Goal: Task Accomplishment & Management: Use online tool/utility

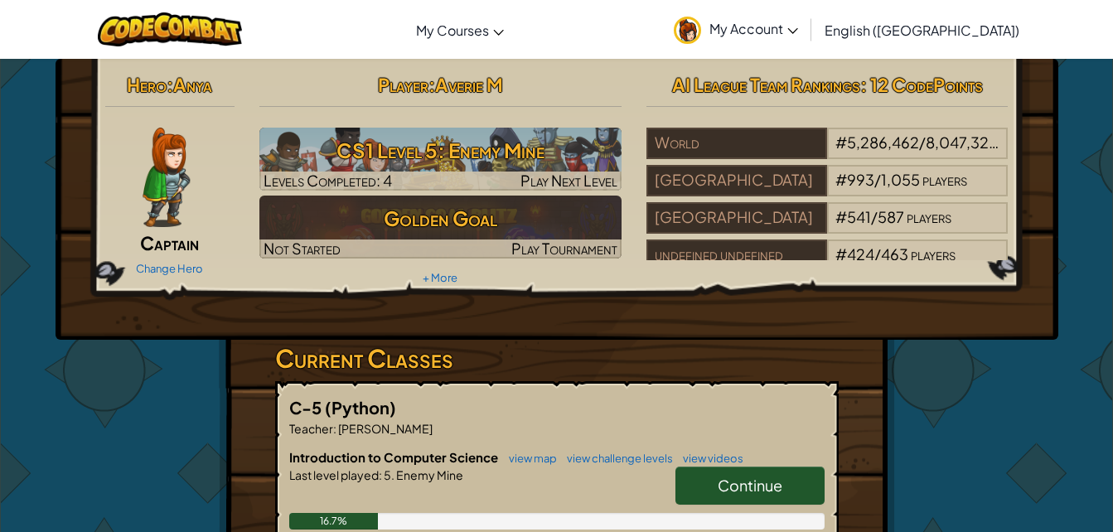
click at [711, 473] on link "Continue" at bounding box center [750, 486] width 149 height 38
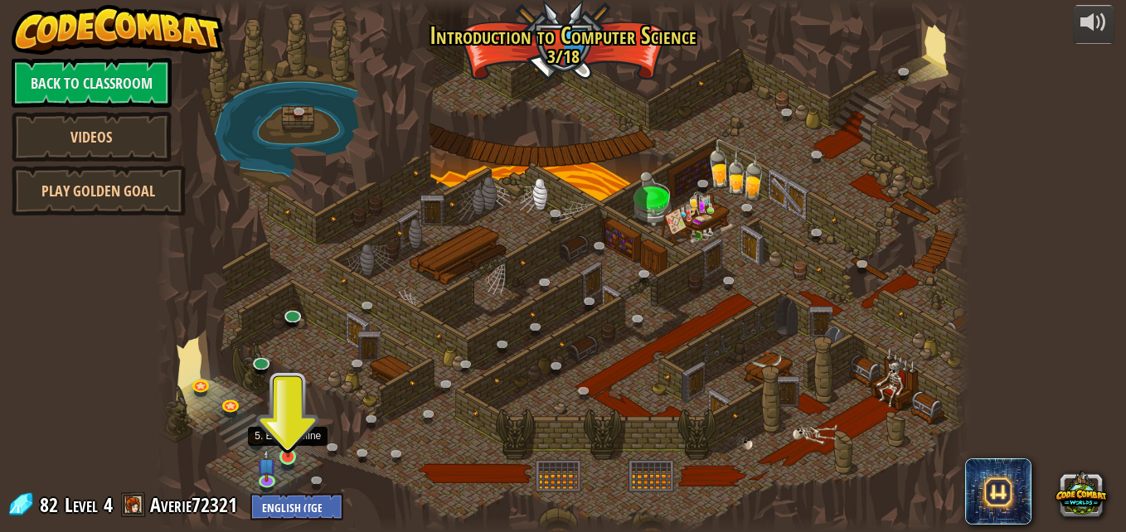
click at [296, 455] on img at bounding box center [288, 436] width 19 height 44
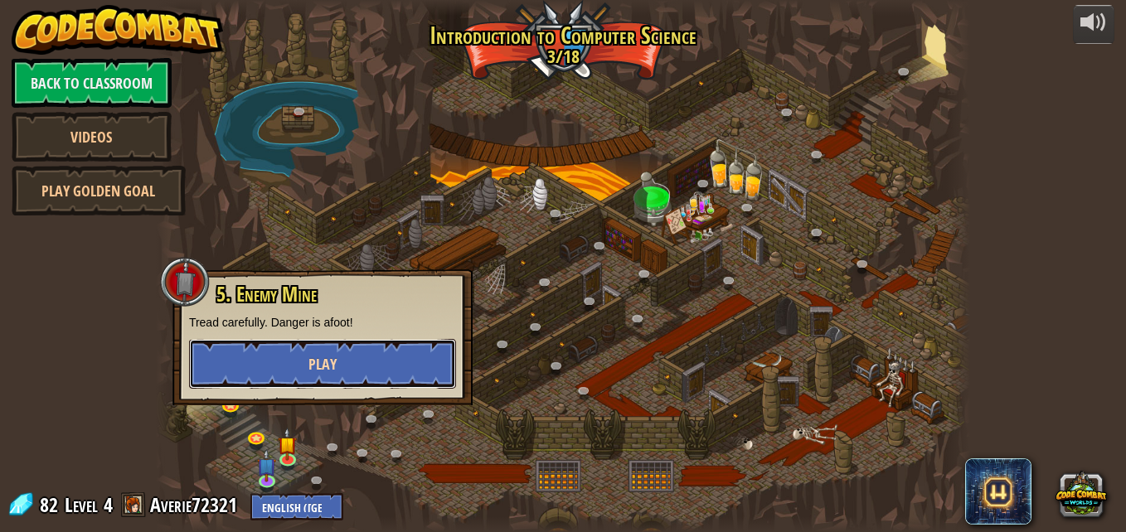
click at [367, 370] on button "Play" at bounding box center [322, 364] width 267 height 50
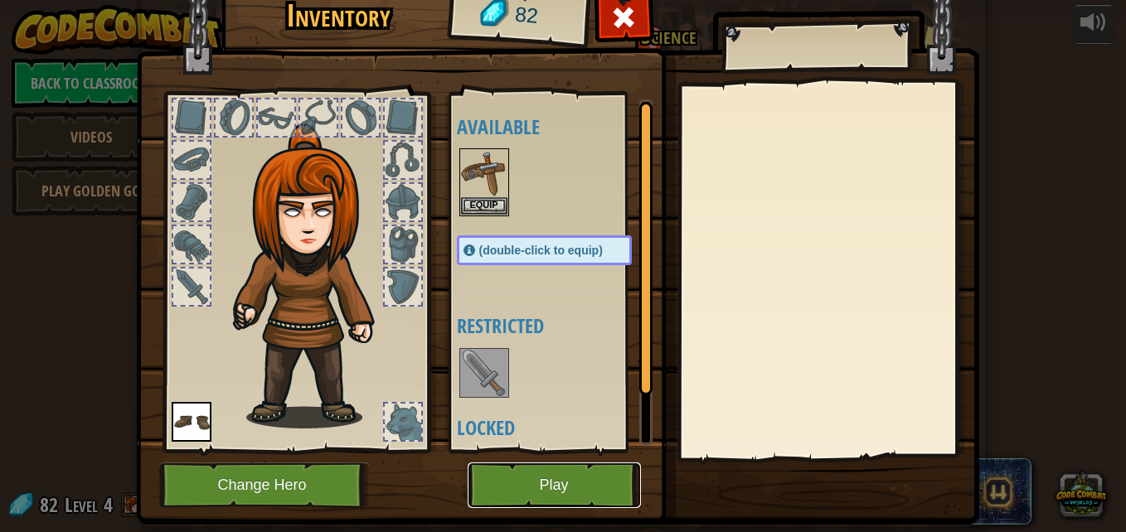
click at [530, 497] on button "Play" at bounding box center [554, 486] width 173 height 46
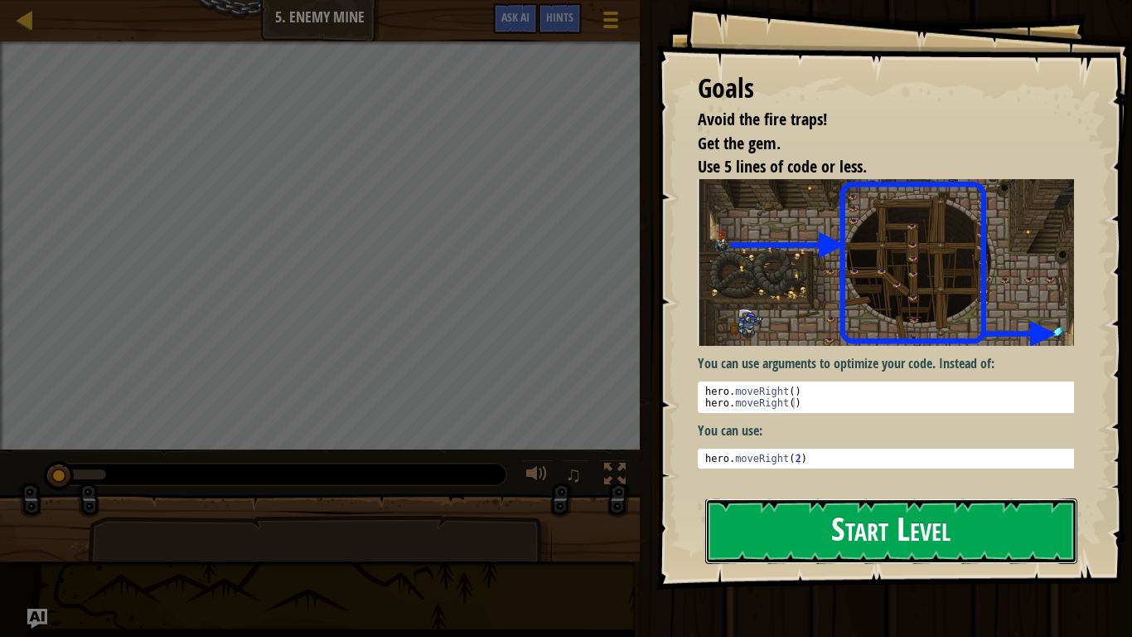
click at [801, 530] on button "Start Level" at bounding box center [891, 530] width 372 height 65
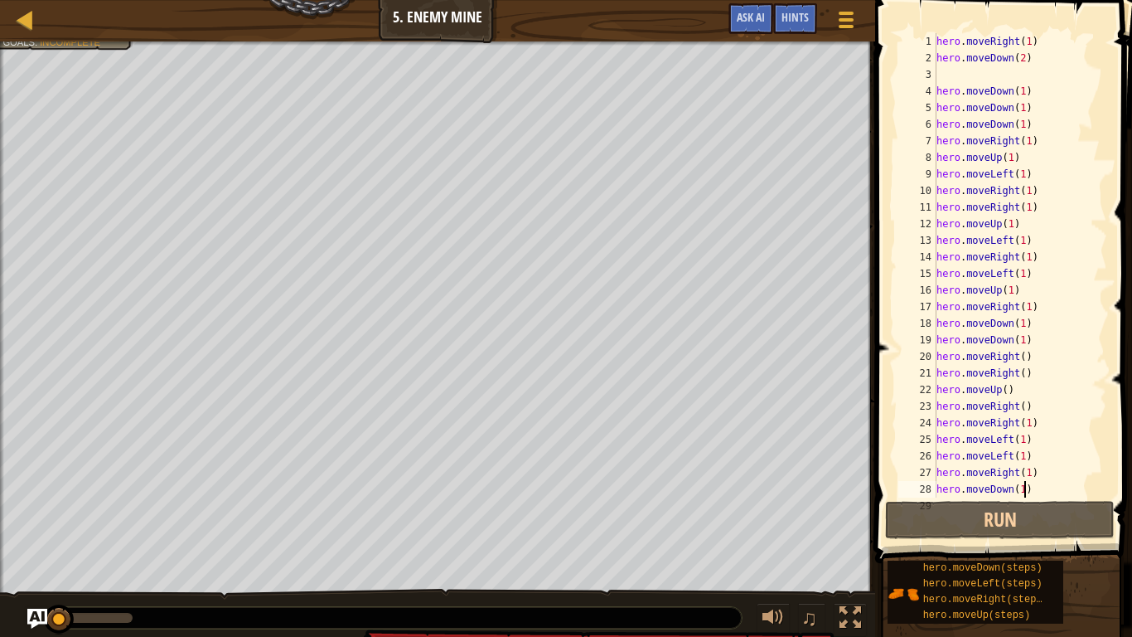
click at [1022, 491] on div "hero . moveRight ( 1 ) hero . moveDown ( 2 ) hero . moveDown ( 1 ) hero . moveD…" at bounding box center [1014, 281] width 162 height 497
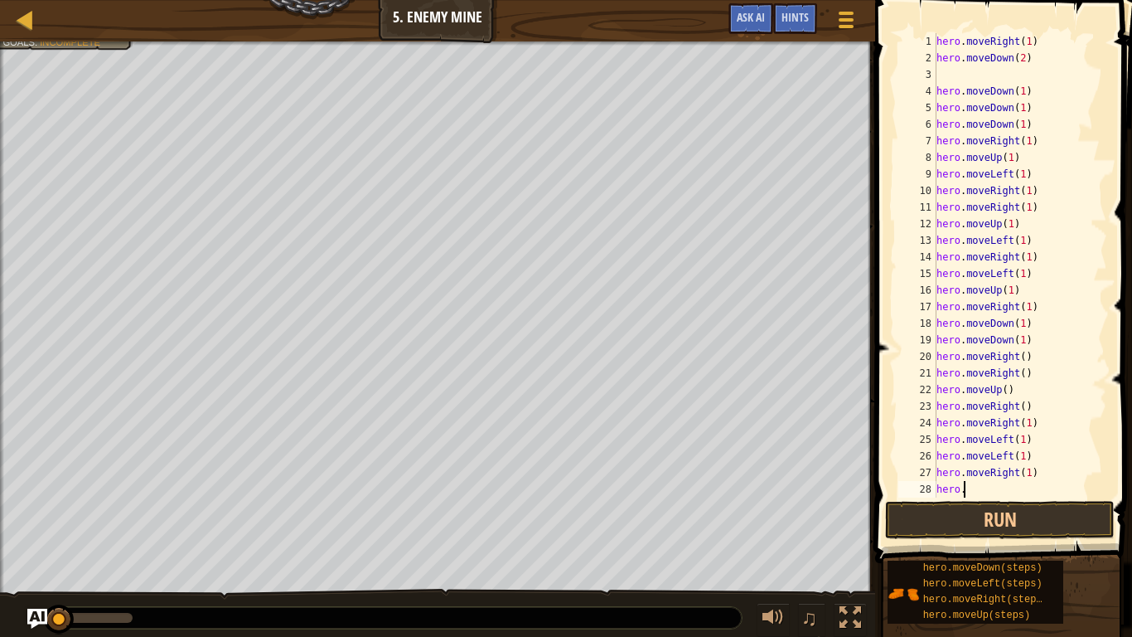
type textarea "h"
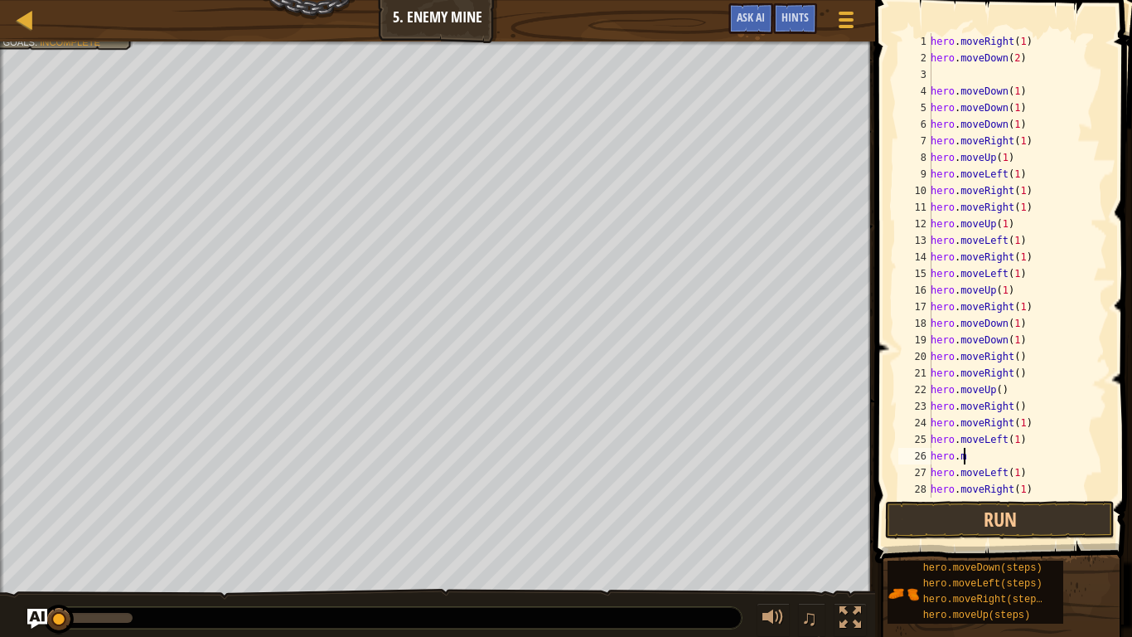
type textarea "h"
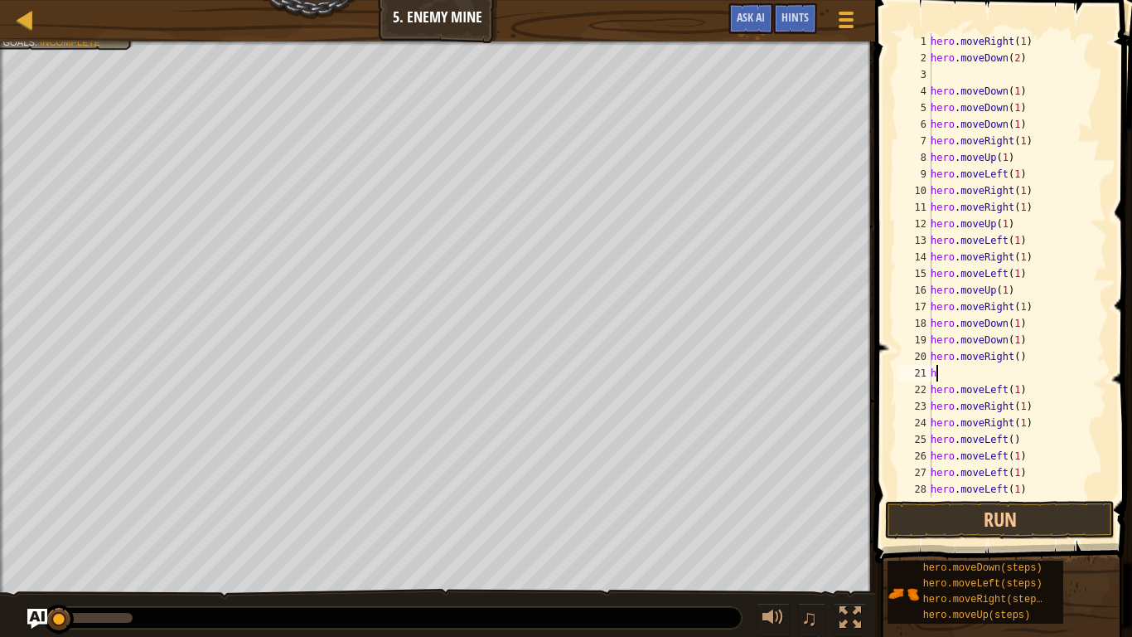
type textarea "h"
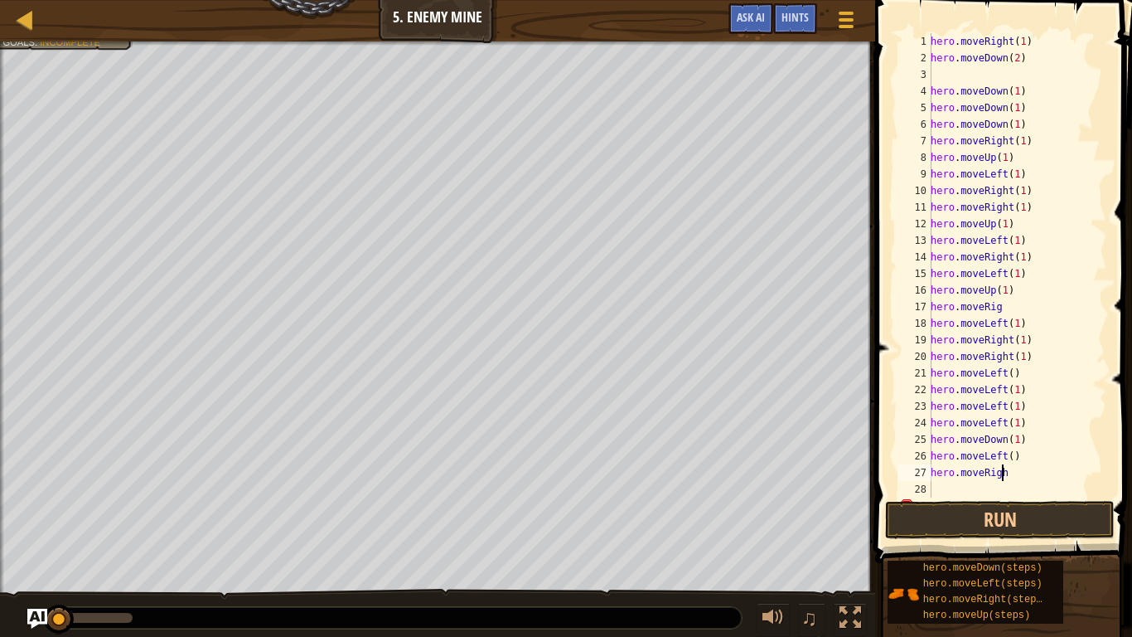
click at [1027, 490] on div "hero . moveRight ( 1 ) hero . moveDown ( 2 ) hero . moveDown ( 1 ) hero . moveD…" at bounding box center [1011, 281] width 167 height 497
type textarea "h"
click at [1027, 490] on div "hero . moveRight ( 1 ) hero . moveDown ( 2 ) hero . moveDown ( 1 ) hero . moveD…" at bounding box center [1011, 281] width 167 height 497
type textarea "h"
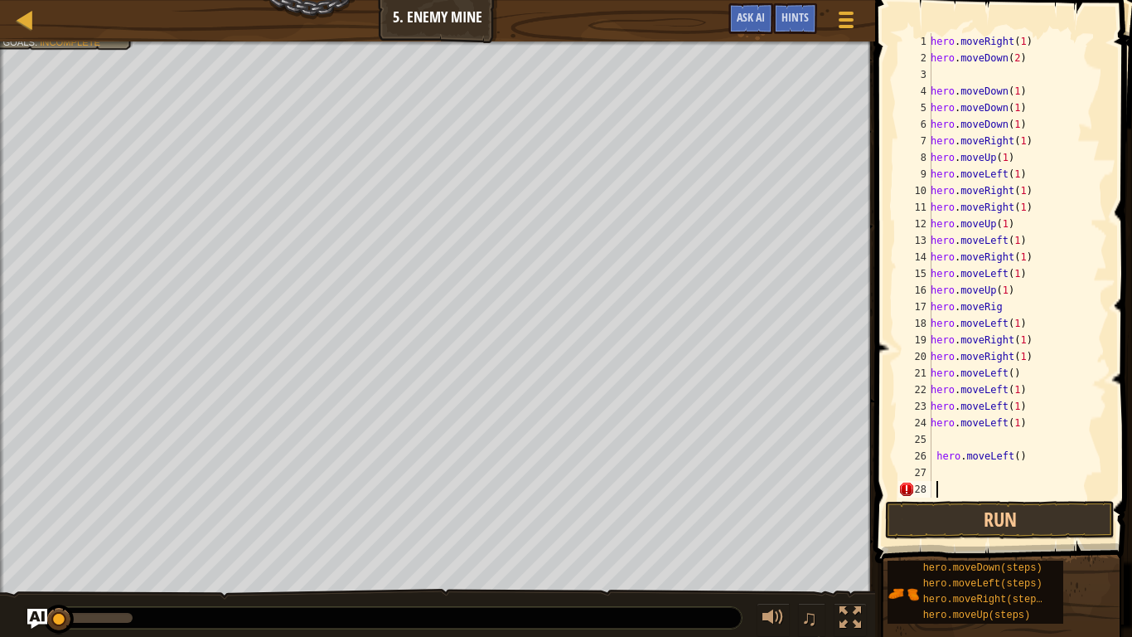
click at [1027, 490] on div "hero . moveRight ( 1 ) hero . moveDown ( 2 ) hero . moveDown ( 1 ) hero . moveD…" at bounding box center [1011, 281] width 167 height 497
type textarea "h"
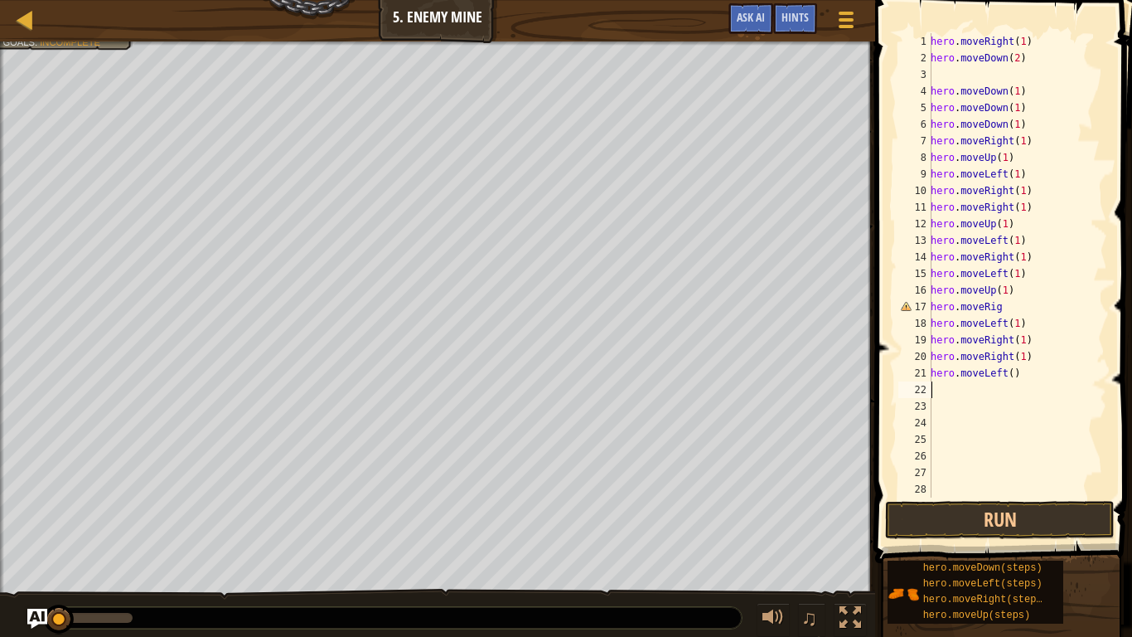
type textarea "hero.moveLeft"
click at [1026, 459] on div "hero . moveRight ( 1 ) hero . moveDown ( 2 ) hero . moveDown ( 1 ) hero . moveD…" at bounding box center [1011, 281] width 167 height 497
click at [1047, 405] on div "hero . moveRight ( 1 ) hero . moveDown ( 2 ) hero . moveDown ( 1 ) hero . moveD…" at bounding box center [1011, 281] width 167 height 497
type textarea "h"
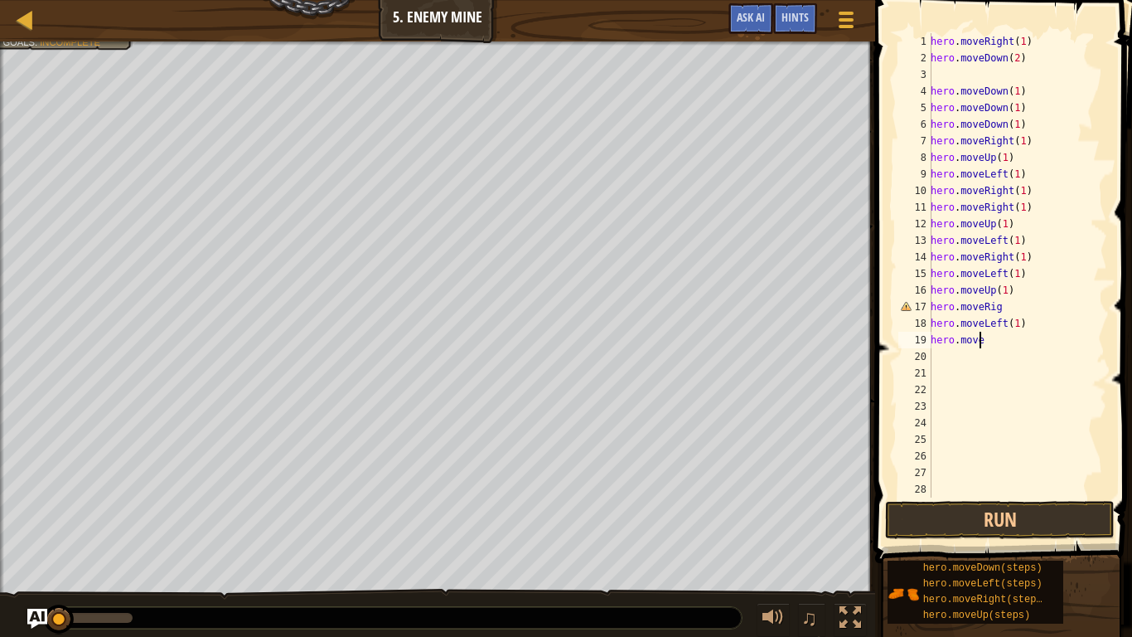
type textarea "h"
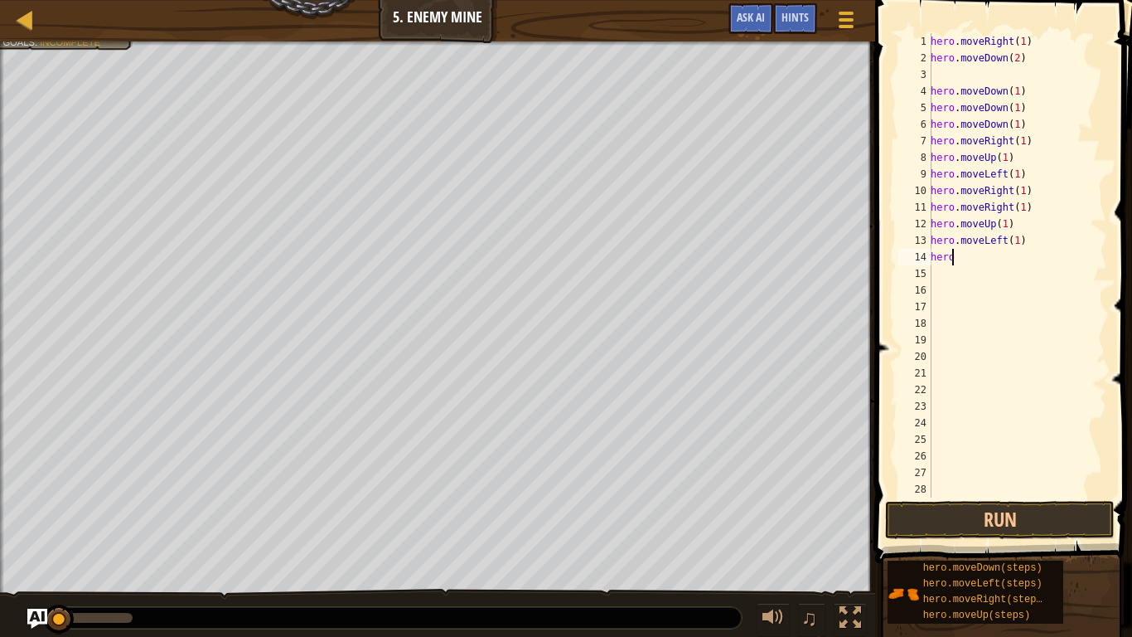
type textarea "h"
click at [1011, 153] on div "hero . moveRight ( 1 ) hero . moveDown ( 2 ) hero . moveDown ( 1 ) hero . moveD…" at bounding box center [1011, 281] width 167 height 497
type textarea "h"
type textarea "hero.moveDow"
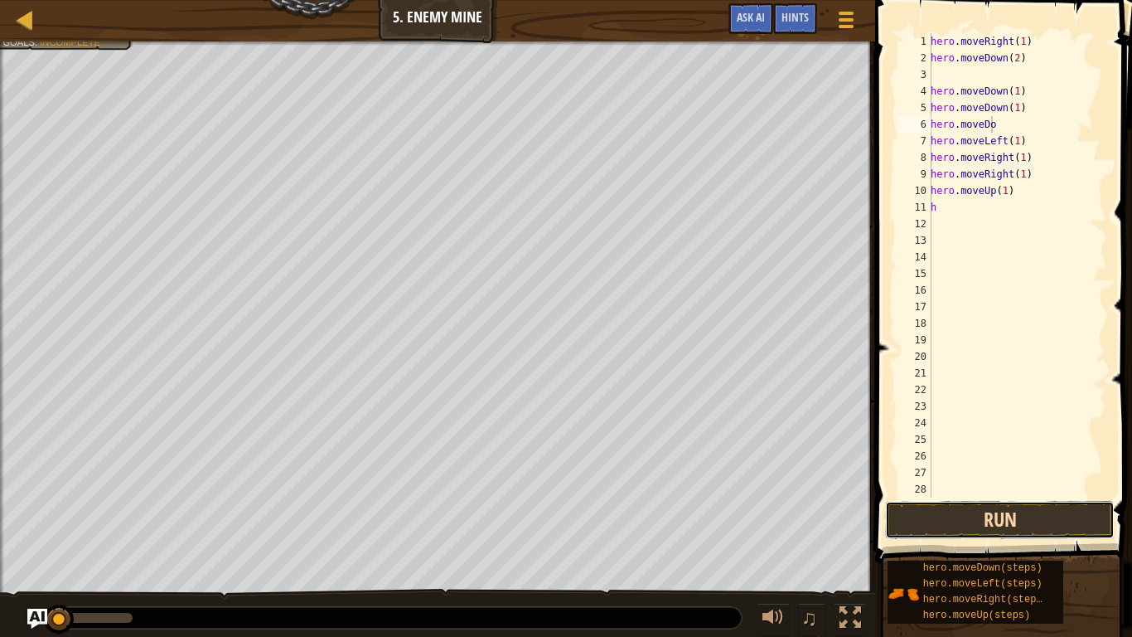
click at [1031, 508] on button "Run" at bounding box center [1000, 520] width 230 height 38
type textarea "h"
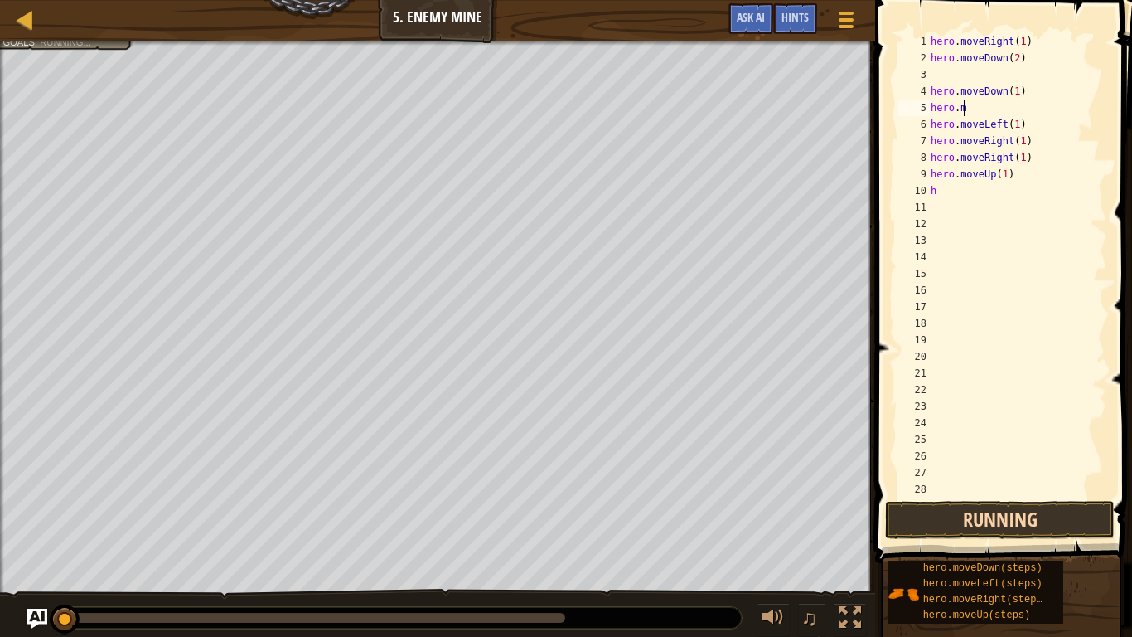
type textarea "h"
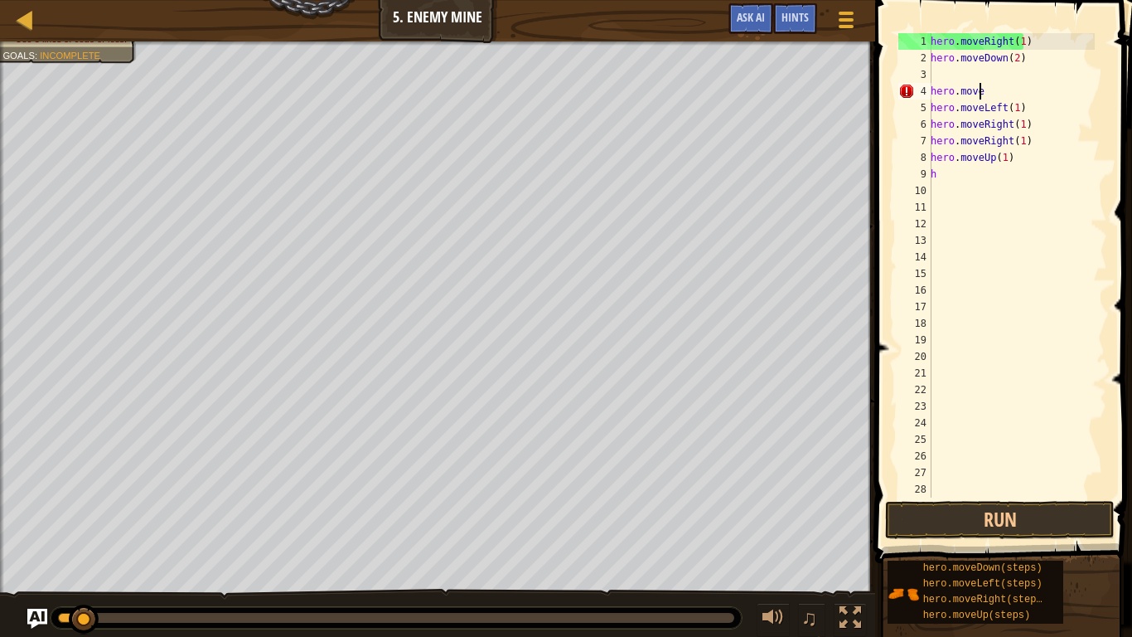
type textarea "h"
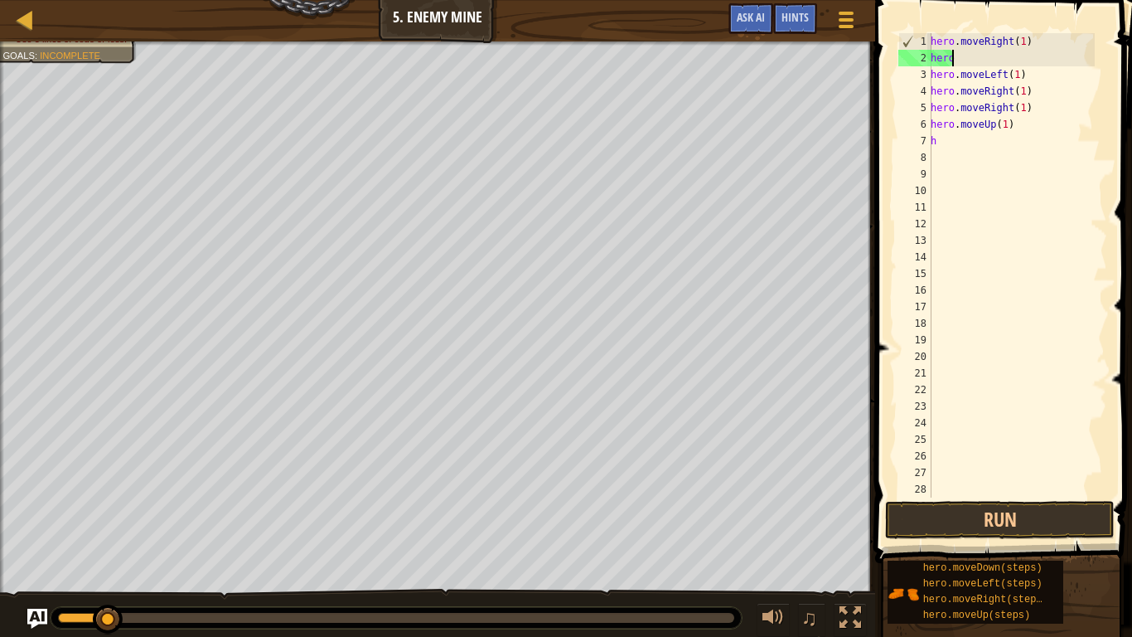
type textarea "h"
click at [964, 131] on div "hero . moveRight hero . moveLeft ( 1 ) hero . moveRight ( 1 ) hero . moveRight …" at bounding box center [1011, 281] width 167 height 497
type textarea "h"
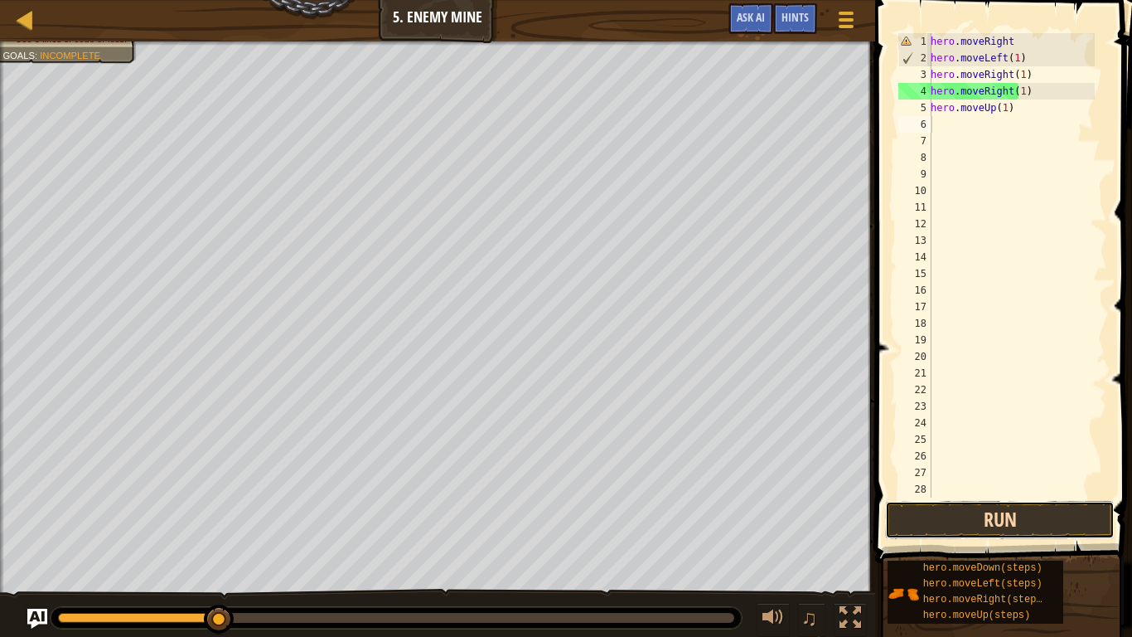
click at [1033, 521] on button "Run" at bounding box center [1000, 520] width 230 height 38
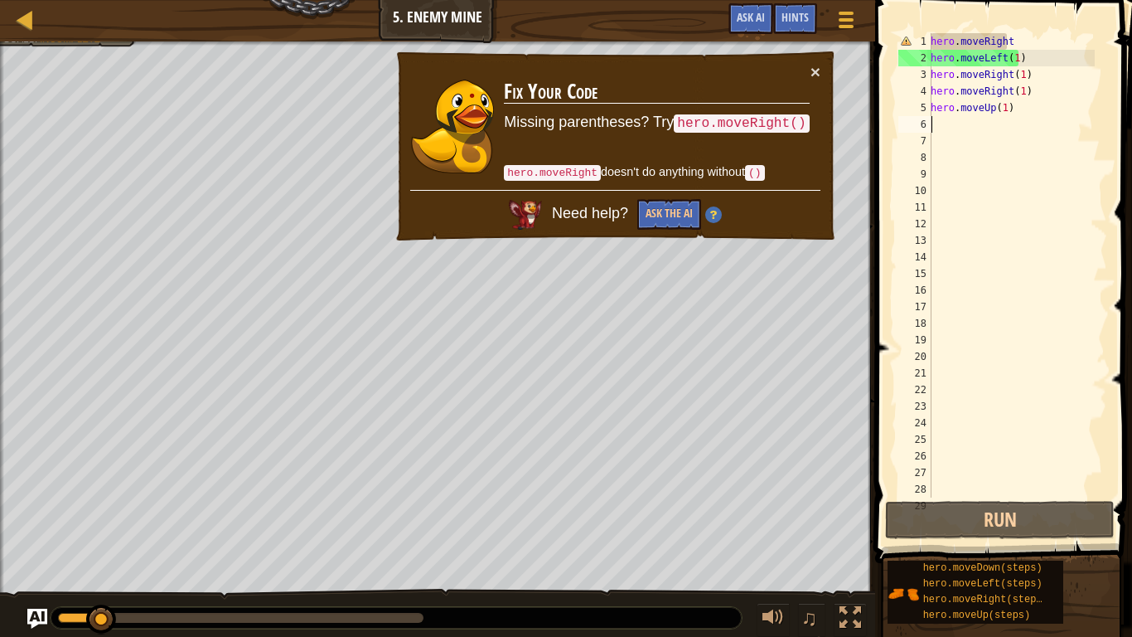
click at [809, 62] on div "× Fix Your Code Missing parentheses? Try hero.moveRight() hero.moveRight doesn'…" at bounding box center [616, 146] width 444 height 193
click at [813, 68] on button "×" at bounding box center [816, 71] width 10 height 17
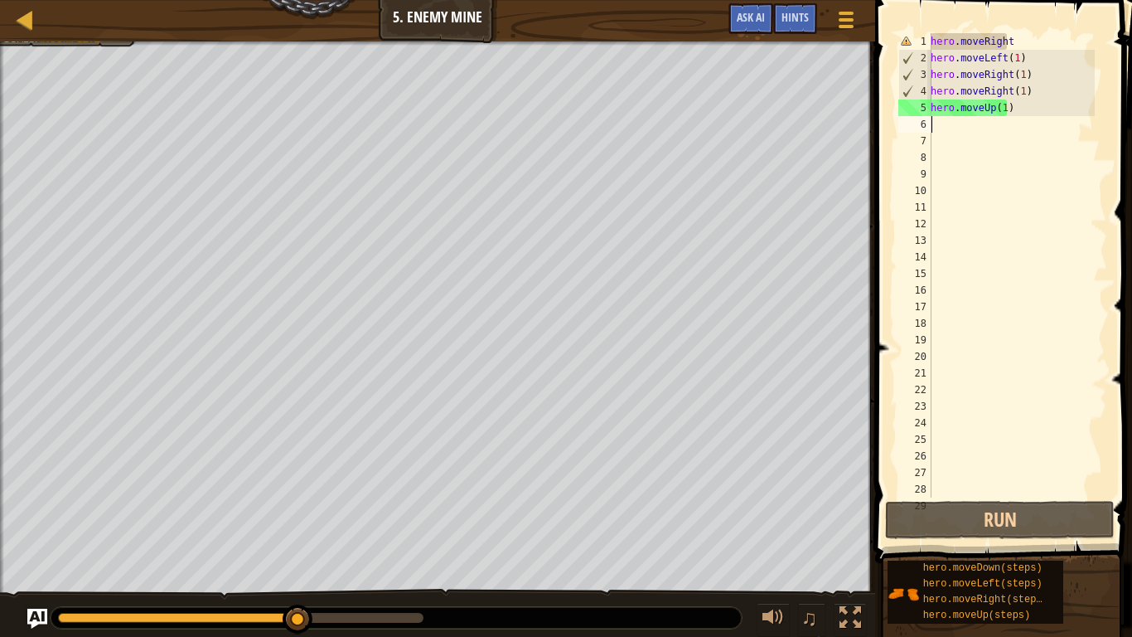
click at [957, 131] on div "hero . moveRight hero . moveLeft ( 1 ) hero . moveRight ( 1 ) hero . moveRight …" at bounding box center [1011, 281] width 167 height 497
type textarea "h"
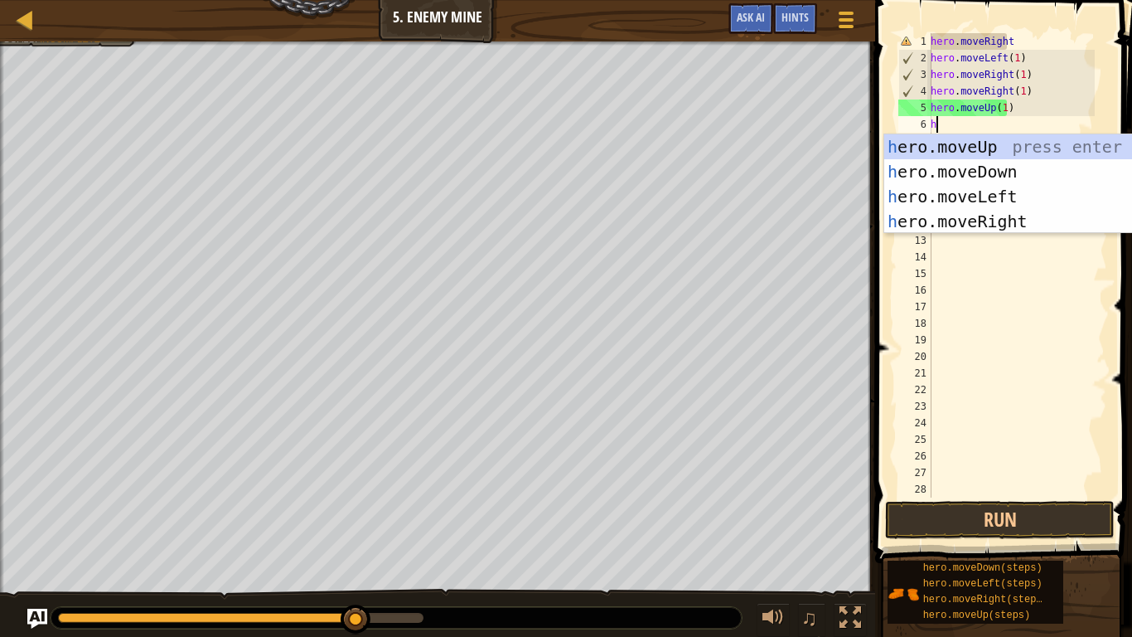
scroll to position [7, 0]
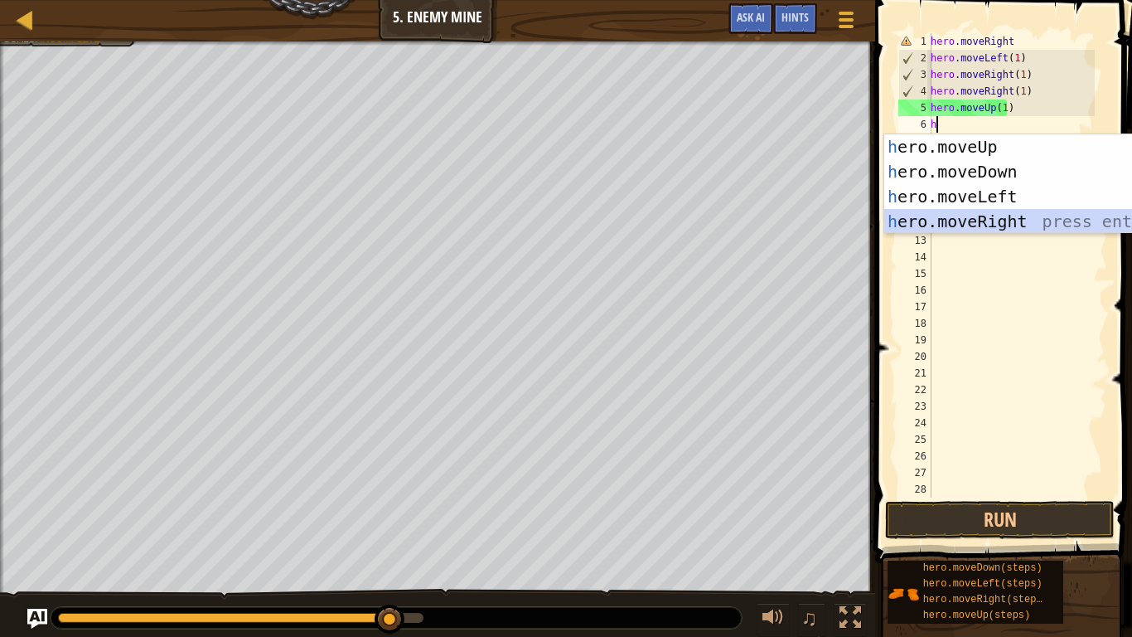
click at [980, 225] on div "h ero.moveUp press enter h ero.moveDown press enter h ero.moveLeft press enter …" at bounding box center [1041, 208] width 313 height 149
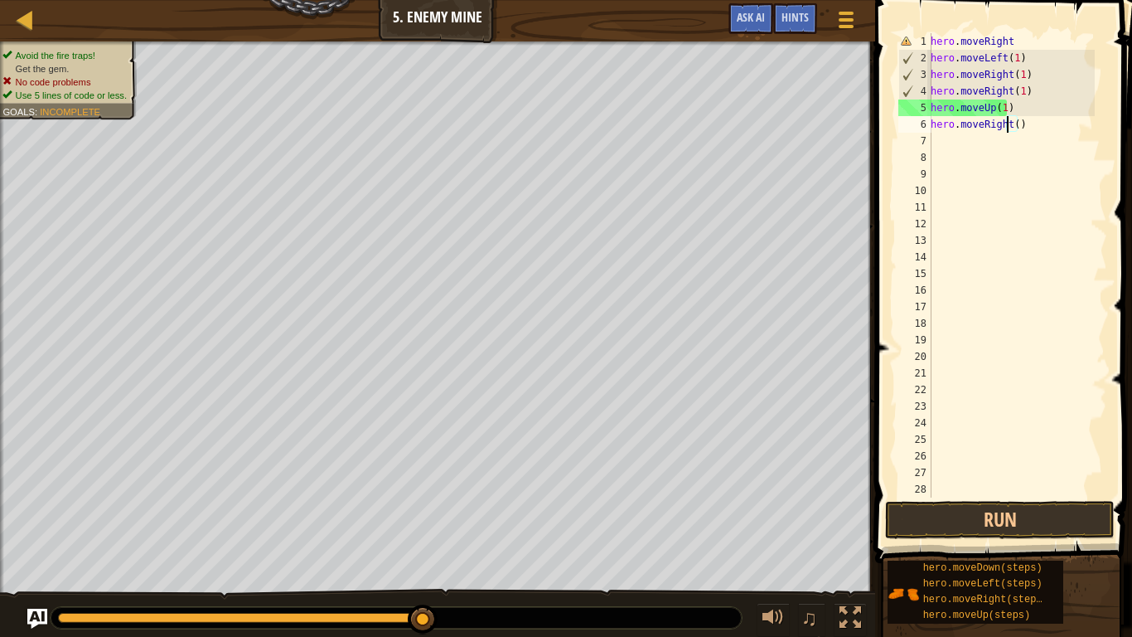
click at [1006, 124] on div "hero . moveRight hero . moveLeft ( 1 ) hero . moveRight ( 1 ) hero . moveRight …" at bounding box center [1011, 281] width 167 height 497
type textarea "hero.moveRight()"
click at [1014, 122] on div "hero . moveRight hero . moveLeft ( 1 ) hero . moveRight ( 1 ) hero . moveRight …" at bounding box center [1011, 281] width 167 height 497
click at [1036, 134] on div "hero . moveRight hero . moveLeft ( 1 ) hero . moveRight ( 1 ) hero . moveRight …" at bounding box center [1011, 281] width 167 height 497
click at [1038, 130] on div "hero . moveRight hero . moveLeft ( 1 ) hero . moveRight ( 1 ) hero . moveRight …" at bounding box center [1011, 281] width 167 height 497
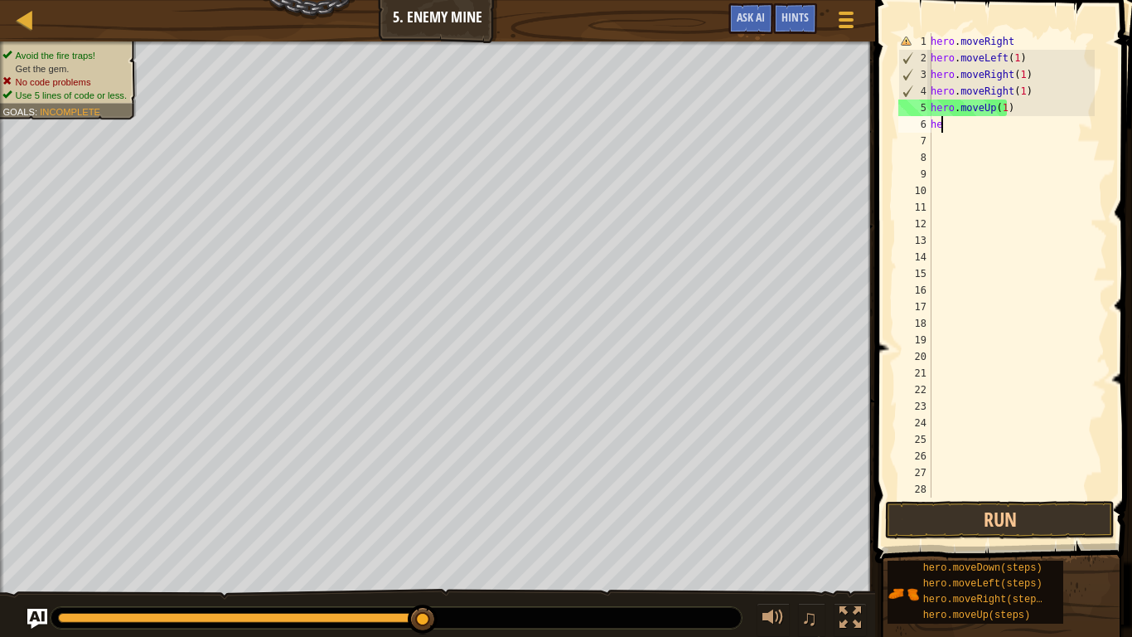
type textarea "h"
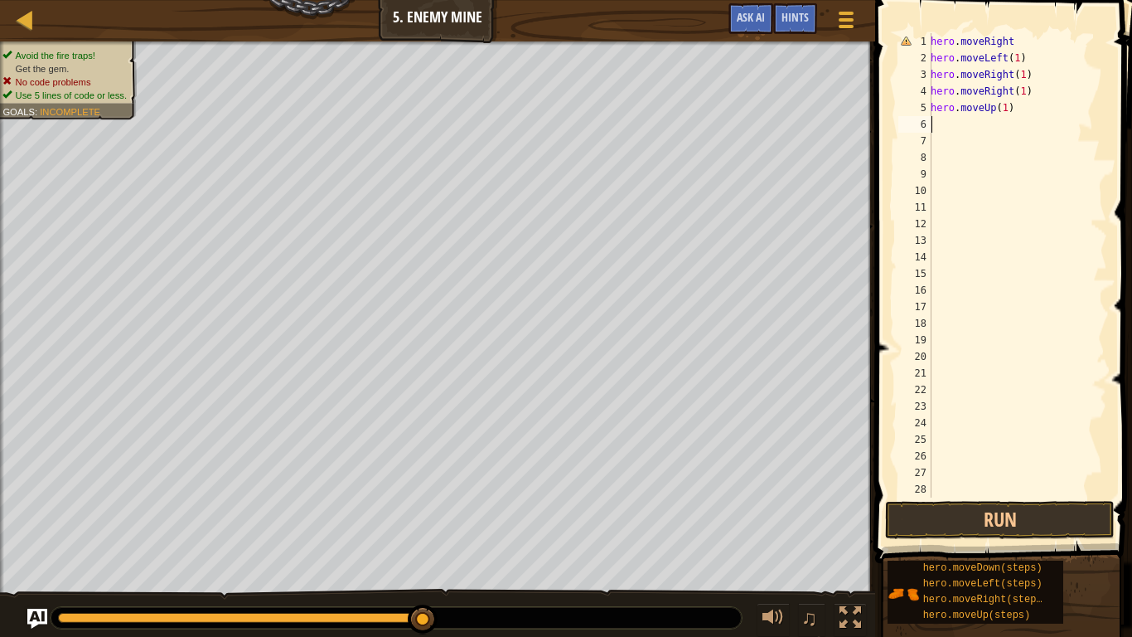
type textarea "h"
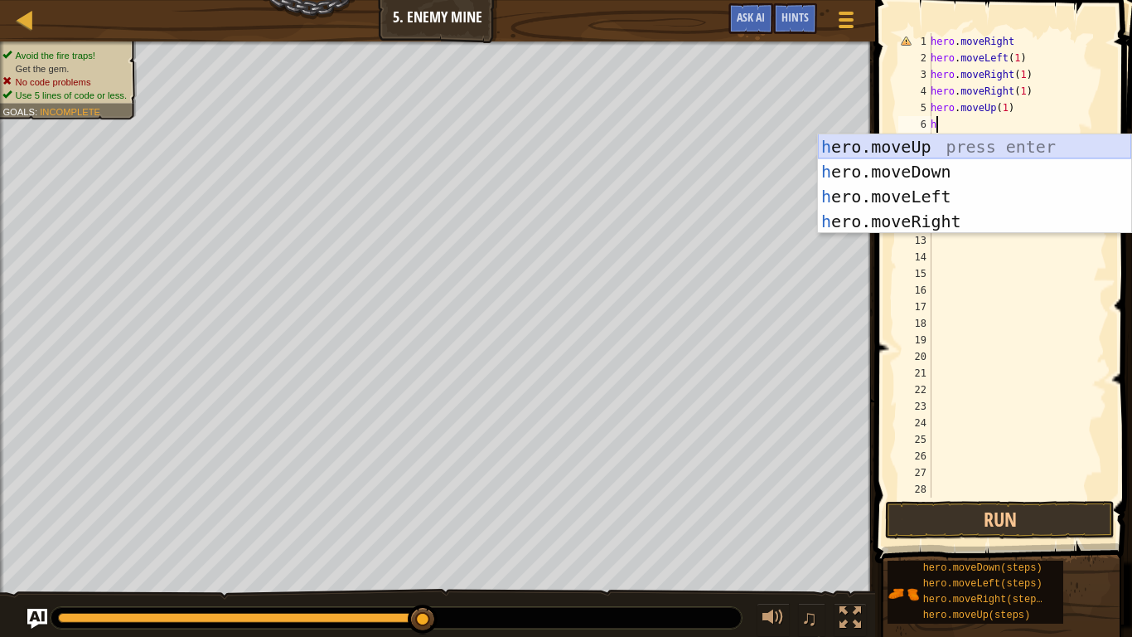
click at [996, 149] on div "h ero.moveUp press enter h ero.moveDown press enter h ero.moveLeft press enter …" at bounding box center [974, 208] width 313 height 149
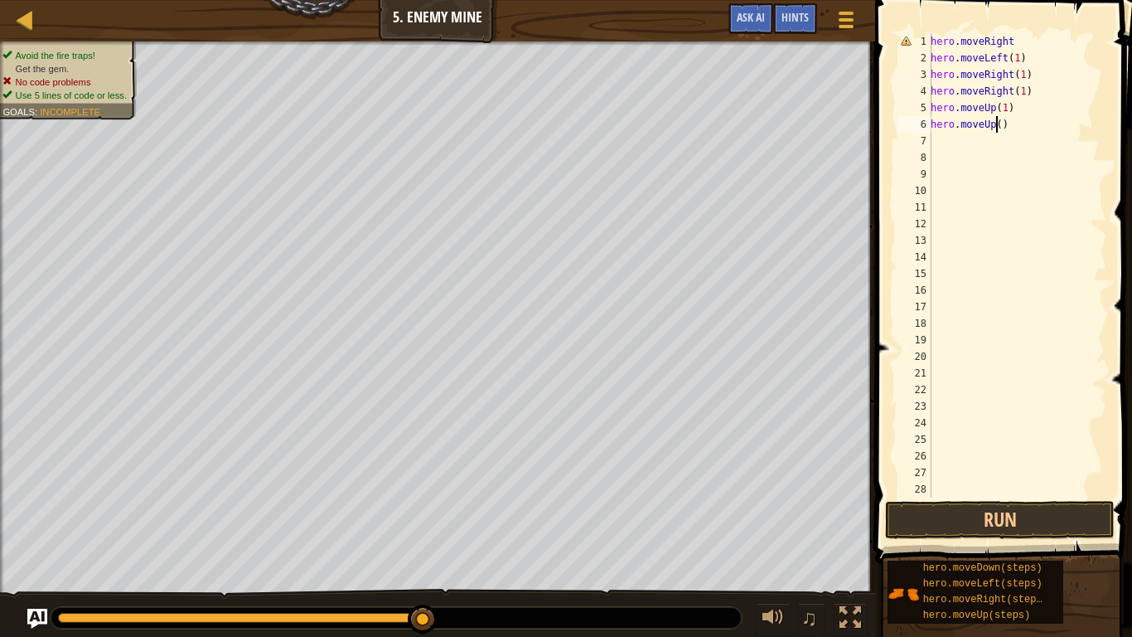
click at [997, 122] on div "hero . moveRight hero . moveLeft ( 1 ) hero . moveRight ( 1 ) hero . moveRight …" at bounding box center [1011, 281] width 167 height 497
type textarea "hero.moveUp(1)"
click at [985, 497] on div "hero . moveRight hero . moveLeft ( 1 ) hero . moveRight ( 1 ) hero . moveRight …" at bounding box center [1011, 281] width 167 height 497
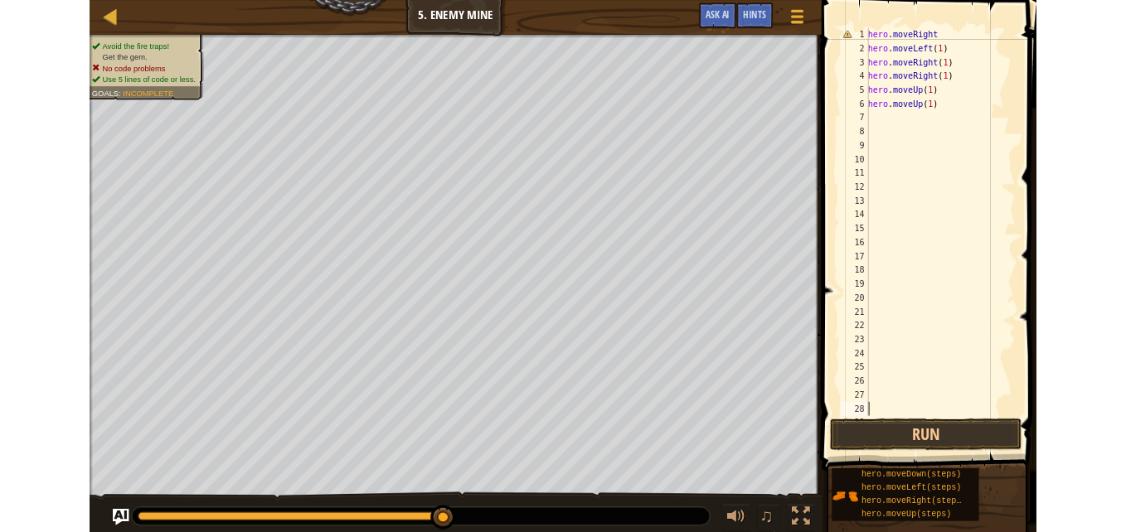
scroll to position [7, 0]
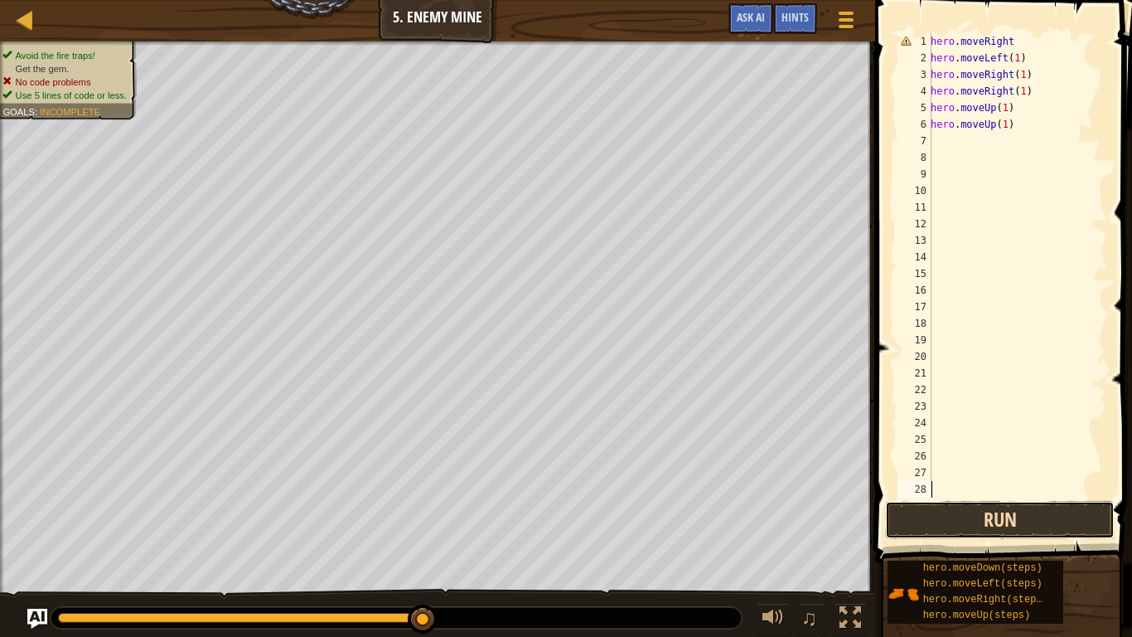
click at [994, 516] on button "Run" at bounding box center [1000, 520] width 230 height 38
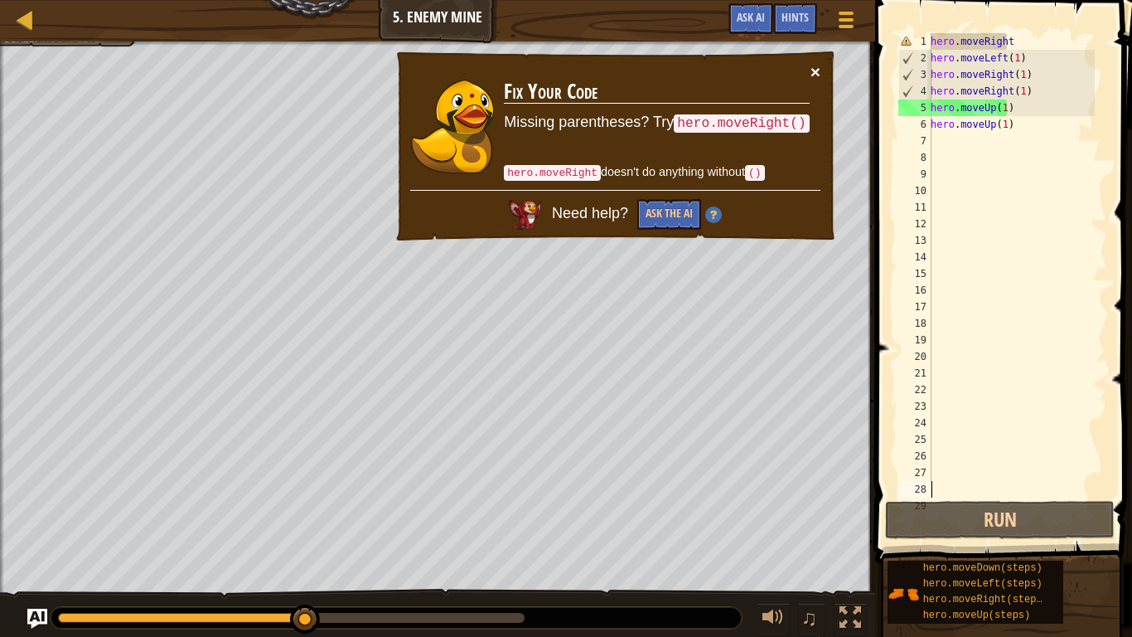
click at [817, 79] on button "×" at bounding box center [816, 71] width 10 height 17
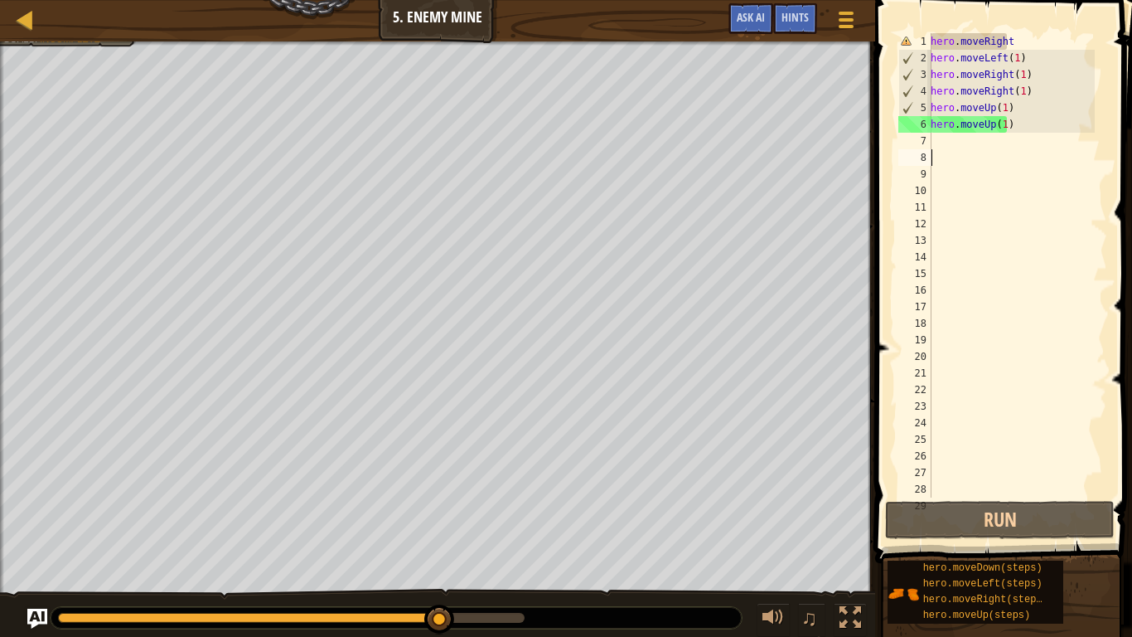
click at [939, 154] on div "hero . moveRight hero . moveLeft ( 1 ) hero . moveRight ( 1 ) hero . moveRight …" at bounding box center [1011, 281] width 167 height 497
click at [934, 143] on div "hero . moveRight hero . moveLeft ( 1 ) hero . moveRight ( 1 ) hero . moveRight …" at bounding box center [1011, 281] width 167 height 497
type textarea "h"
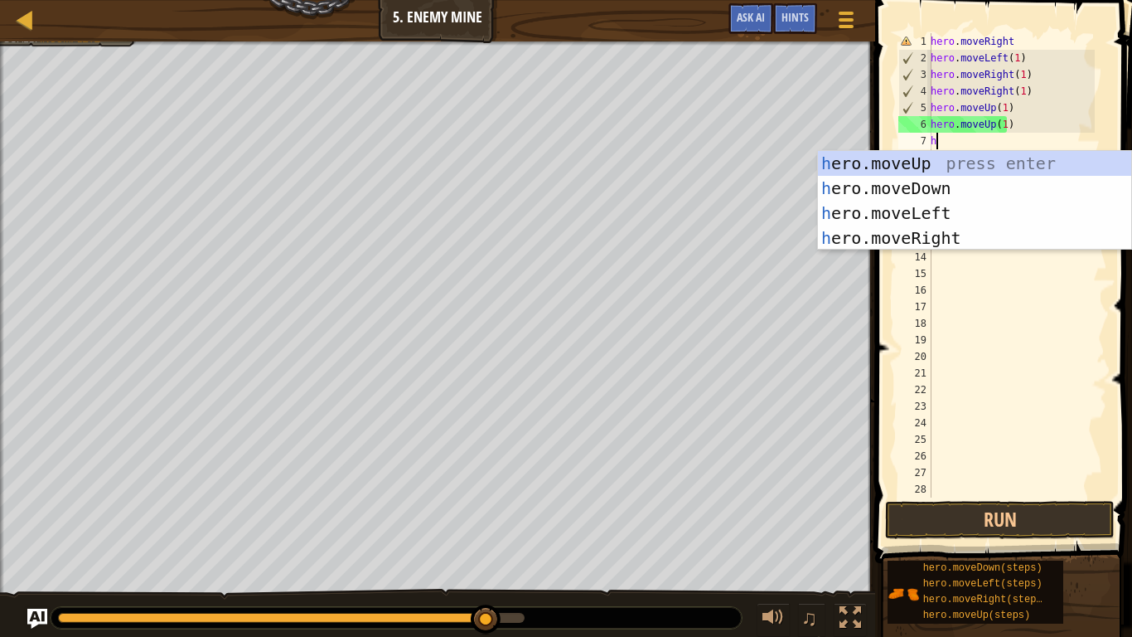
click at [980, 189] on div "h ero.moveUp press enter h ero.moveDown press enter h ero.moveLeft press enter …" at bounding box center [974, 225] width 313 height 149
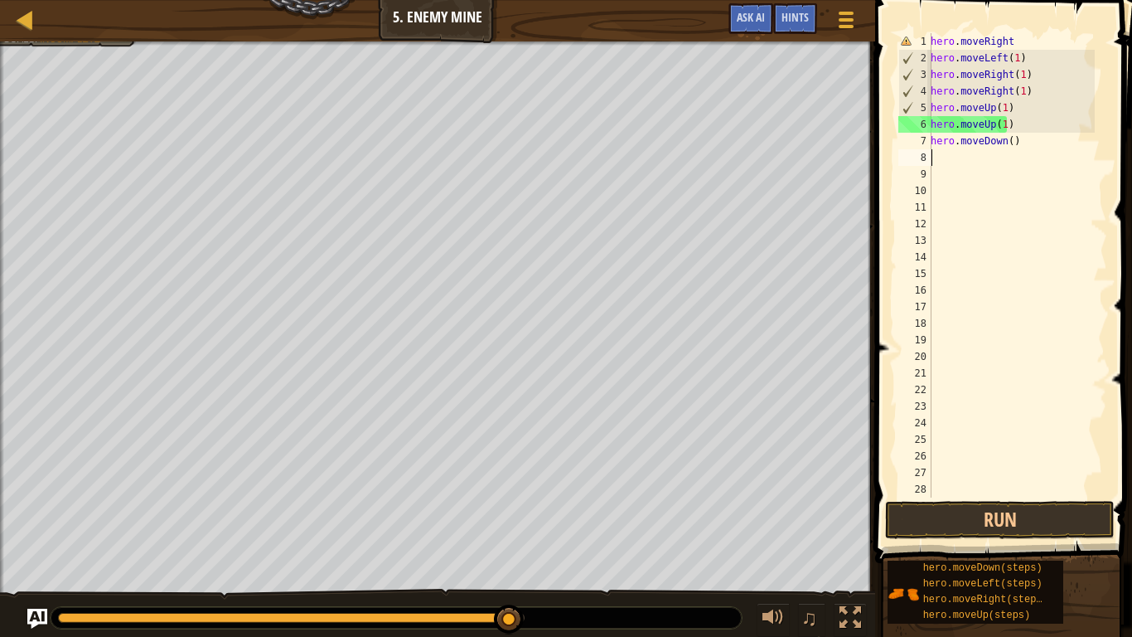
click at [1035, 146] on div "hero . moveRight hero . moveLeft ( 1 ) hero . moveRight ( 1 ) hero . moveRight …" at bounding box center [1011, 281] width 167 height 497
type textarea "hero.moveDown()"
click at [1015, 149] on div "hero . moveRight hero . moveLeft ( 1 ) hero . moveRight ( 1 ) hero . moveRight …" at bounding box center [1011, 281] width 167 height 497
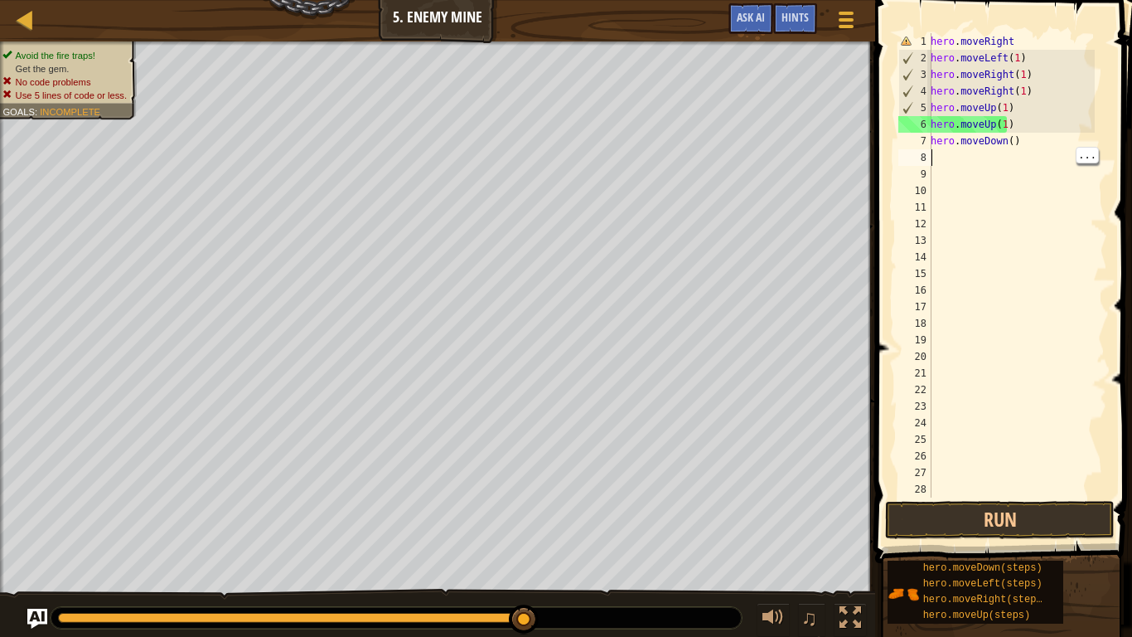
click at [1013, 150] on div "hero . moveRight hero . moveLeft ( 1 ) hero . moveRight ( 1 ) hero . moveRight …" at bounding box center [1011, 281] width 167 height 497
click at [1000, 149] on div "hero . moveRight hero . moveLeft ( 1 ) hero . moveRight ( 1 ) hero . moveRight …" at bounding box center [1011, 281] width 167 height 497
click at [1011, 142] on div "hero . moveRight hero . moveLeft ( 1 ) hero . moveRight ( 1 ) hero . moveRight …" at bounding box center [1011, 281] width 167 height 497
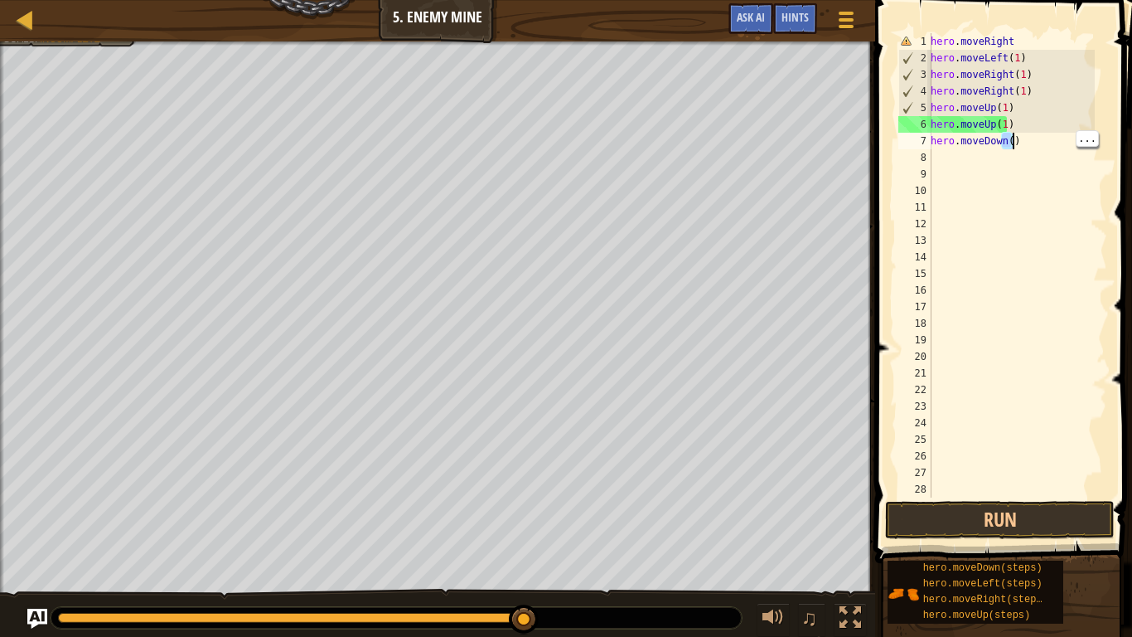
type textarea "hero.moveDown()"
click at [51, 41] on div at bounding box center [437, 43] width 875 height 4
click at [35, 16] on div at bounding box center [25, 19] width 21 height 21
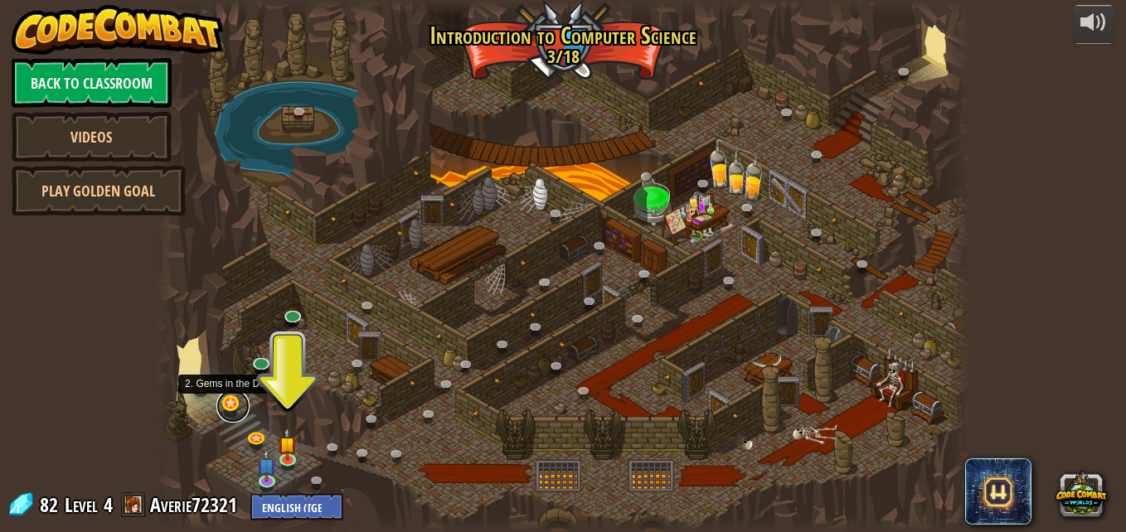
click at [236, 404] on link at bounding box center [232, 406] width 33 height 33
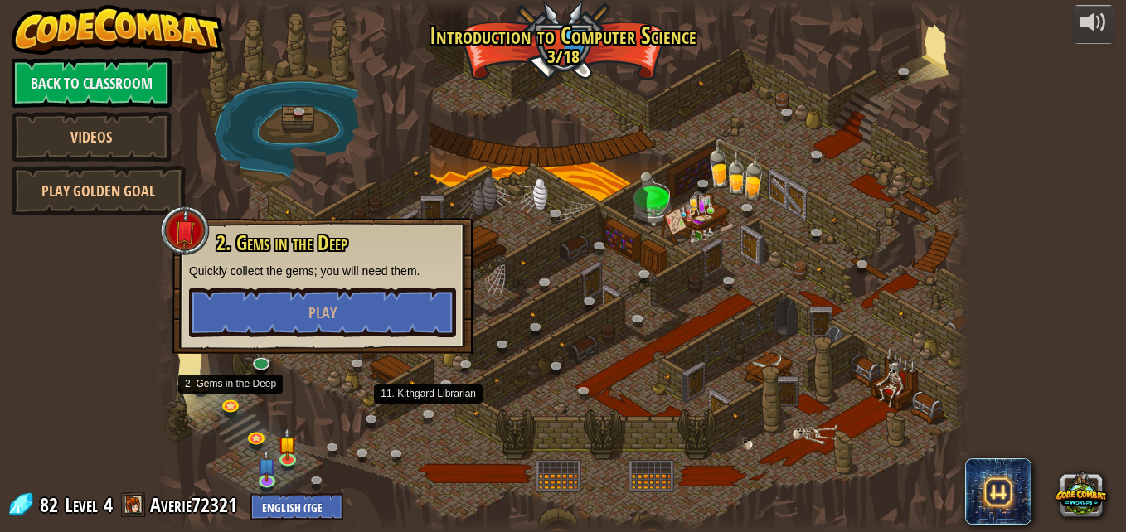
click at [464, 423] on div at bounding box center [563, 266] width 814 height 532
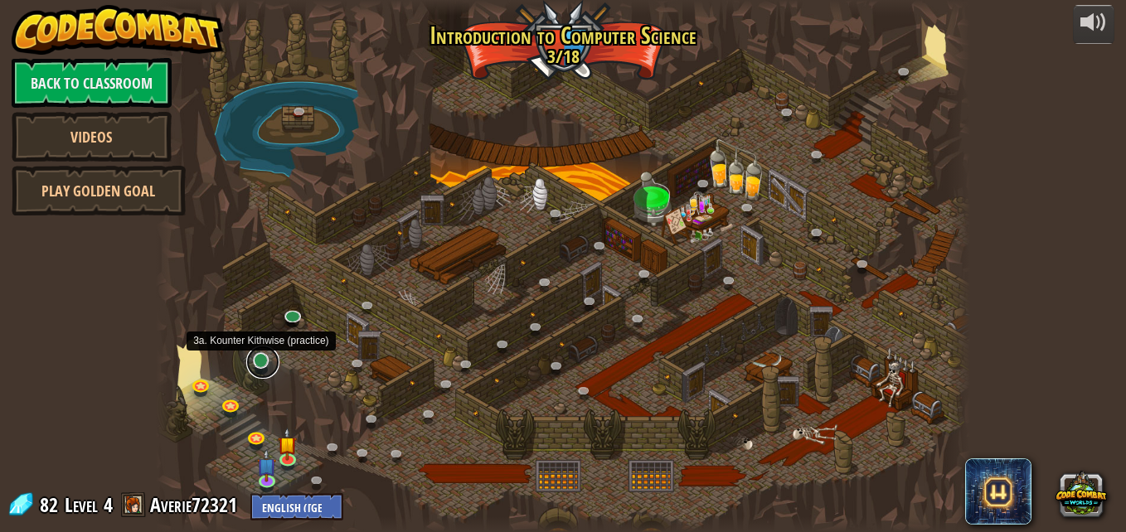
click at [261, 359] on link at bounding box center [262, 362] width 33 height 33
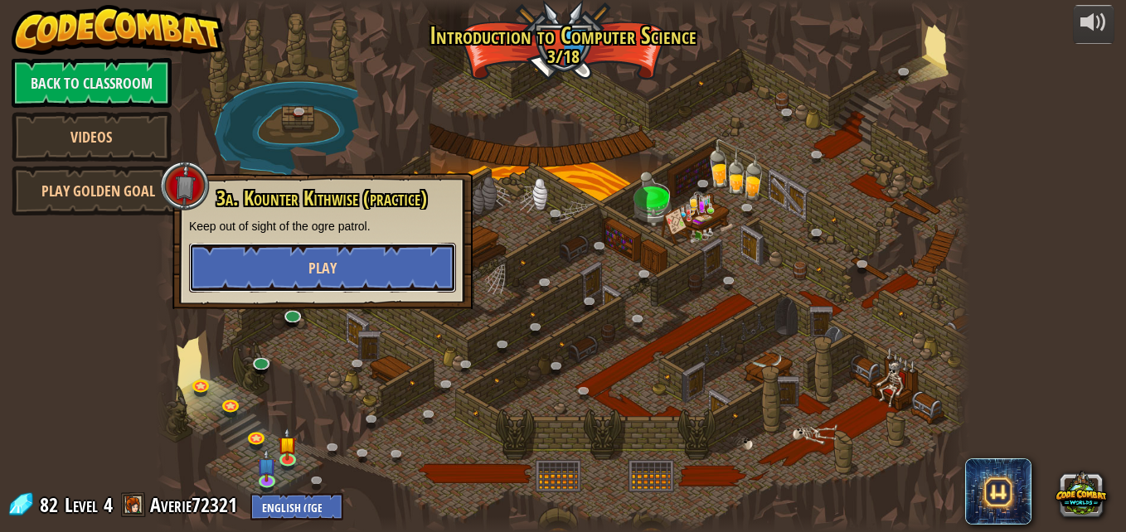
click at [324, 254] on button "Play" at bounding box center [322, 268] width 267 height 50
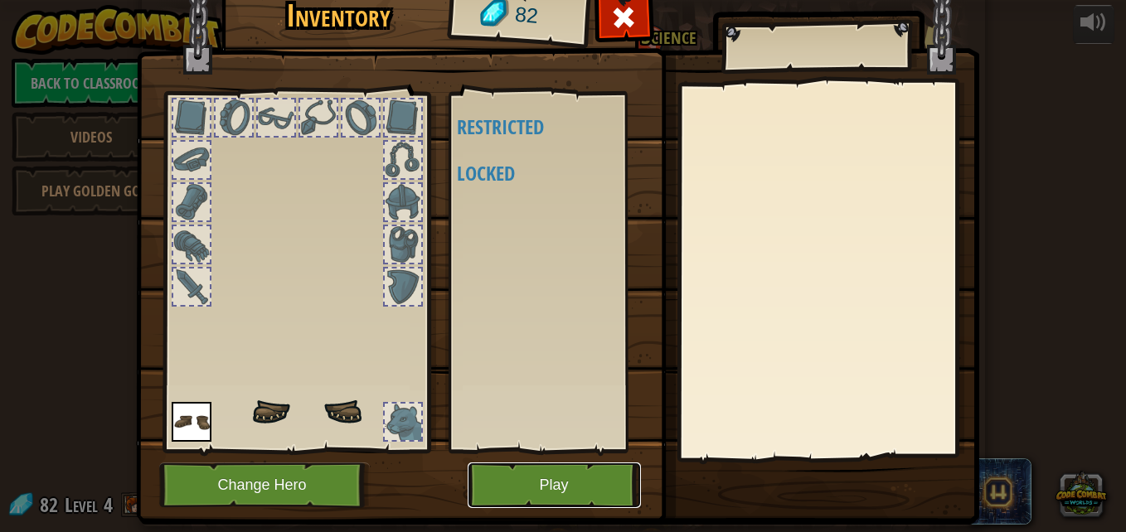
click at [564, 500] on button "Play" at bounding box center [554, 486] width 173 height 46
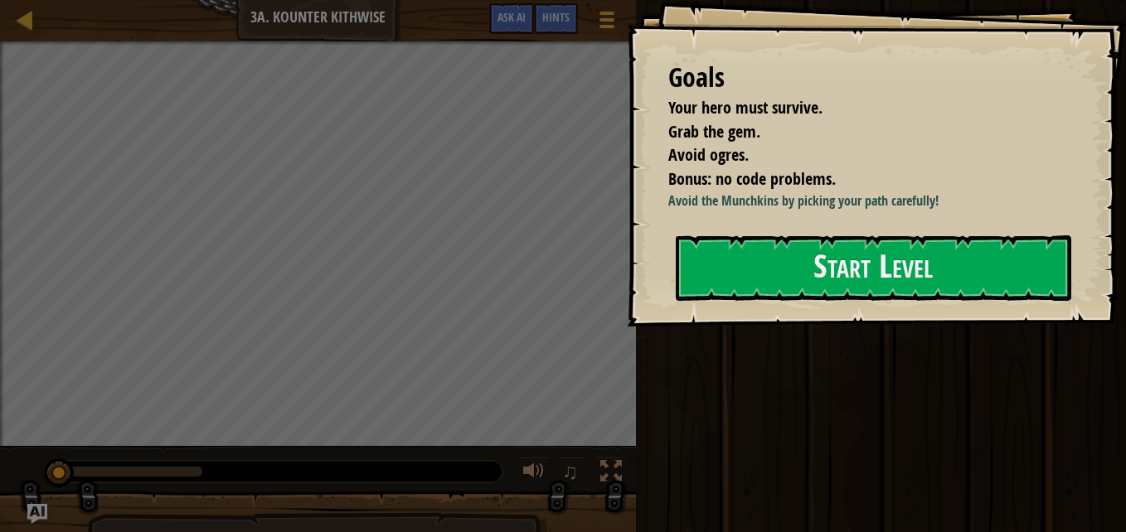
click at [866, 327] on div "Goals Your hero must survive. Grab the gem. Avoid ogres. Bonus: no code problem…" at bounding box center [876, 163] width 499 height 327
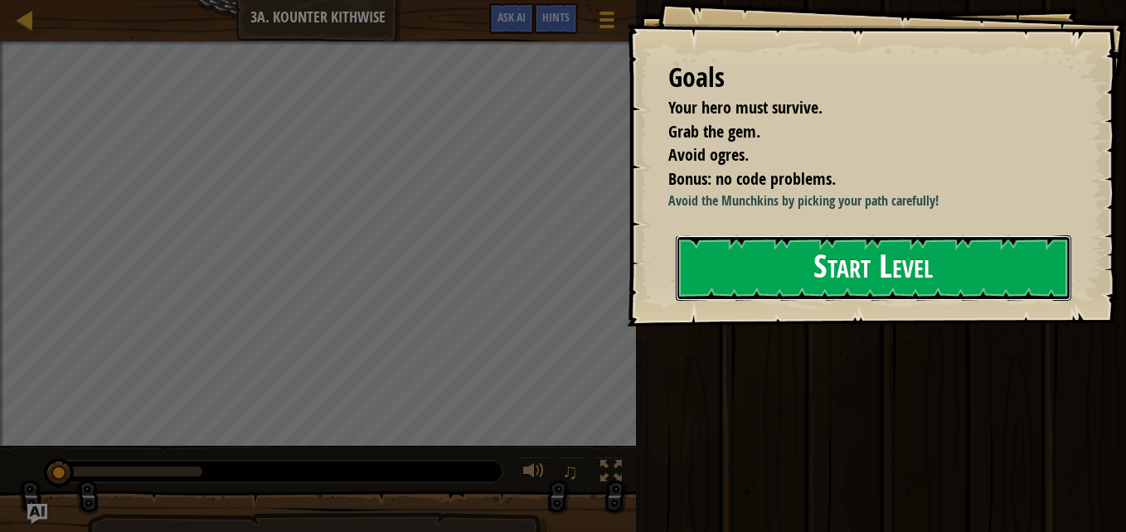
click at [826, 286] on button "Start Level" at bounding box center [873, 267] width 395 height 65
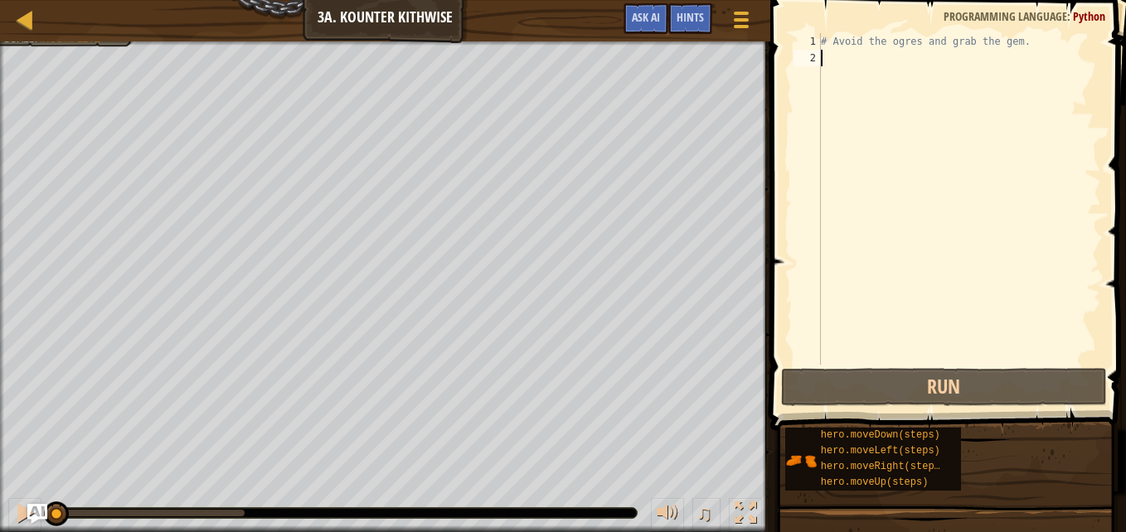
click at [831, 61] on div "# Avoid the ogres and grab the gem." at bounding box center [959, 215] width 284 height 365
type textarea "m"
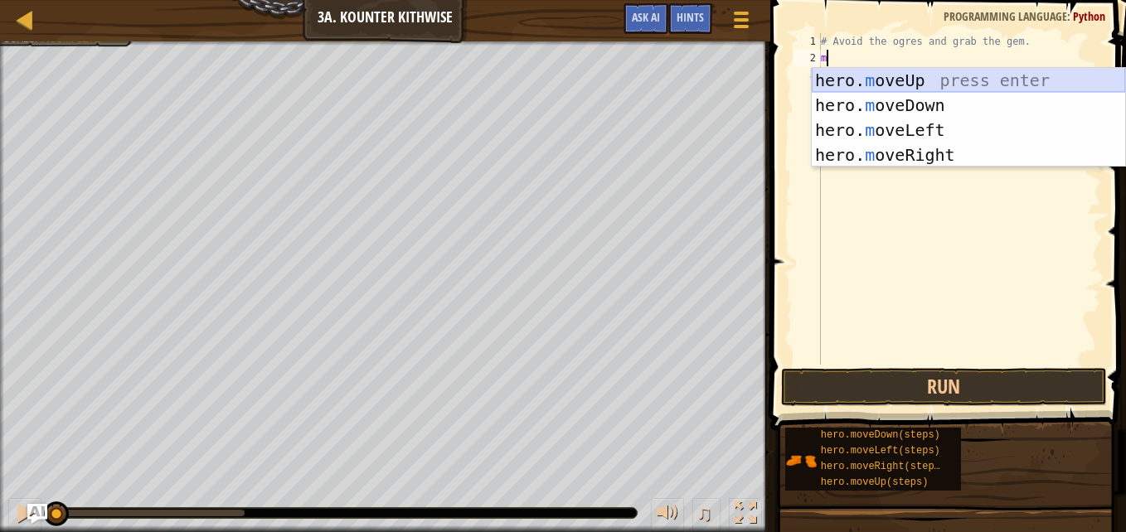
click at [881, 80] on div "hero. m oveUp press enter hero. m oveDown press enter hero. m oveLeft press ent…" at bounding box center [968, 142] width 313 height 149
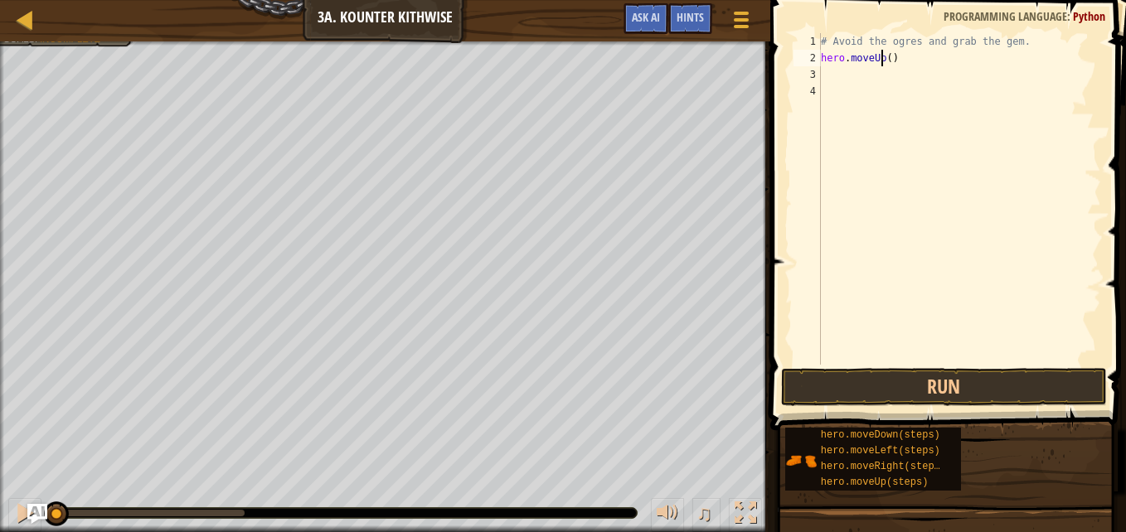
click at [883, 60] on div "# Avoid the ogres and grab the gem. hero . moveUp ( )" at bounding box center [959, 215] width 284 height 365
click at [884, 61] on div "# Avoid the ogres and grab the gem. hero . moveUp ( )" at bounding box center [959, 215] width 284 height 365
type textarea "hero.moveUp(2)"
click at [876, 397] on button "Run" at bounding box center [944, 387] width 326 height 38
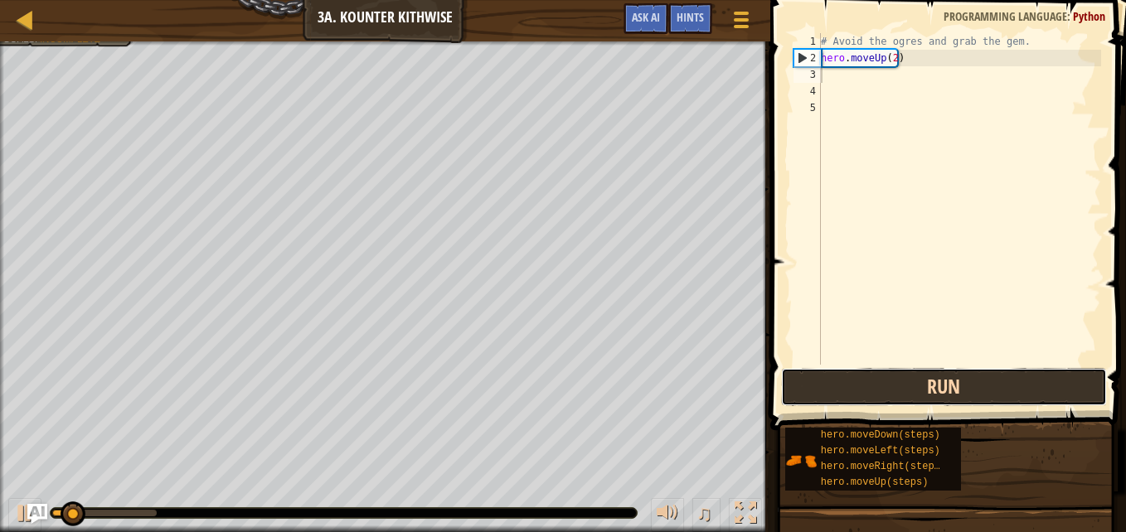
click at [893, 385] on button "Run" at bounding box center [944, 387] width 326 height 38
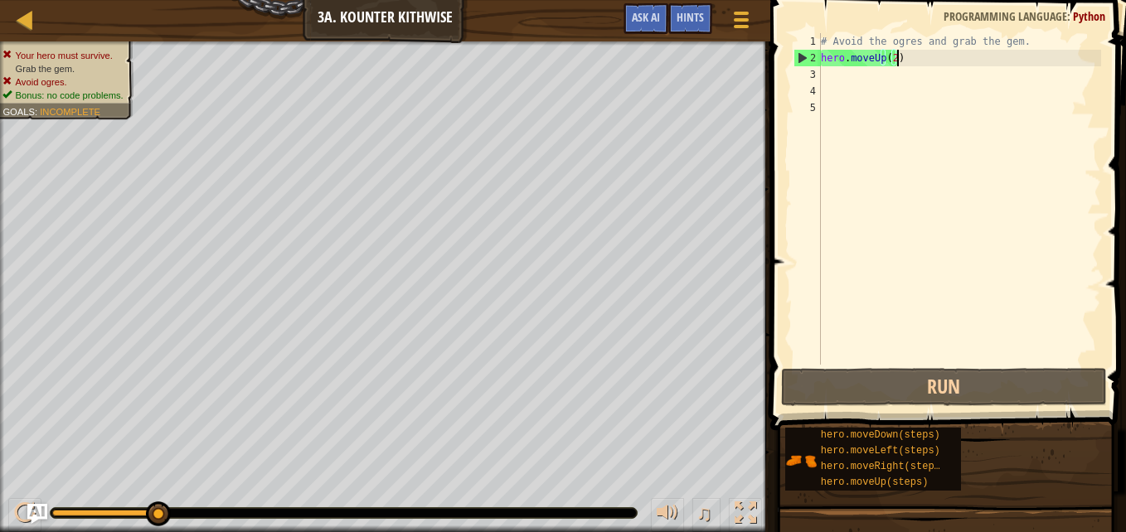
click at [906, 62] on div "# Avoid the ogres and grab the gem. hero . moveUp ( 2 )" at bounding box center [959, 215] width 284 height 365
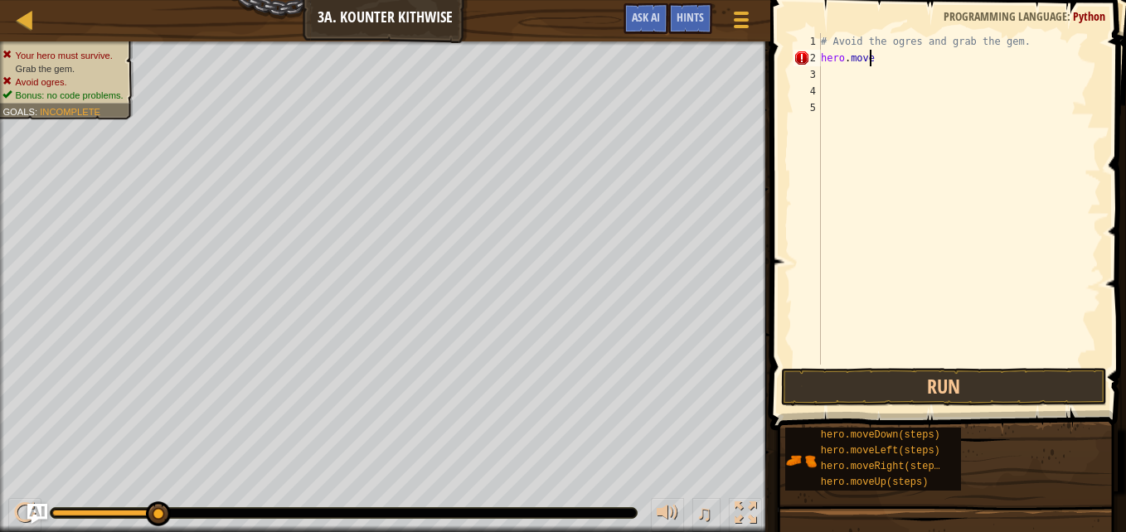
scroll to position [7, 2]
type textarea "h"
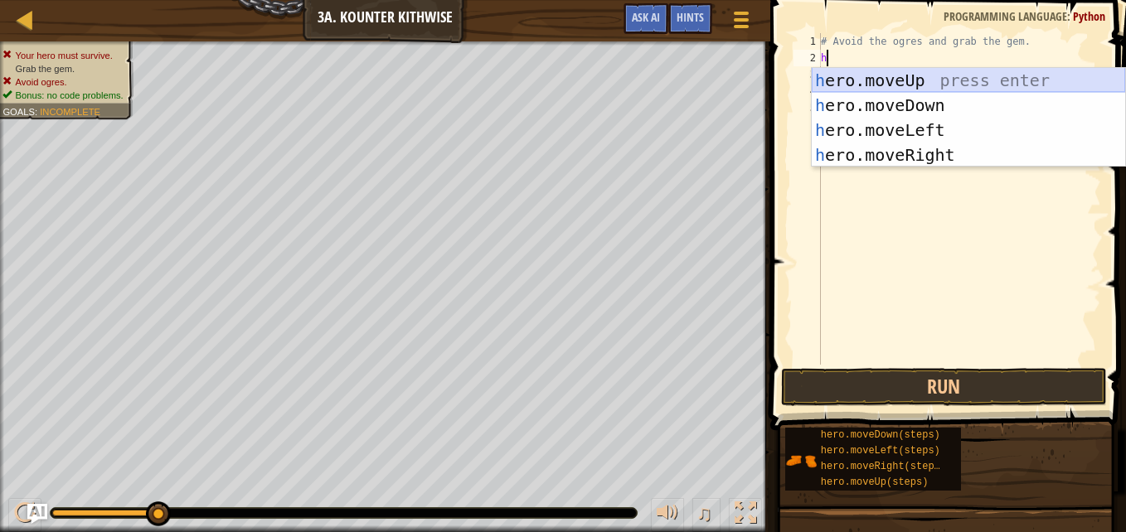
click at [899, 72] on div "h ero.moveUp press enter h ero.moveDown press enter h ero.moveLeft press enter …" at bounding box center [968, 142] width 313 height 149
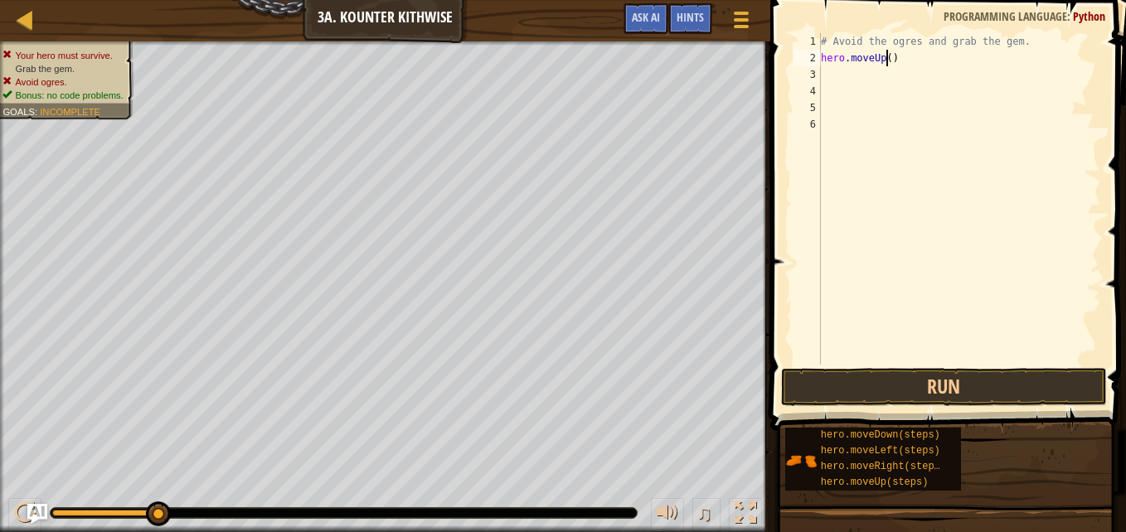
click at [887, 55] on div "# Avoid the ogres and grab the gem. hero . moveUp ( )" at bounding box center [959, 215] width 284 height 365
click at [919, 388] on button "Run" at bounding box center [944, 387] width 326 height 38
type textarea "hero.moveUp(1)"
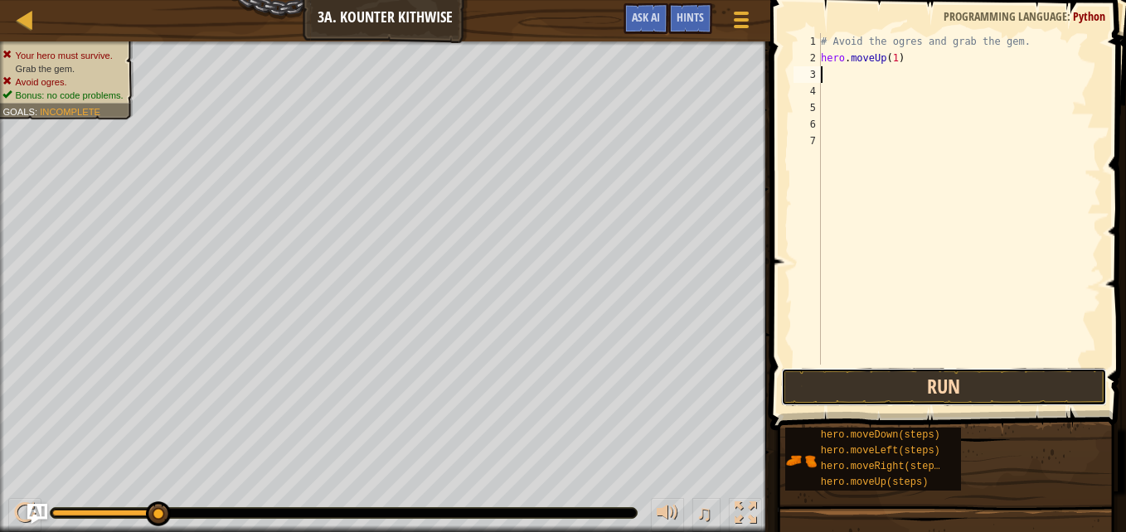
click at [1007, 385] on button "Run" at bounding box center [944, 387] width 326 height 38
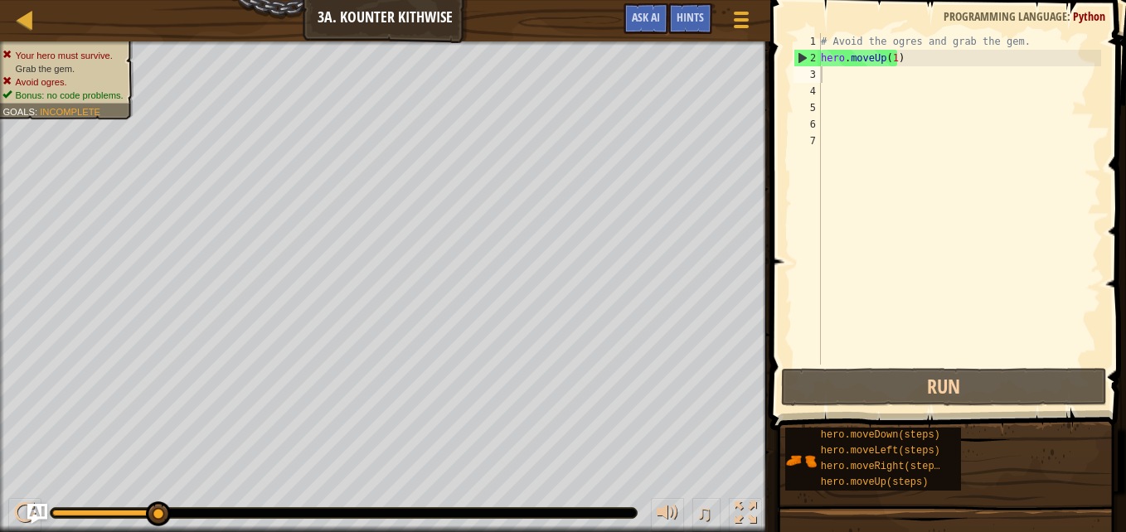
click at [829, 7] on span at bounding box center [949, 191] width 369 height 479
type textarea "h"
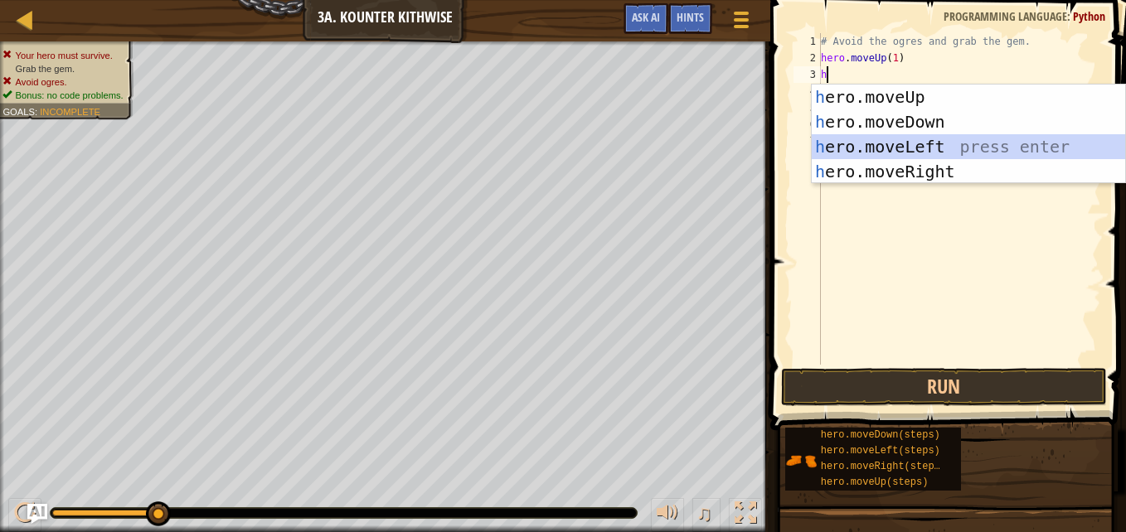
click at [890, 136] on div "h ero.moveUp press enter h ero.moveDown press enter h ero.moveLeft press enter …" at bounding box center [968, 159] width 313 height 149
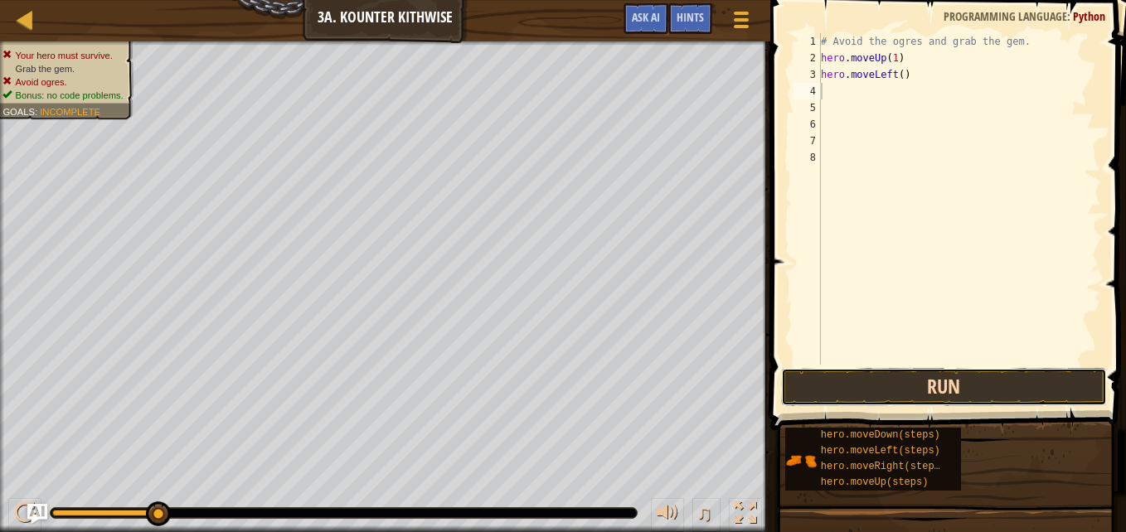
click at [876, 395] on button "Run" at bounding box center [944, 387] width 326 height 38
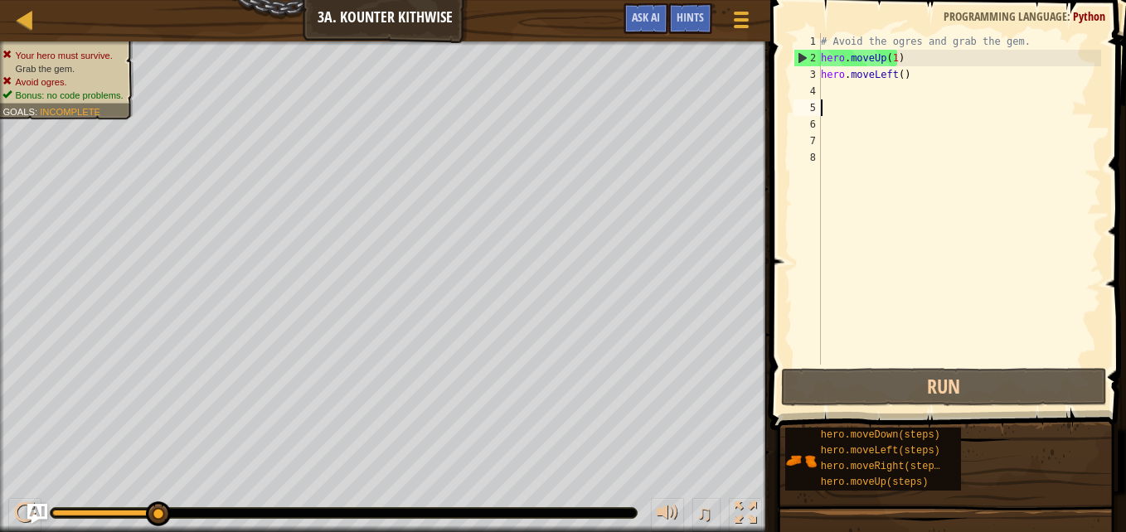
click at [832, 103] on div "# Avoid the ogres and grab the gem. hero . moveUp ( 1 ) hero . moveLeft ( )" at bounding box center [959, 215] width 284 height 365
click at [856, 95] on div "# Avoid the ogres and grab the gem. hero . moveUp ( 1 ) hero . moveLeft ( )" at bounding box center [959, 215] width 284 height 365
type textarea "h"
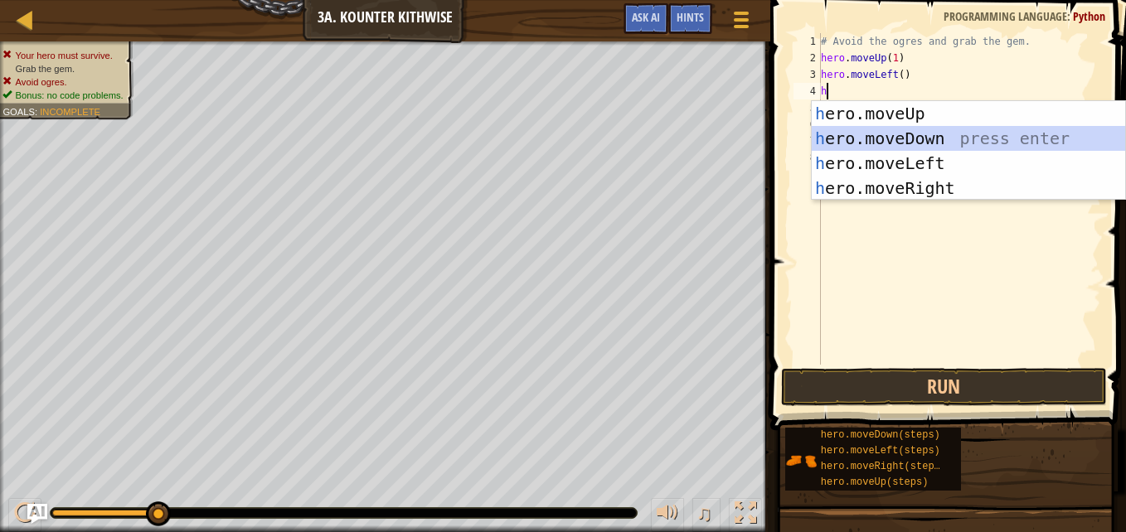
click at [901, 131] on div "h ero.moveUp press enter h ero.moveDown press enter h ero.moveLeft press enter …" at bounding box center [968, 175] width 313 height 149
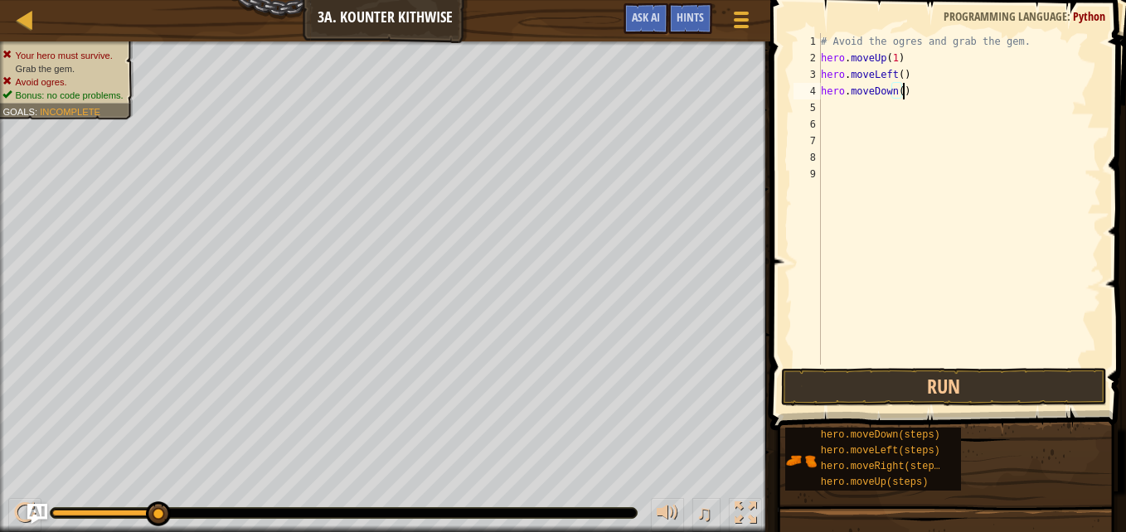
click at [904, 92] on div "# Avoid the ogres and grab the gem. hero . moveUp ( 1 ) hero . moveLeft ( ) her…" at bounding box center [959, 215] width 284 height 365
click at [898, 90] on div "# Avoid the ogres and grab the gem. hero . moveUp ( 1 ) hero . moveLeft ( ) her…" at bounding box center [959, 215] width 284 height 365
click at [923, 73] on div "# Avoid the ogres and grab the gem. hero . moveUp ( 1 ) hero . moveLeft ( ) her…" at bounding box center [959, 215] width 284 height 365
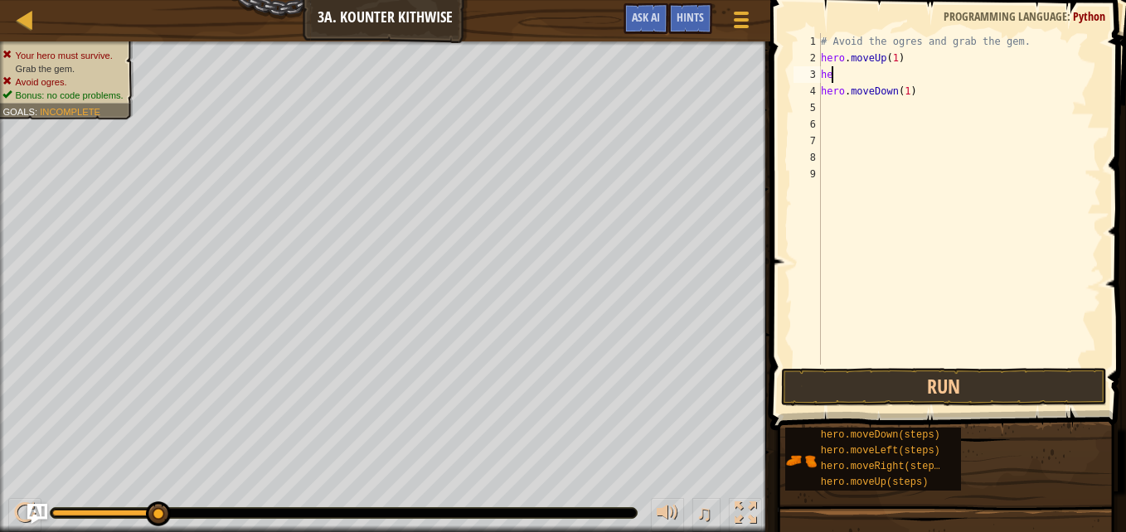
type textarea "h"
click at [937, 104] on div "# Avoid the ogres and grab the gem. hero . moveUp ( 1 ) hero . moveDown ( 1 )" at bounding box center [959, 215] width 284 height 365
click at [932, 84] on div "# Avoid the ogres and grab the gem. hero . moveUp ( 1 ) hero . moveDown ( 1 )" at bounding box center [959, 215] width 284 height 365
type textarea "hero.moveDown(1)"
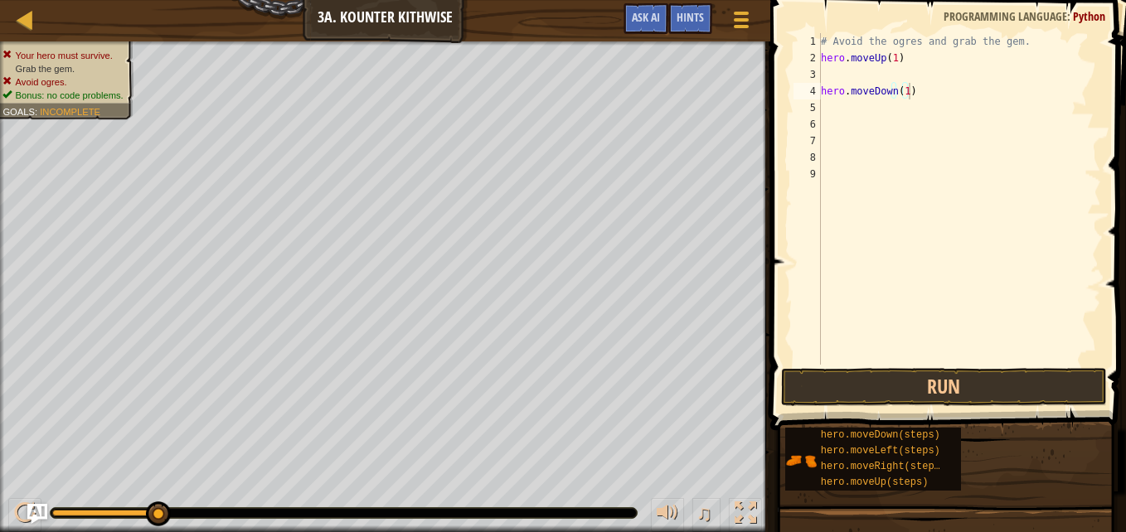
click at [897, 409] on span at bounding box center [949, 191] width 369 height 479
click at [899, 389] on button "Run" at bounding box center [944, 387] width 326 height 38
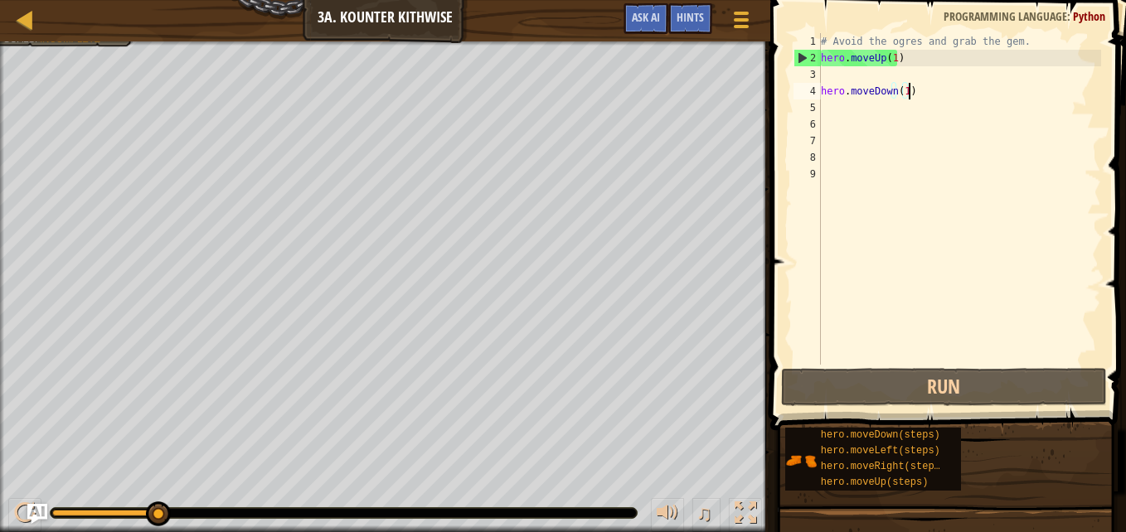
click at [79, 69] on div "Your hero must survive. Grab the gem. Avoid ogres. Bonus: no code problems. Goa…" at bounding box center [385, 286] width 770 height 491
click at [838, 111] on div "# Avoid the ogres and grab the gem. hero . moveUp ( 1 ) hero . moveDown ( 1 )" at bounding box center [959, 215] width 284 height 365
type textarea "h"
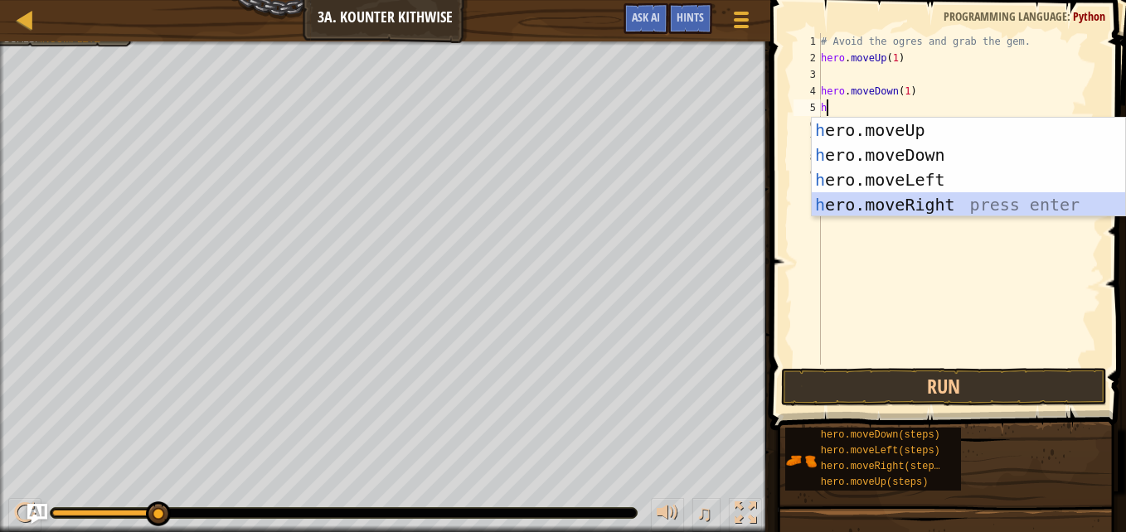
click at [914, 213] on div "h ero.moveUp press enter h ero.moveDown press enter h ero.moveLeft press enter …" at bounding box center [968, 192] width 313 height 149
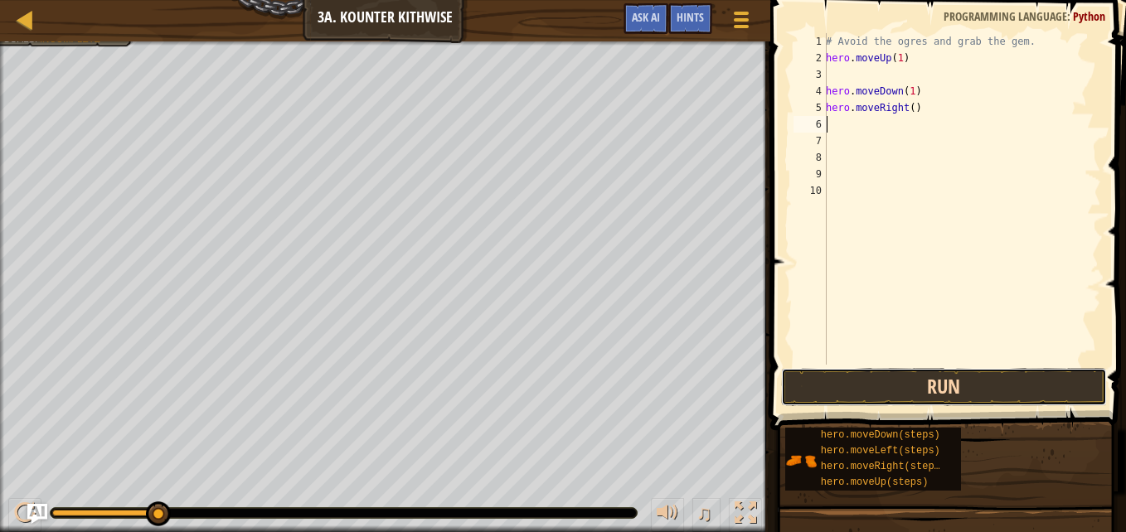
click at [933, 370] on button "Run" at bounding box center [944, 387] width 326 height 38
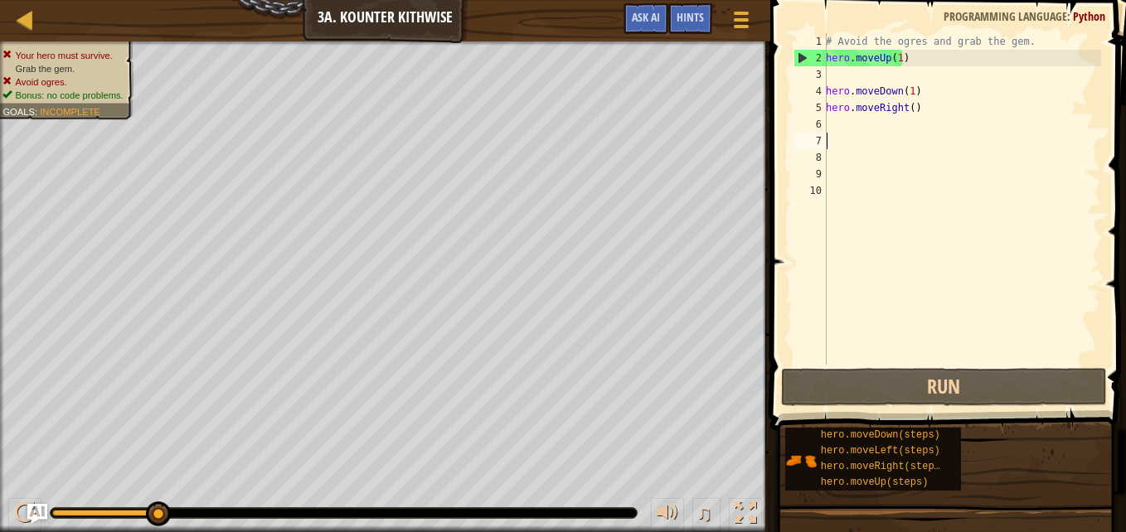
click at [914, 135] on div "# Avoid the ogres and grab the gem. hero . moveUp ( 1 ) hero . moveDown ( 1 ) h…" at bounding box center [961, 215] width 279 height 365
type textarea "h"
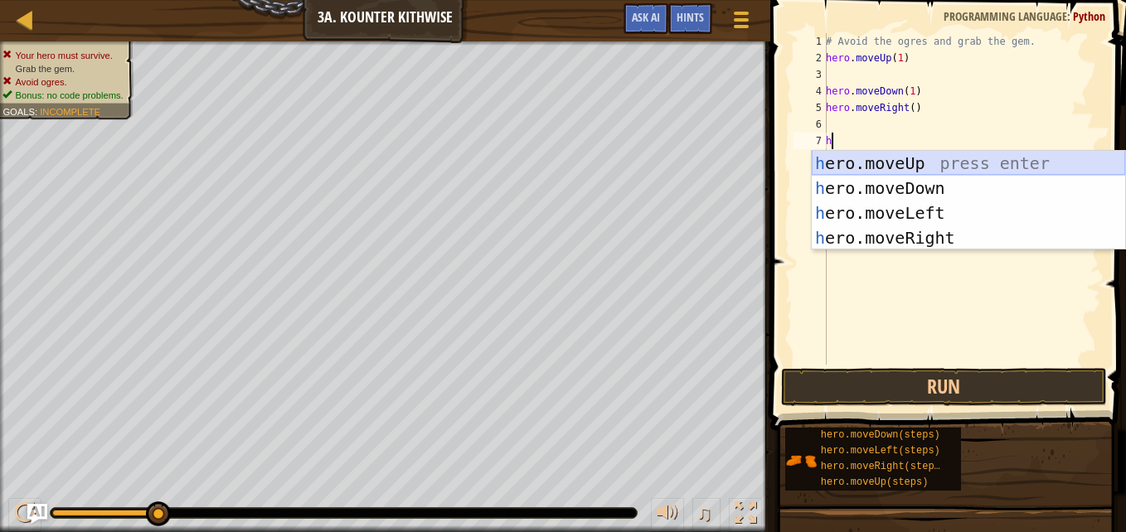
click at [932, 170] on div "h ero.moveUp press enter h ero.moveDown press enter h ero.moveLeft press enter …" at bounding box center [968, 225] width 313 height 149
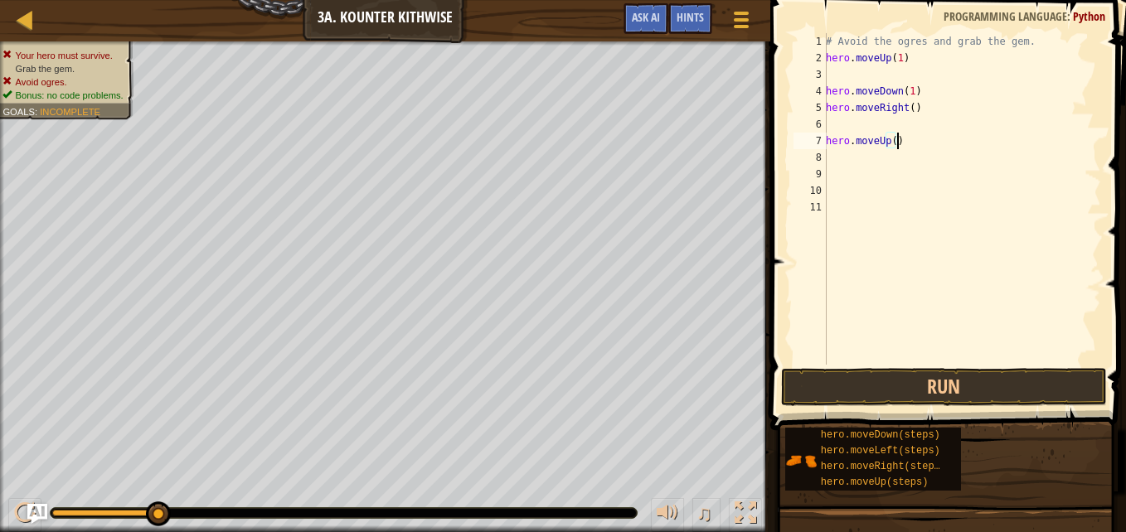
click at [895, 146] on div "# Avoid the ogres and grab the gem. hero . moveUp ( 1 ) hero . moveDown ( 1 ) h…" at bounding box center [961, 215] width 279 height 365
click at [887, 141] on div "# Avoid the ogres and grab the gem. hero . moveUp ( 1 ) hero . moveDown ( 1 ) h…" at bounding box center [961, 215] width 279 height 365
click at [892, 142] on div "# Avoid the ogres and grab the gem. hero . moveUp ( 1 ) hero . moveDown ( 1 ) h…" at bounding box center [961, 215] width 279 height 365
type textarea "hero.moveUp(1)"
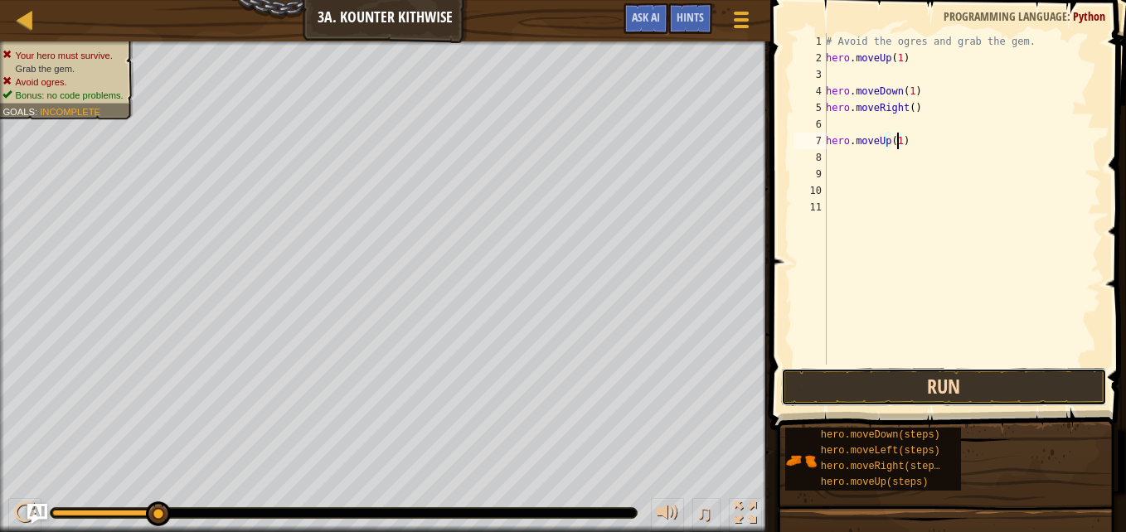
click at [966, 390] on button "Run" at bounding box center [944, 387] width 326 height 38
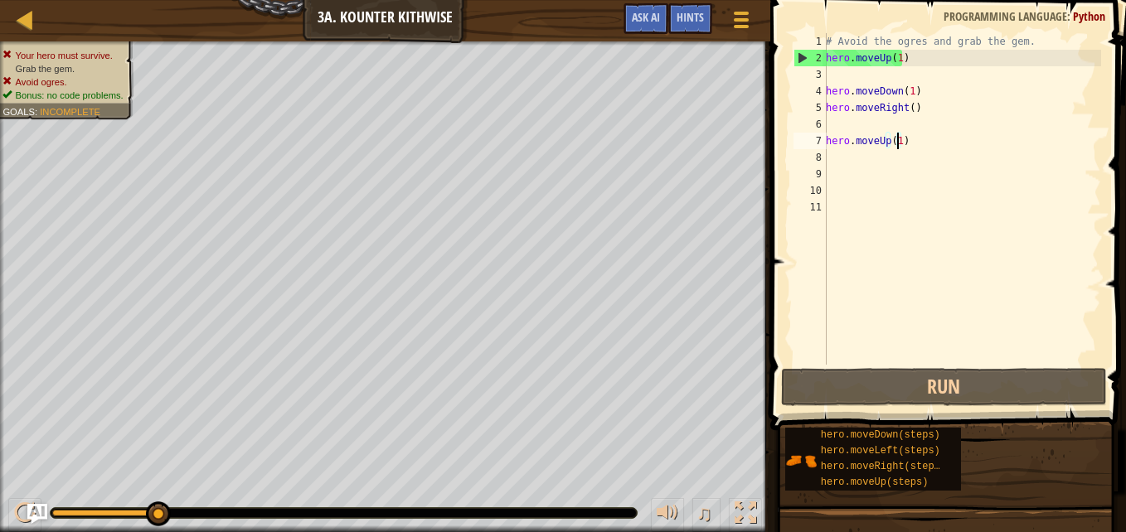
click at [951, 158] on div "# Avoid the ogres and grab the gem. hero . moveUp ( 1 ) hero . moveDown ( 1 ) h…" at bounding box center [961, 215] width 279 height 365
click at [898, 45] on div "# Avoid the ogres and grab the gem. hero . moveUp ( 1 ) hero . moveDown ( 1 ) h…" at bounding box center [961, 215] width 279 height 365
type textarea "hero.moveUp(1)"
click at [908, 172] on div "# Avoid the ogres and grab the gem. hero . moveUp ( 1 ) hero . moveDown ( 1 ) h…" at bounding box center [961, 215] width 279 height 365
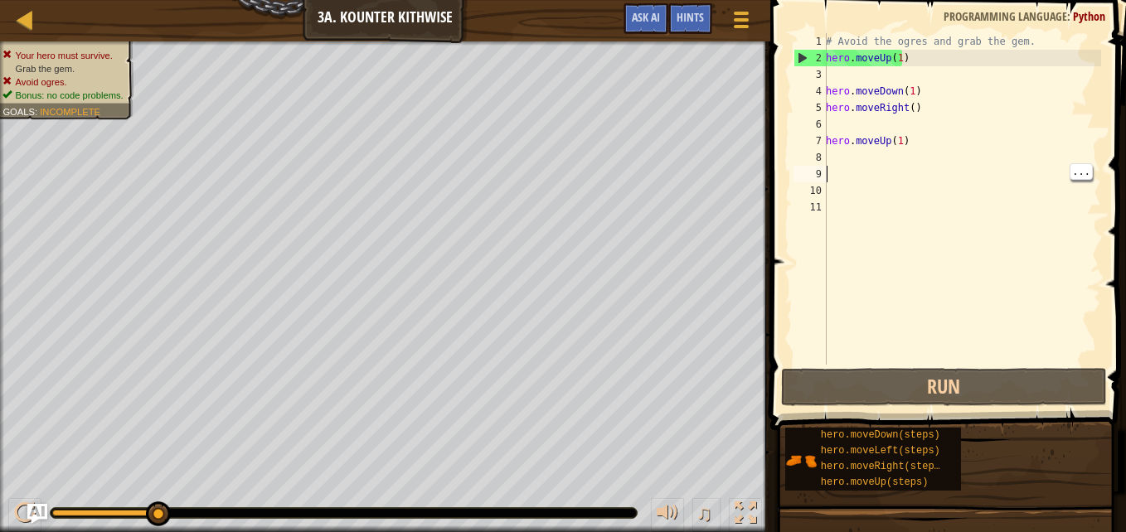
type textarea "m"
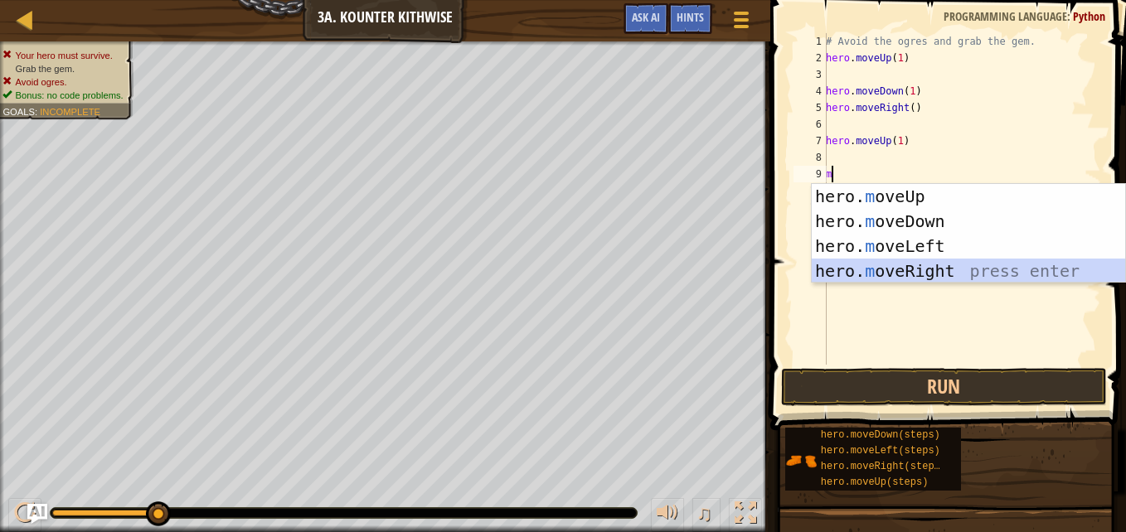
click at [935, 265] on div "hero. m oveUp press enter hero. m oveDown press enter hero. m oveLeft press ent…" at bounding box center [968, 258] width 313 height 149
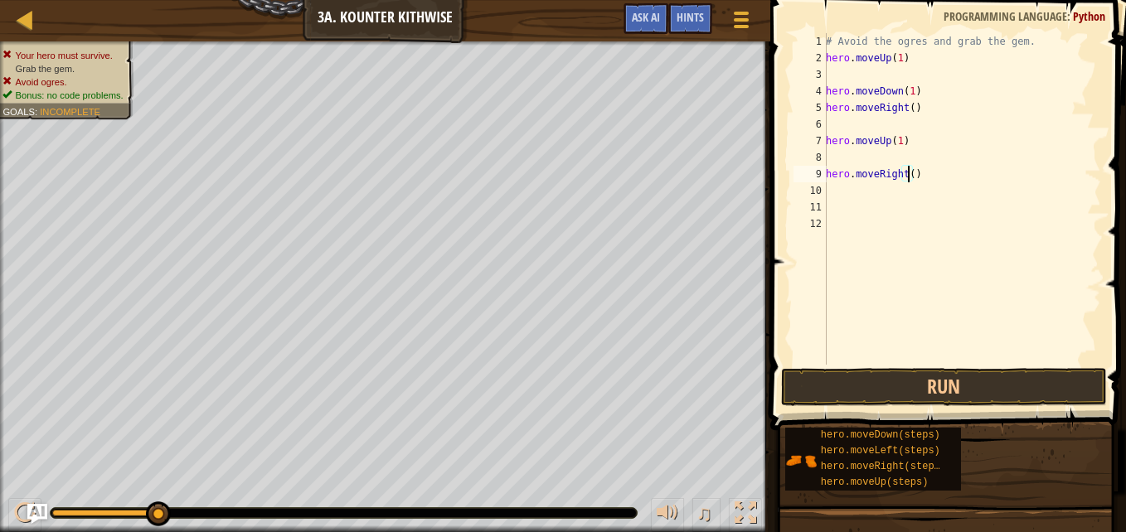
click at [907, 177] on div "# Avoid the ogres and grab the gem. hero . moveUp ( 1 ) hero . moveDown ( 1 ) h…" at bounding box center [961, 215] width 279 height 365
click at [914, 172] on div "# Avoid the ogres and grab the gem. hero . moveUp ( 1 ) hero . moveDown ( 1 ) h…" at bounding box center [961, 215] width 279 height 365
type textarea "hero.moveRight(3)"
click at [925, 176] on div "# Avoid the ogres and grab the gem. hero . moveUp ( 1 ) hero . moveDown ( 1 ) h…" at bounding box center [961, 215] width 279 height 365
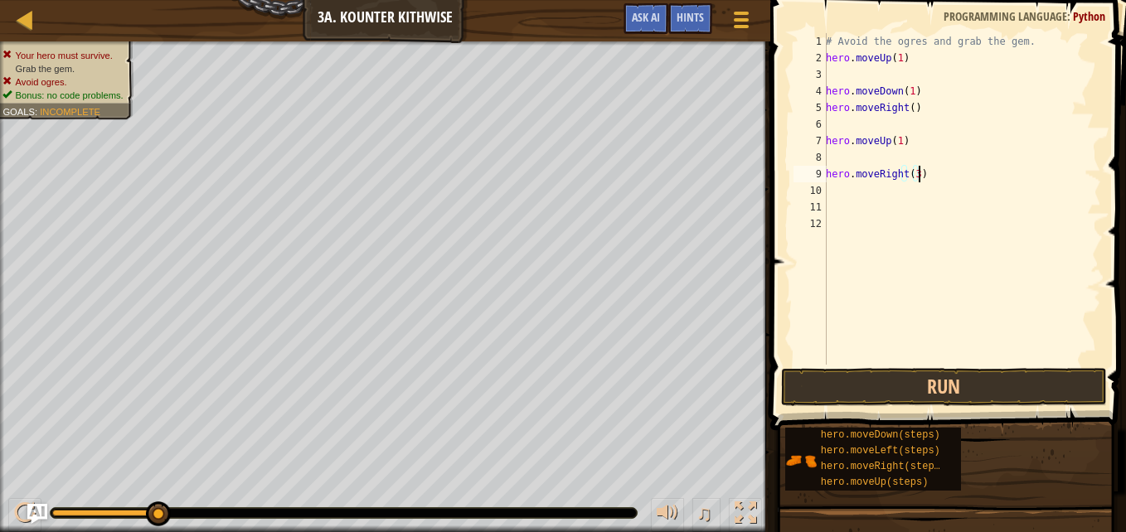
scroll to position [7, 0]
click at [953, 383] on button "Run" at bounding box center [944, 387] width 326 height 38
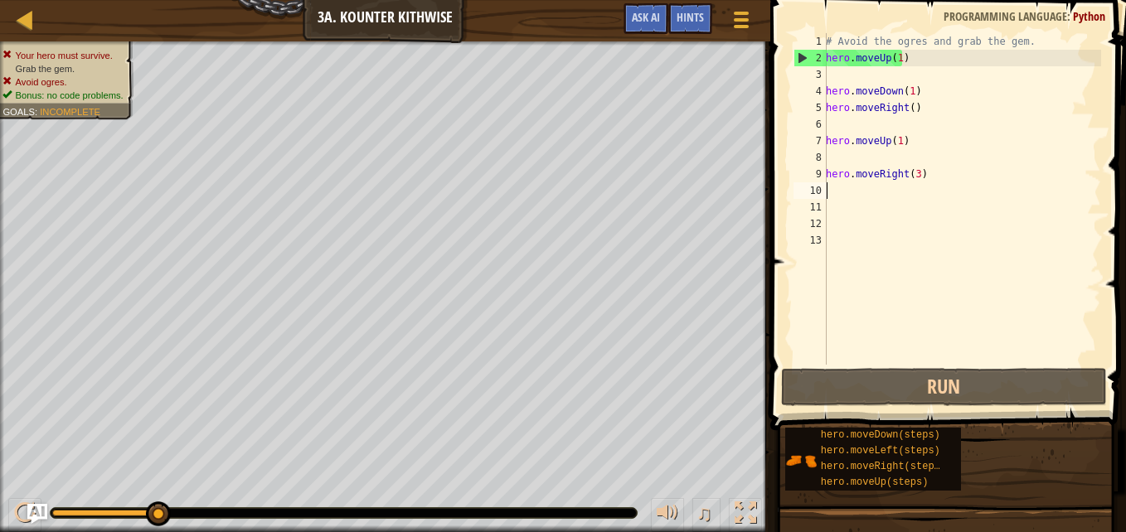
click at [841, 187] on div "# Avoid the ogres and grab the gem. hero . moveUp ( 1 ) hero . moveDown ( 1 ) h…" at bounding box center [961, 215] width 279 height 365
type textarea "h"
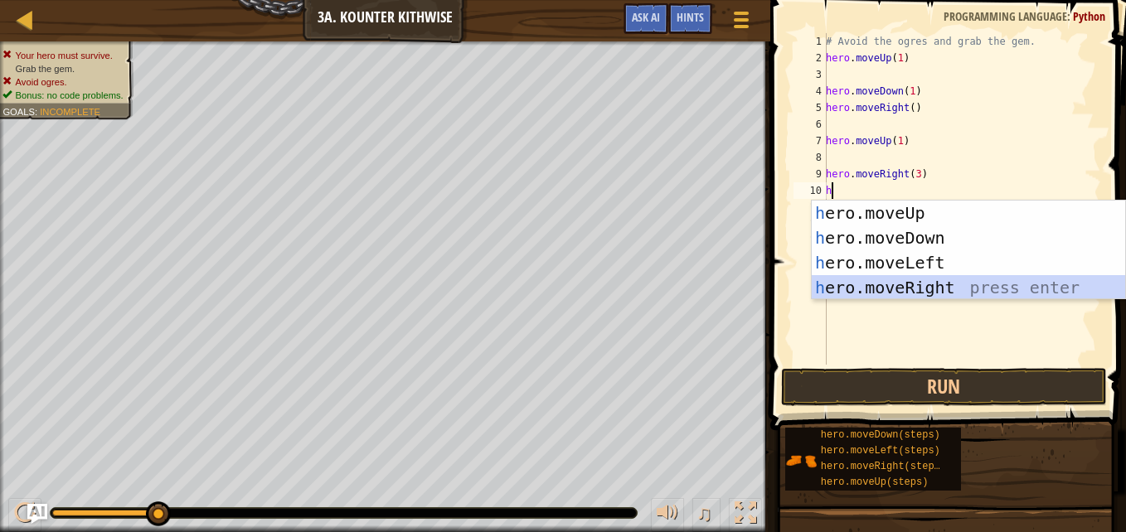
click at [936, 284] on div "h ero.moveUp press enter h ero.moveDown press enter h ero.moveLeft press enter …" at bounding box center [968, 275] width 313 height 149
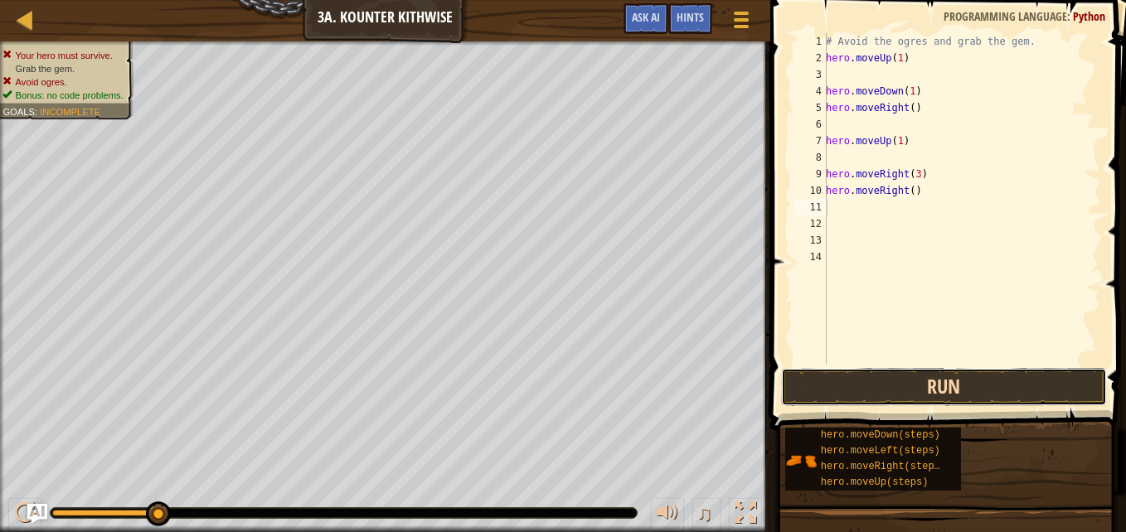
click at [938, 399] on button "Run" at bounding box center [944, 387] width 326 height 38
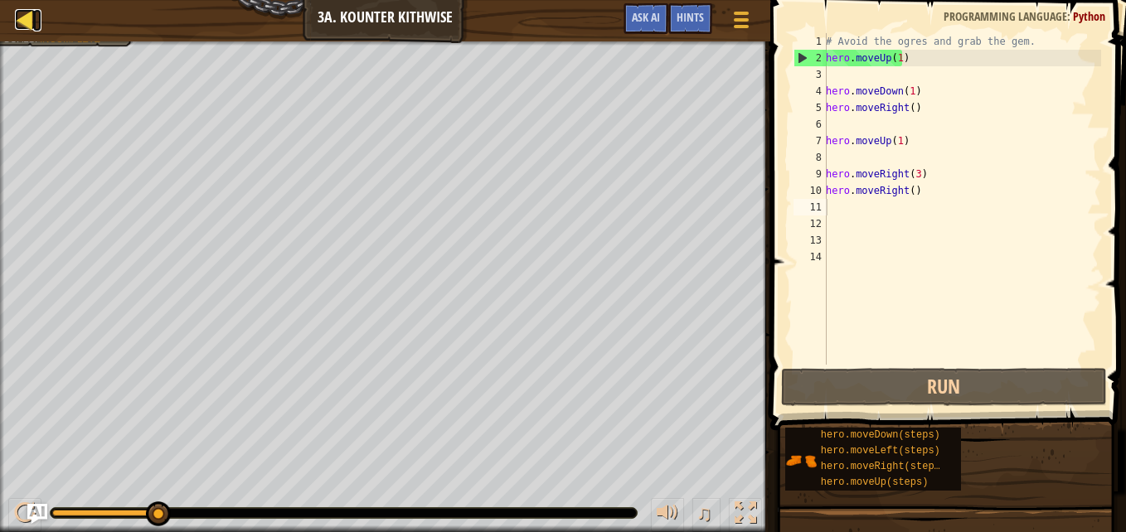
click at [27, 10] on div at bounding box center [25, 19] width 21 height 21
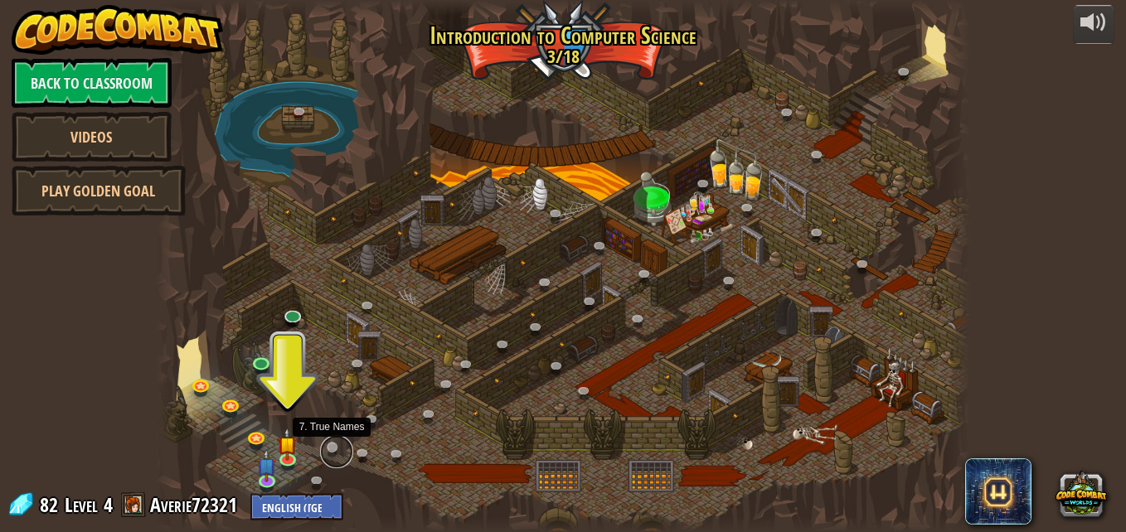
click at [331, 451] on link at bounding box center [336, 451] width 33 height 33
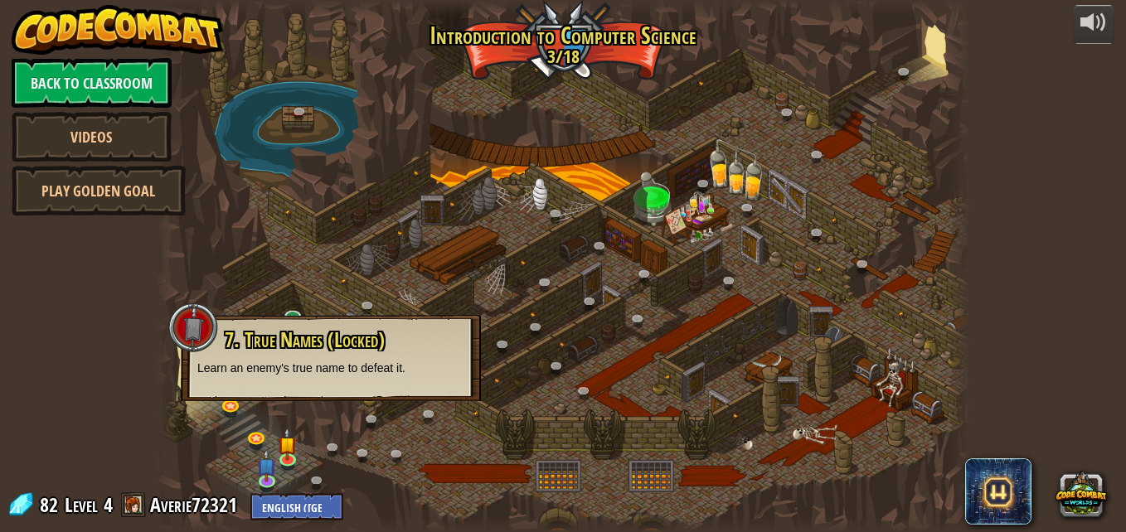
click at [147, 339] on div "powered by Back to Classroom Videos Play Golden Goal 25. Kithgard Gates (Locked…" at bounding box center [563, 266] width 1126 height 532
click at [275, 373] on p "Learn an enemy's true name to defeat it." at bounding box center [330, 368] width 267 height 17
click at [139, 390] on div "powered by Back to Classroom Videos Play Golden Goal 25. Kithgard Gates (Locked…" at bounding box center [563, 266] width 1126 height 532
click at [251, 437] on link at bounding box center [258, 438] width 33 height 33
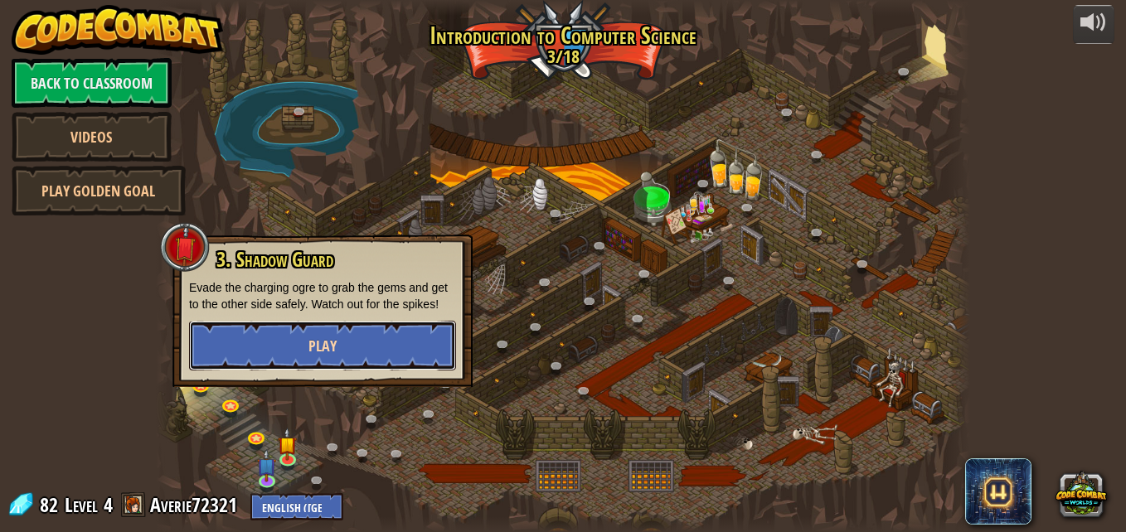
click at [311, 363] on button "Play" at bounding box center [322, 346] width 267 height 50
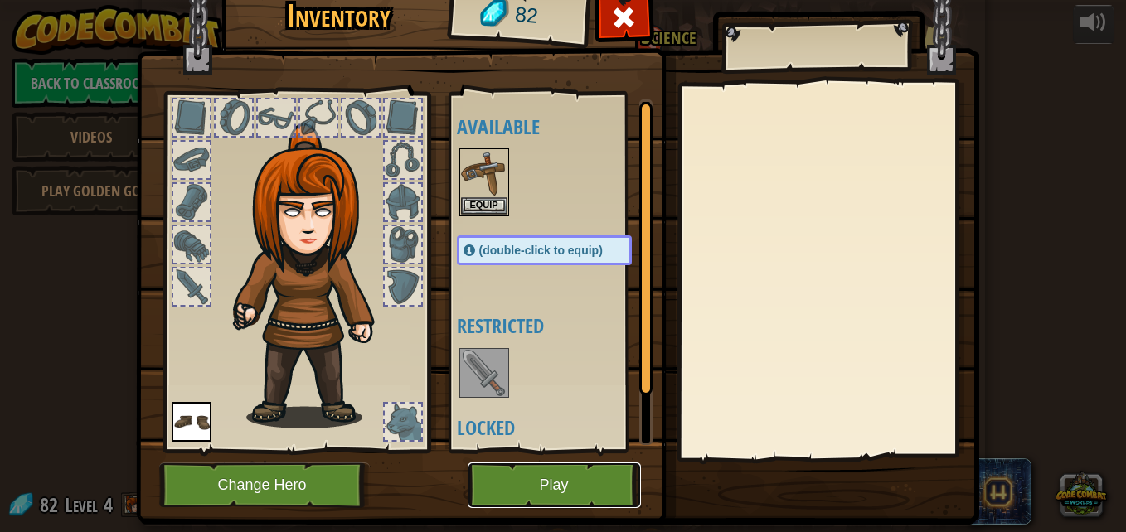
click at [480, 484] on button "Play" at bounding box center [554, 486] width 173 height 46
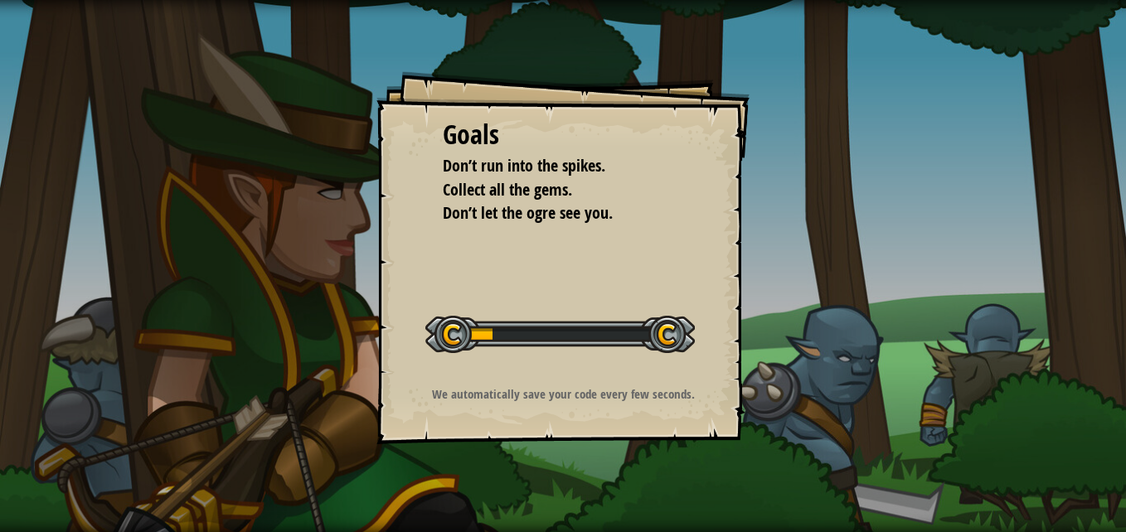
click at [479, 290] on div "Goals Don’t run into the spikes. Collect all the gems. Don’t let the ogre see y…" at bounding box center [562, 257] width 373 height 373
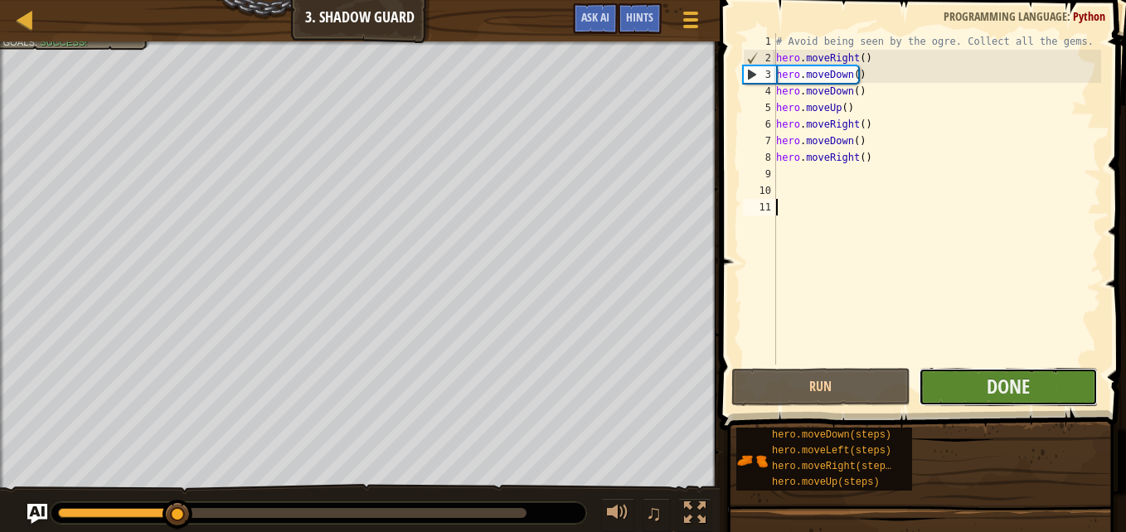
click at [964, 385] on button "Done" at bounding box center [1008, 387] width 179 height 38
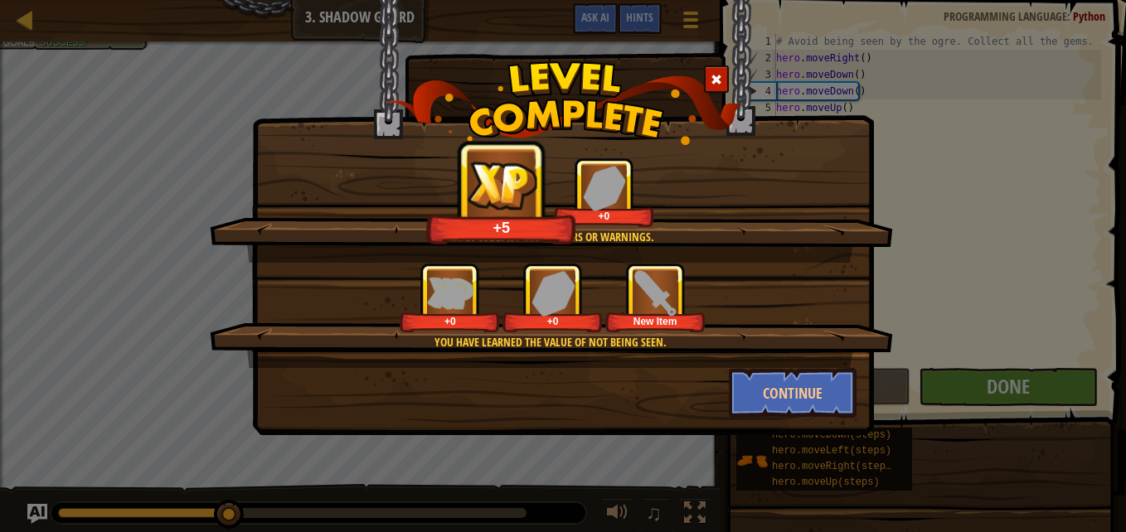
click at [528, 158] on div at bounding box center [503, 185] width 70 height 69
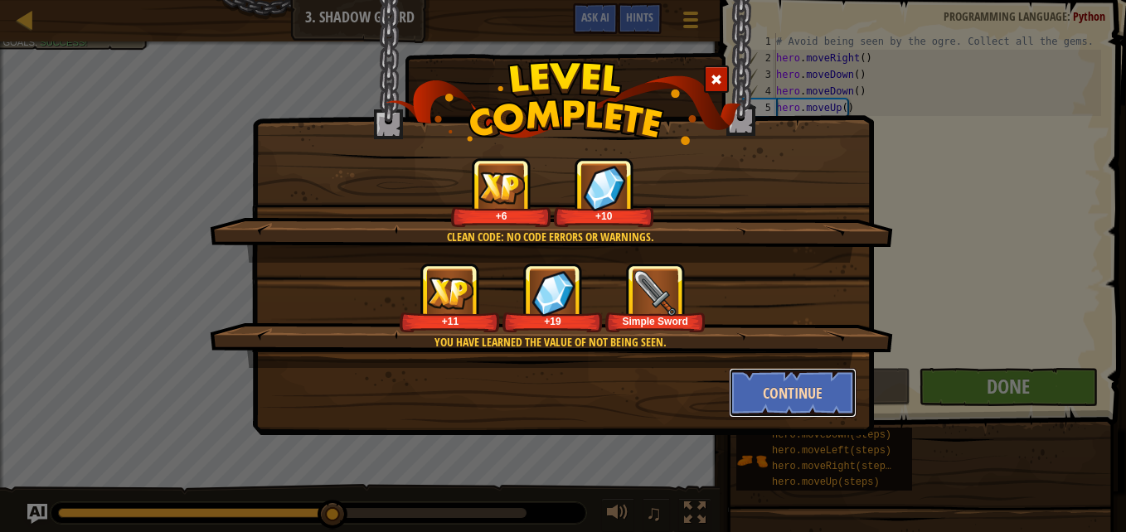
click at [786, 410] on button "Continue" at bounding box center [793, 393] width 128 height 50
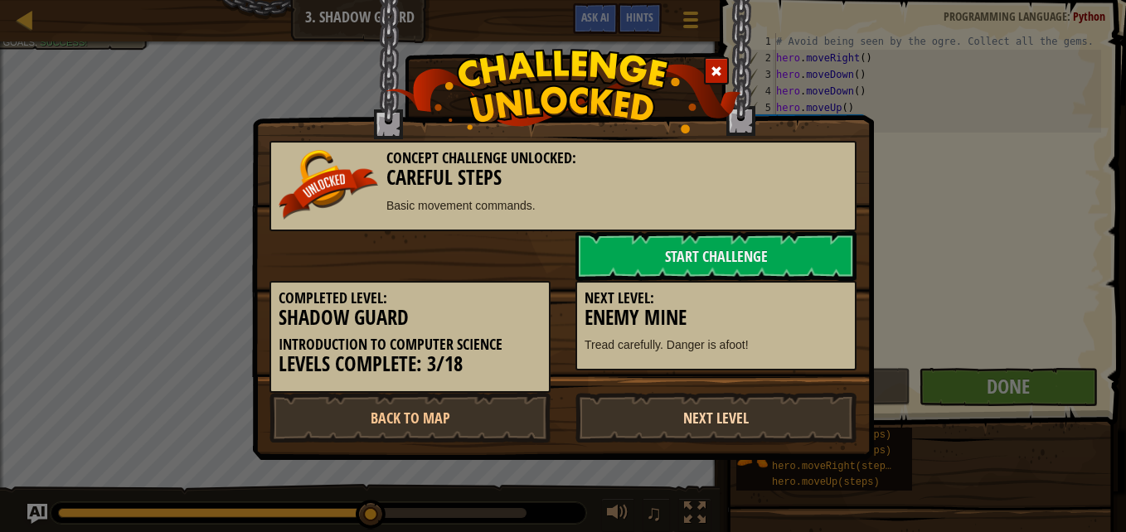
click at [793, 395] on link "Next Level" at bounding box center [715, 418] width 281 height 50
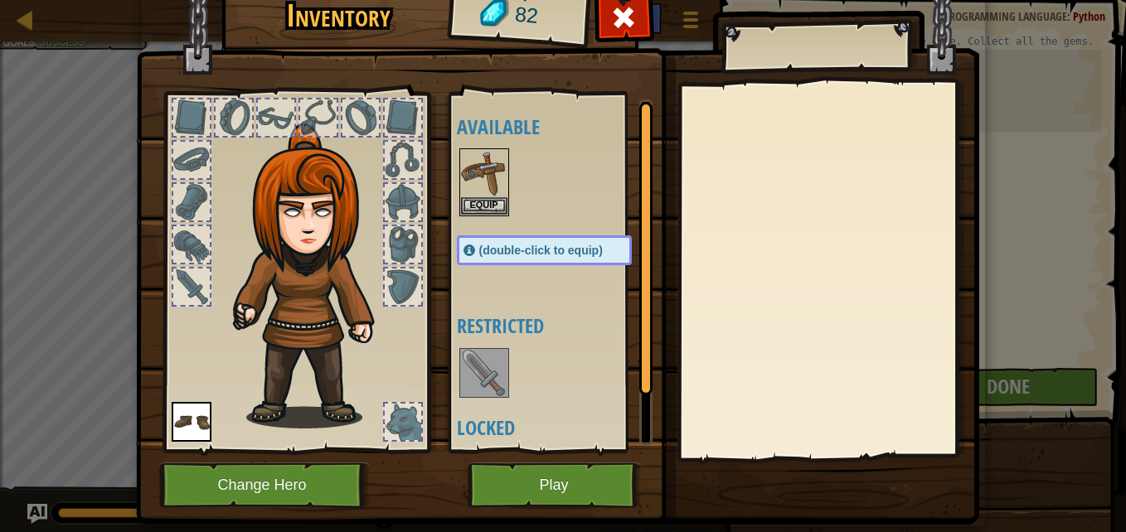
click at [604, 508] on img at bounding box center [557, 224] width 843 height 602
click at [598, 489] on button "Play" at bounding box center [554, 486] width 173 height 46
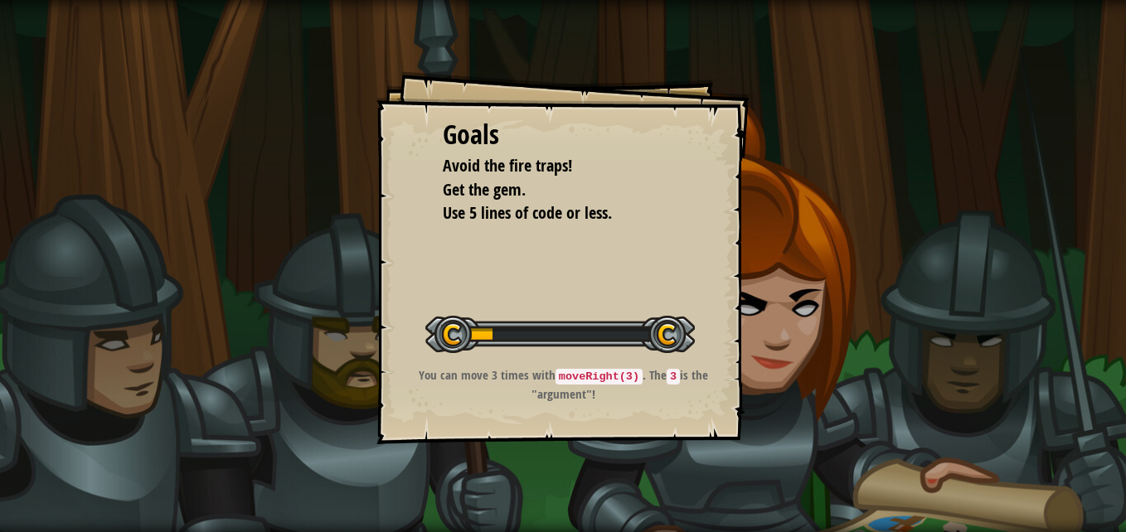
click at [575, 318] on div at bounding box center [559, 334] width 269 height 37
click at [595, 328] on div at bounding box center [559, 334] width 269 height 37
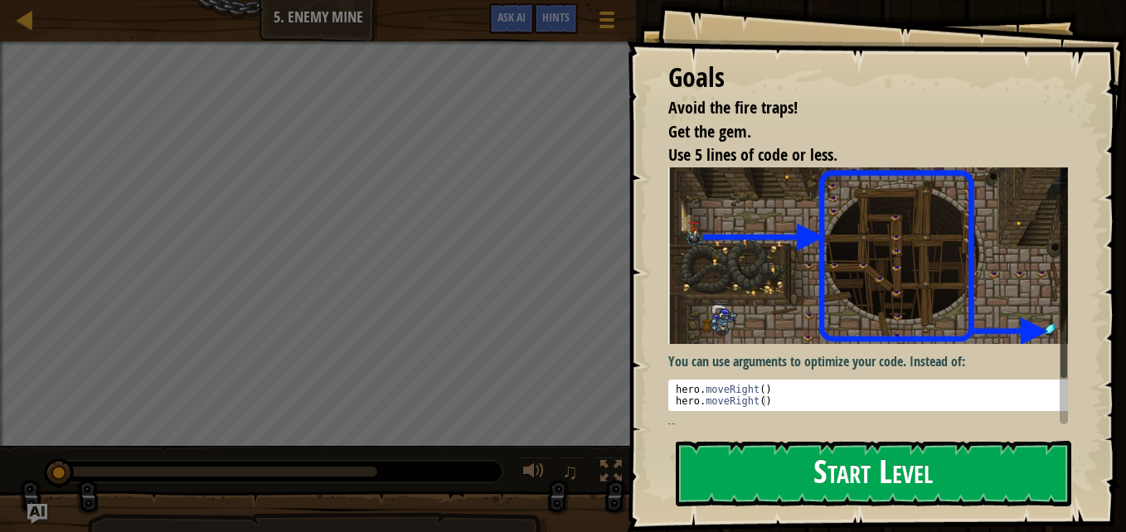
click at [715, 312] on div "Goals Avoid the fire traps! Get the gem. Use 5 lines of code or less. You can u…" at bounding box center [876, 266] width 499 height 532
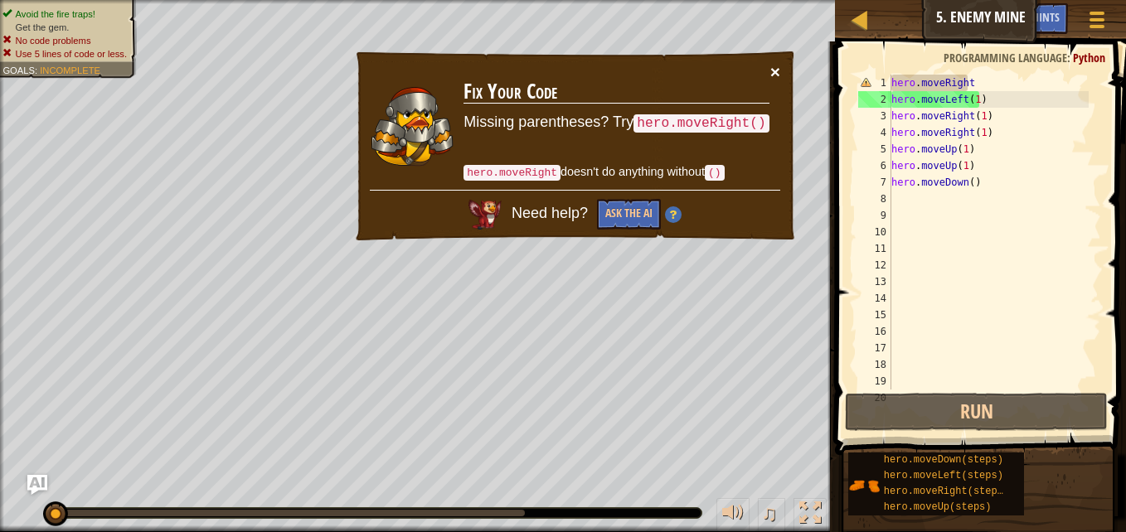
click at [777, 73] on button "×" at bounding box center [775, 71] width 10 height 17
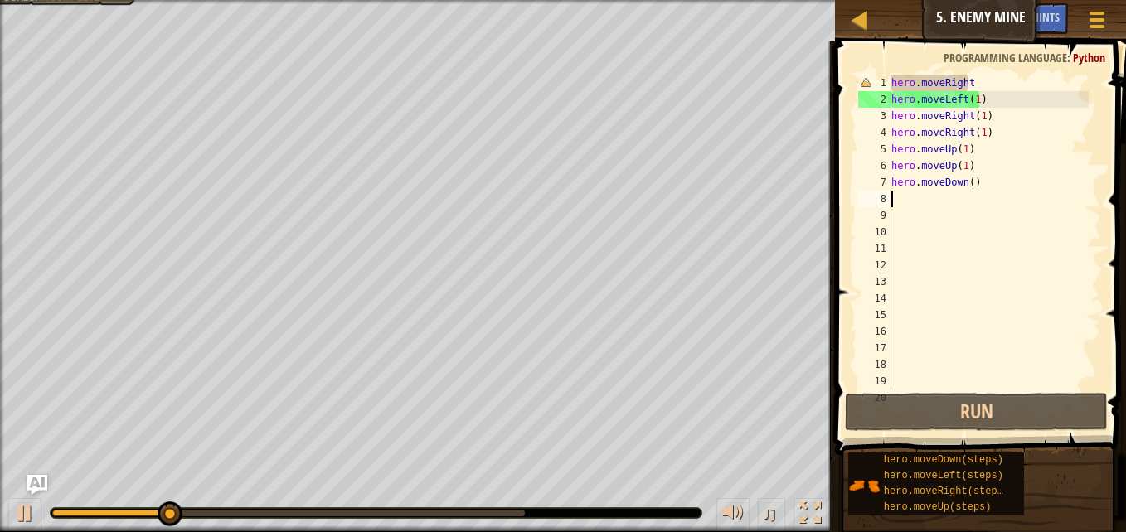
click at [918, 199] on div "hero . moveRight hero . moveLeft ( 1 ) hero . moveRight ( 1 ) hero . moveRight …" at bounding box center [988, 249] width 201 height 348
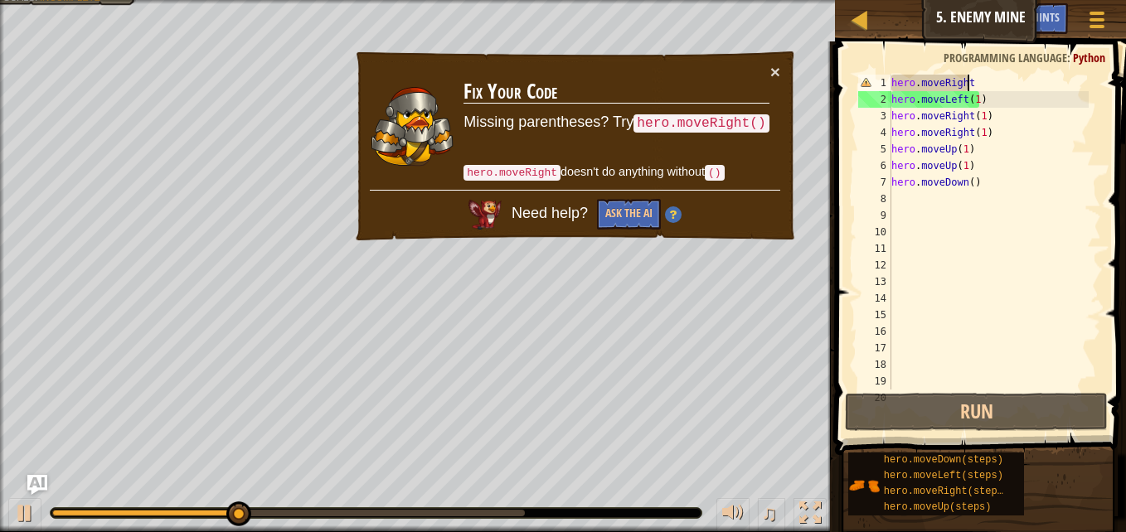
click at [987, 84] on div "hero . moveRight hero . moveLeft ( 1 ) hero . moveRight ( 1 ) hero . moveRight …" at bounding box center [988, 249] width 201 height 348
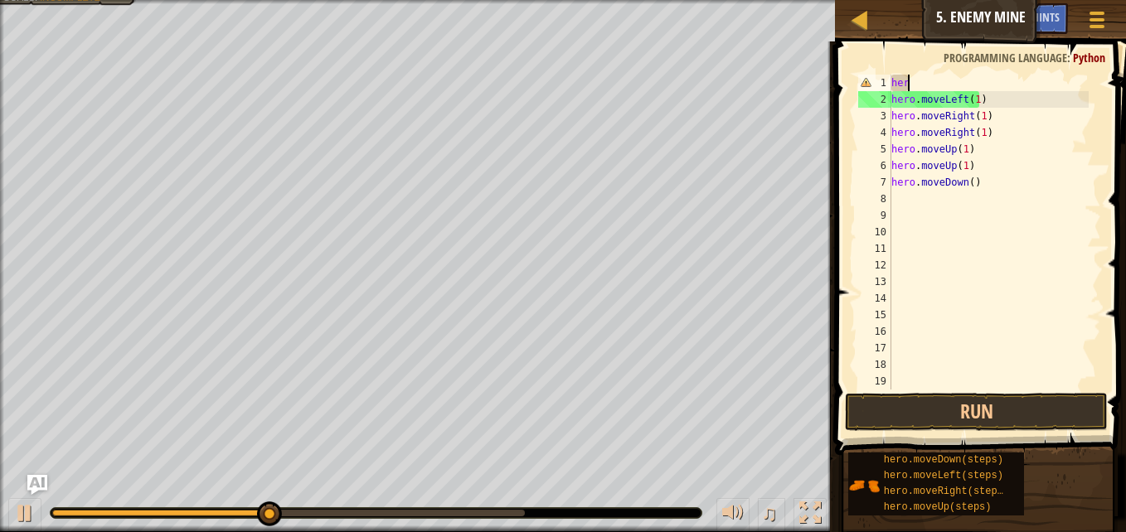
type textarea "h"
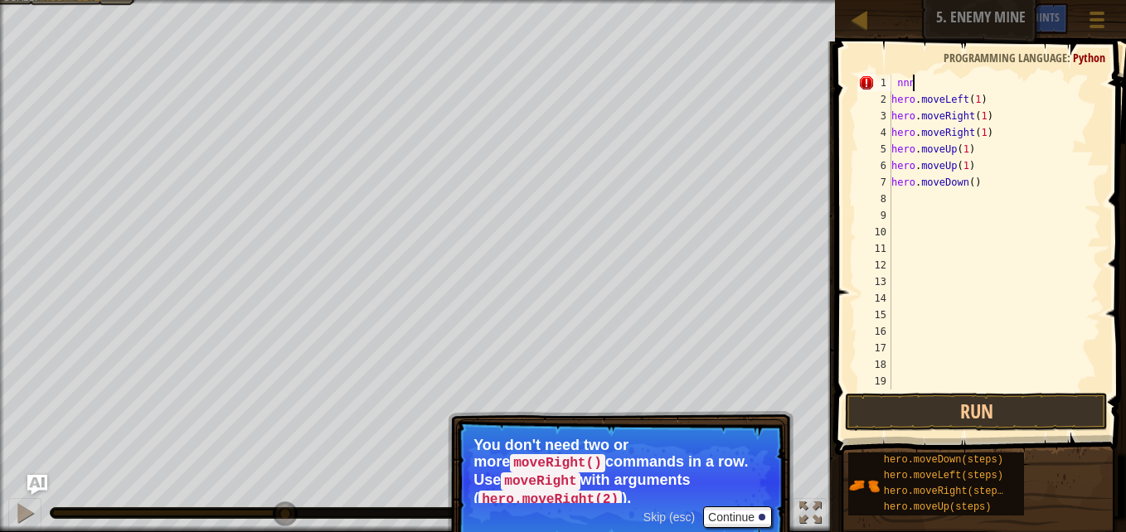
scroll to position [7, 1]
type textarea "n"
type textarea "mo"
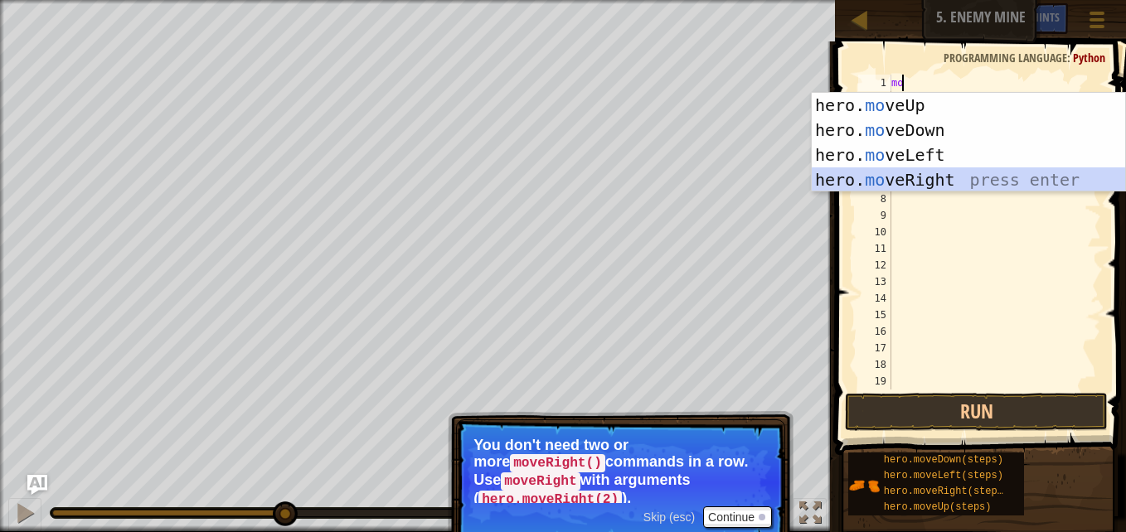
click at [951, 170] on div "hero. mo veUp press enter hero. mo veDown press enter hero. mo veLeft press ent…" at bounding box center [968, 167] width 313 height 149
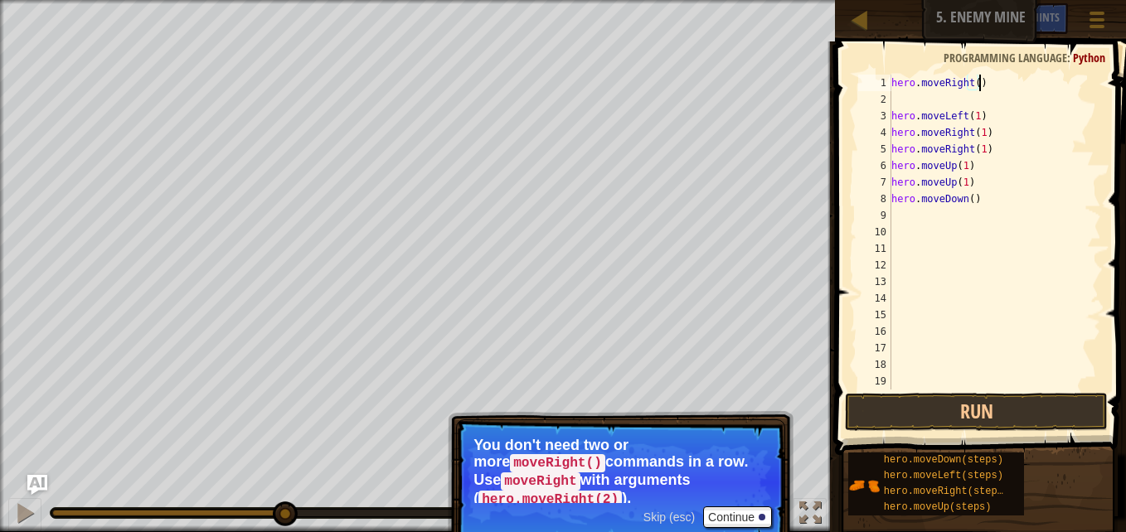
click at [977, 83] on div "hero . moveRight ( ) hero . moveLeft ( 1 ) hero . moveRight ( 1 ) hero . moveRi…" at bounding box center [988, 249] width 201 height 348
click at [973, 83] on div "hero . moveRight ( ) hero . moveLeft ( 1 ) hero . moveRight ( 1 ) hero . moveRi…" at bounding box center [988, 249] width 201 height 348
type textarea "hero.moveRight(2)"
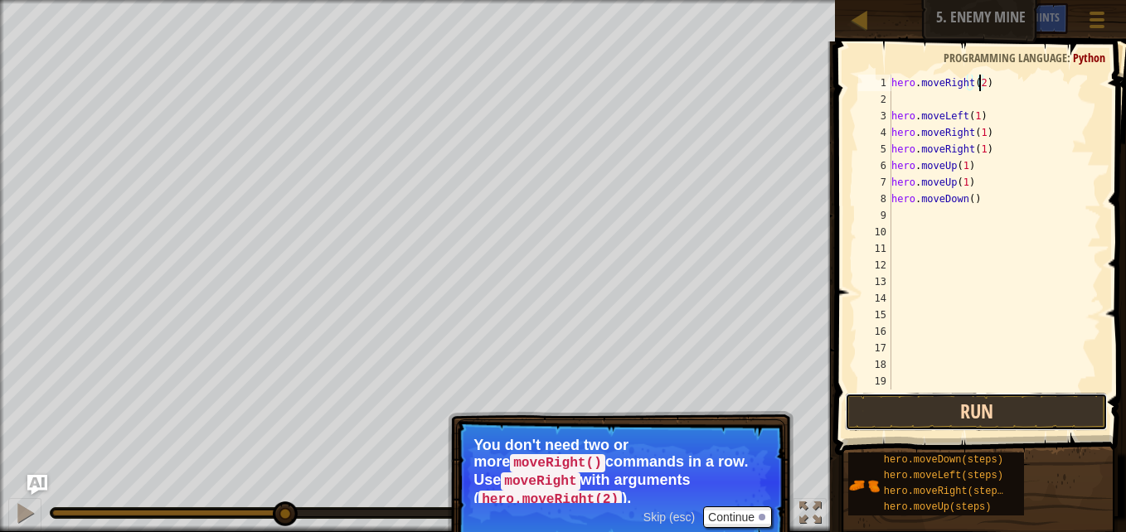
click at [1002, 414] on button "Run" at bounding box center [976, 412] width 263 height 38
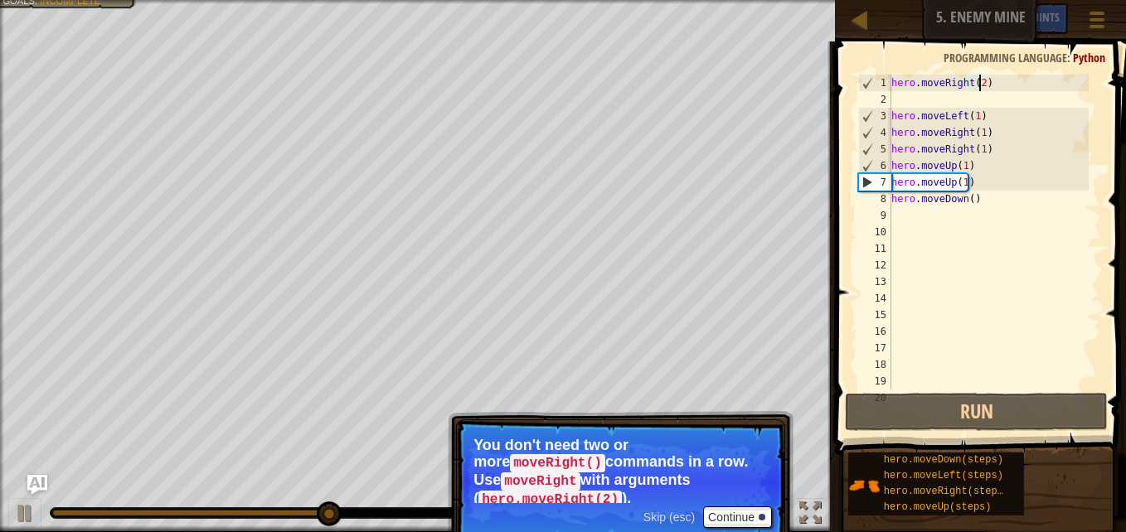
click at [959, 248] on div "hero . moveRight ( 2 ) hero . moveLeft ( 1 ) hero . moveRight ( 1 ) hero . move…" at bounding box center [988, 249] width 201 height 348
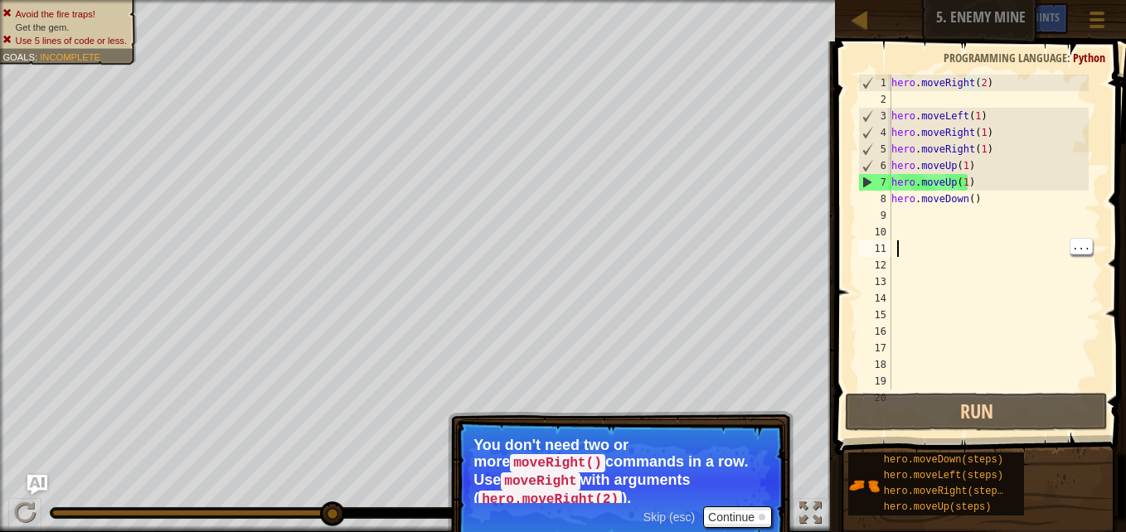
scroll to position [7, 0]
click at [986, 223] on div "hero . moveRight ( 2 ) hero . moveLeft ( 1 ) hero . moveRight ( 1 ) hero . move…" at bounding box center [988, 249] width 201 height 348
click at [723, 507] on button "Continue" at bounding box center [737, 518] width 69 height 22
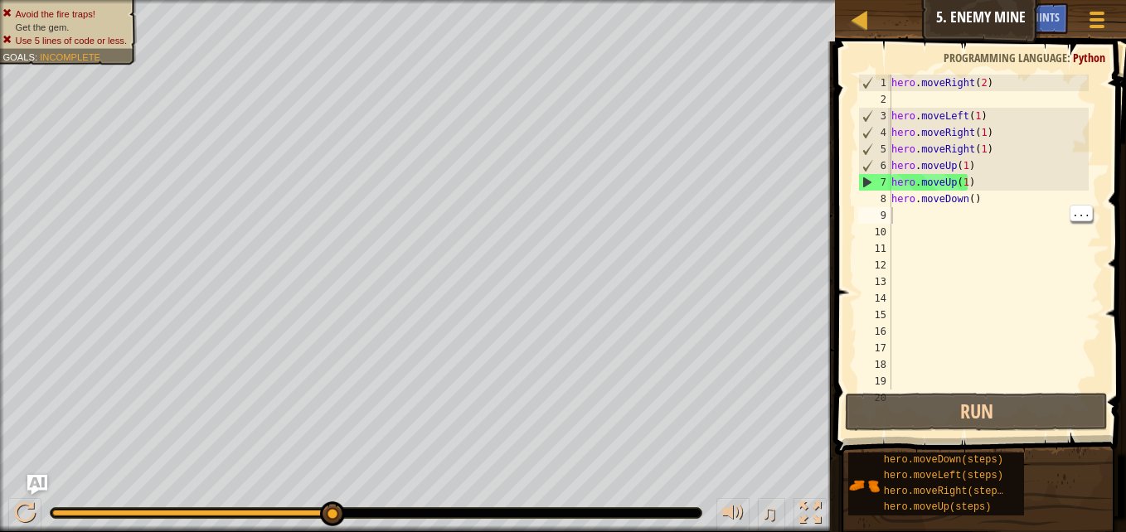
click at [958, 392] on span at bounding box center [982, 224] width 304 height 463
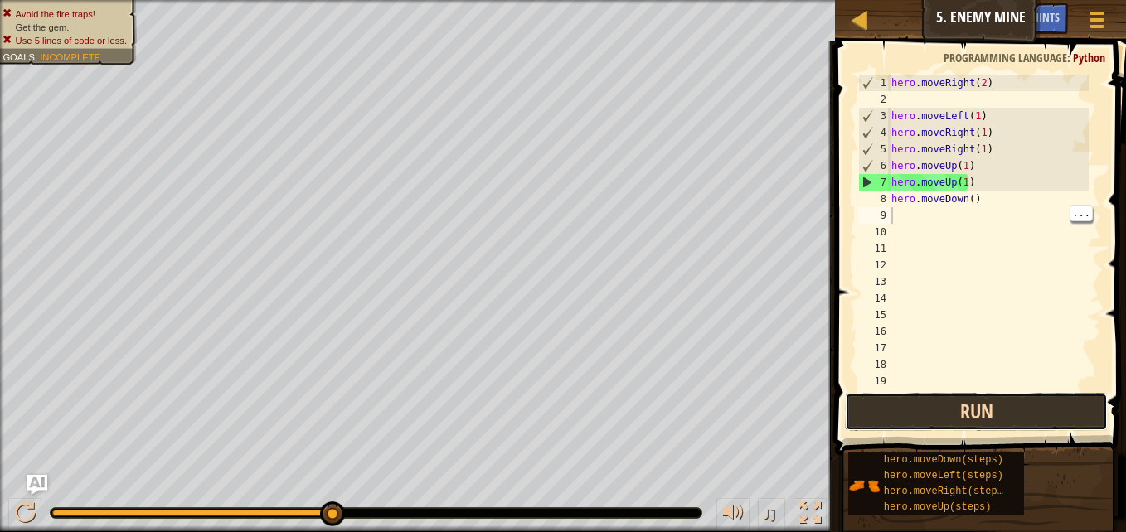
click at [969, 417] on button "Run" at bounding box center [976, 412] width 263 height 38
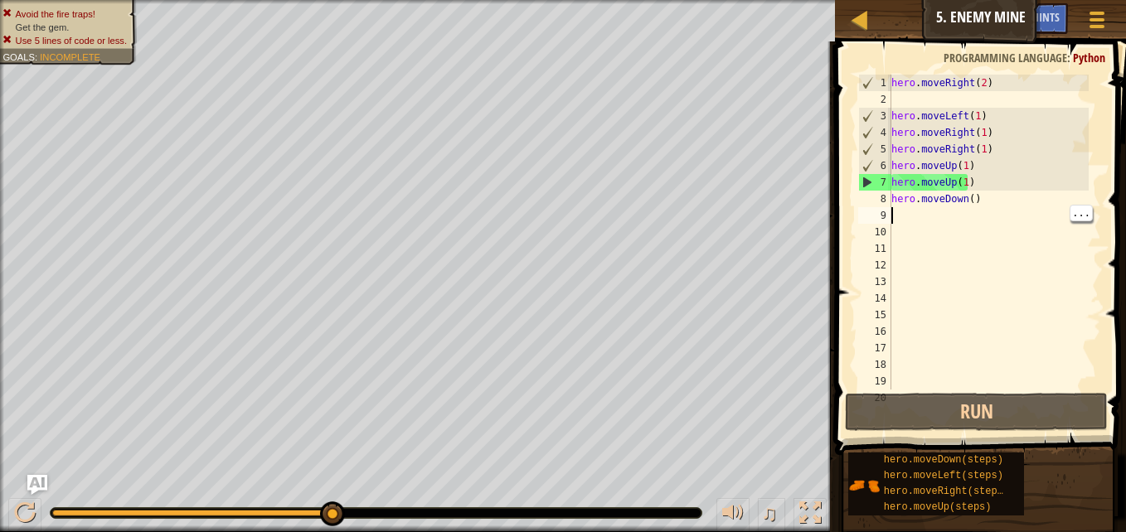
click at [907, 216] on div "hero . moveRight ( 2 ) hero . moveLeft ( 1 ) hero . moveRight ( 1 ) hero . move…" at bounding box center [988, 249] width 201 height 348
type textarea "h"
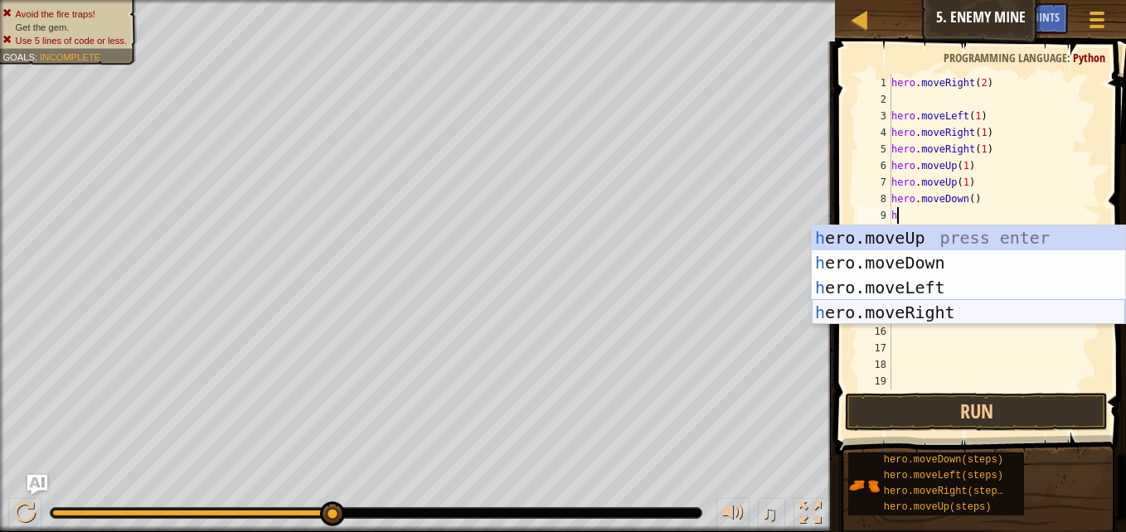
click at [917, 313] on div "h ero.moveUp press enter h ero.moveDown press enter h ero.moveLeft press enter …" at bounding box center [968, 299] width 313 height 149
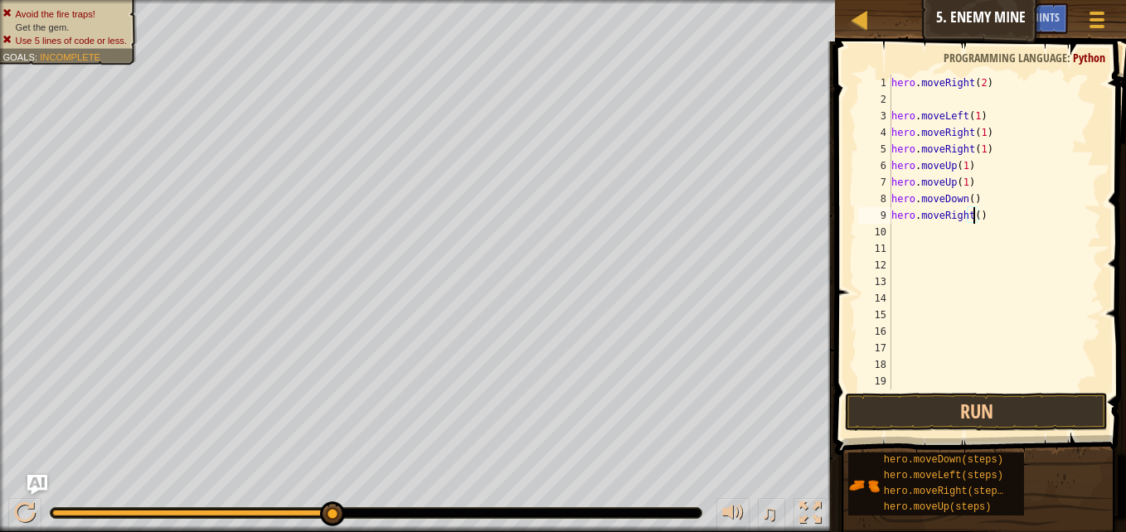
click at [973, 219] on div "hero . moveRight ( 2 ) hero . moveLeft ( 1 ) hero . moveRight ( 1 ) hero . move…" at bounding box center [988, 249] width 201 height 348
type textarea "hero.moveRight(1)"
click at [960, 418] on button "Run" at bounding box center [976, 412] width 263 height 38
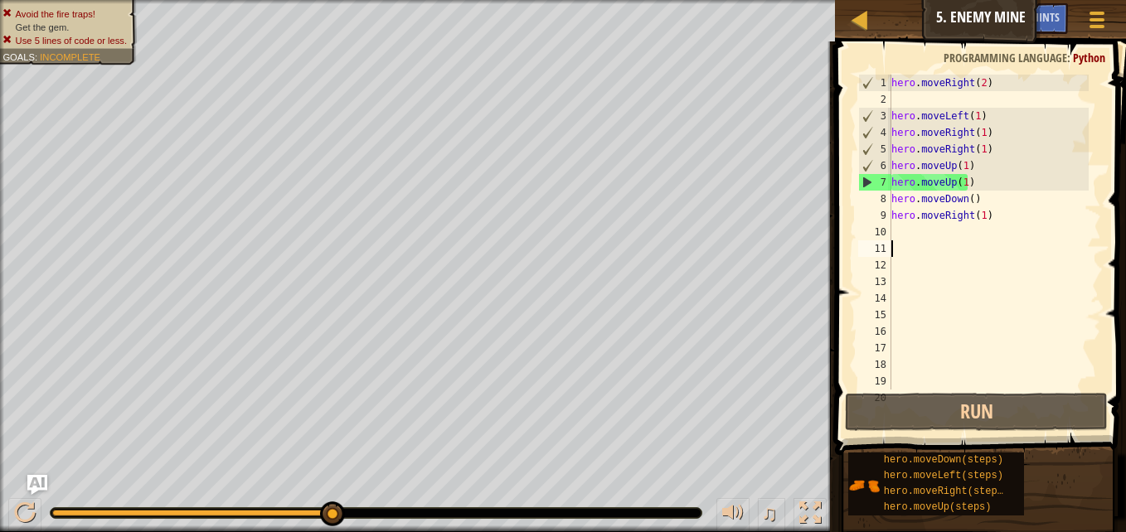
click at [904, 243] on div "hero . moveRight ( 2 ) hero . moveLeft ( 1 ) hero . moveRight ( 1 ) hero . move…" at bounding box center [988, 249] width 201 height 348
click at [903, 238] on div "hero . moveRight ( 2 ) hero . moveLeft ( 1 ) hero . moveRight ( 1 ) hero . move…" at bounding box center [988, 249] width 201 height 348
type textarea "m"
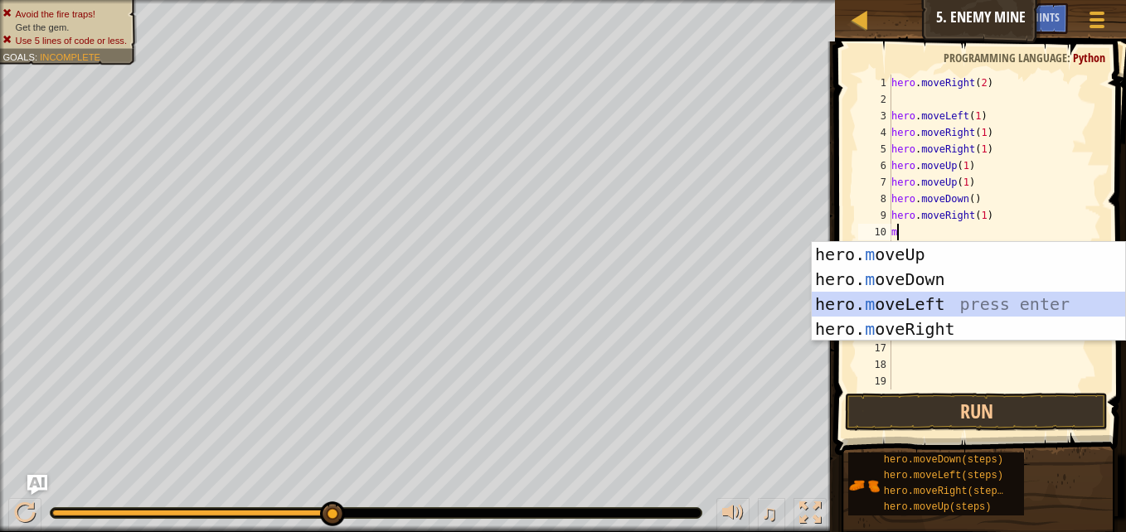
click at [904, 295] on div "hero. m oveUp press enter hero. m oveDown press enter hero. m oveLeft press ent…" at bounding box center [968, 316] width 313 height 149
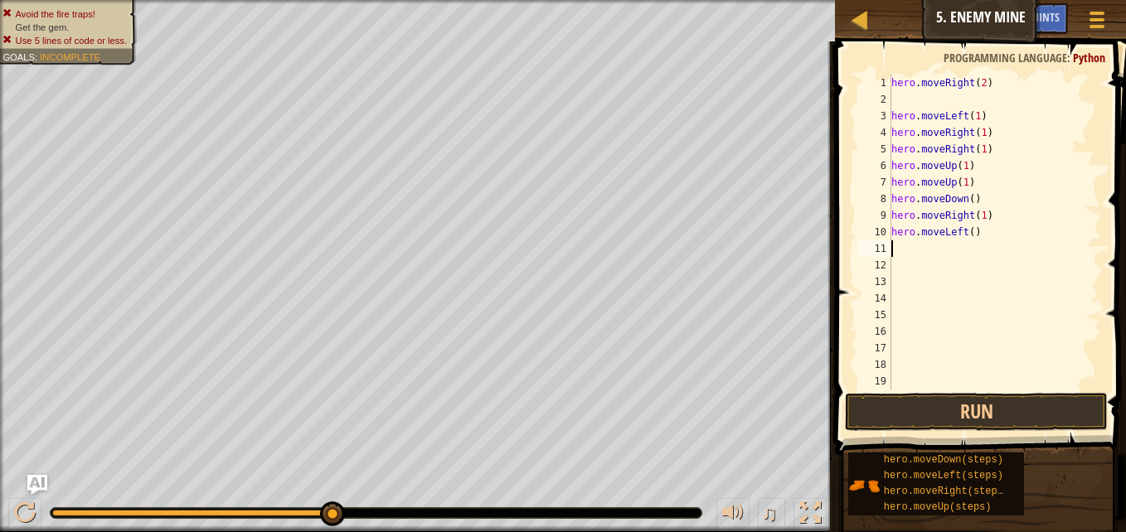
click at [974, 243] on div "hero . moveRight ( 2 ) hero . moveLeft ( 1 ) hero . moveRight ( 1 ) hero . move…" at bounding box center [988, 249] width 201 height 348
click at [965, 242] on div "hero . moveRight ( 2 ) hero . moveLeft ( 1 ) hero . moveRight ( 1 ) hero . move…" at bounding box center [988, 249] width 201 height 348
click at [976, 224] on div "hero . moveRight ( 2 ) hero . moveLeft ( 1 ) hero . moveRight ( 1 ) hero . move…" at bounding box center [988, 249] width 201 height 348
click at [967, 230] on div "hero . moveRight ( 2 ) hero . moveLeft ( 1 ) hero . moveRight ( 1 ) hero . move…" at bounding box center [988, 249] width 201 height 348
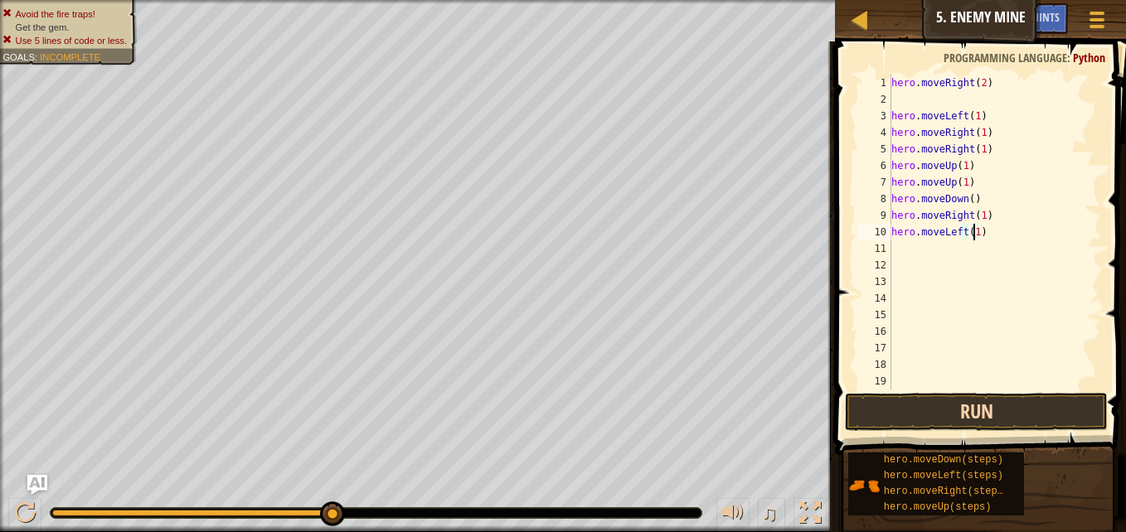
type textarea "hero.moveLeft(1)"
click at [1037, 427] on button "Run" at bounding box center [976, 412] width 263 height 38
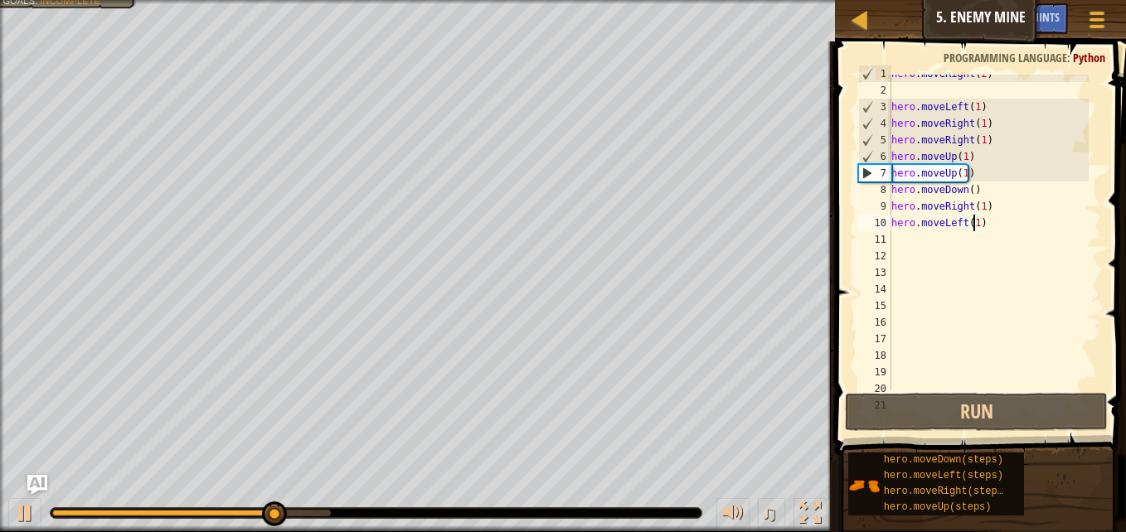
scroll to position [10, 0]
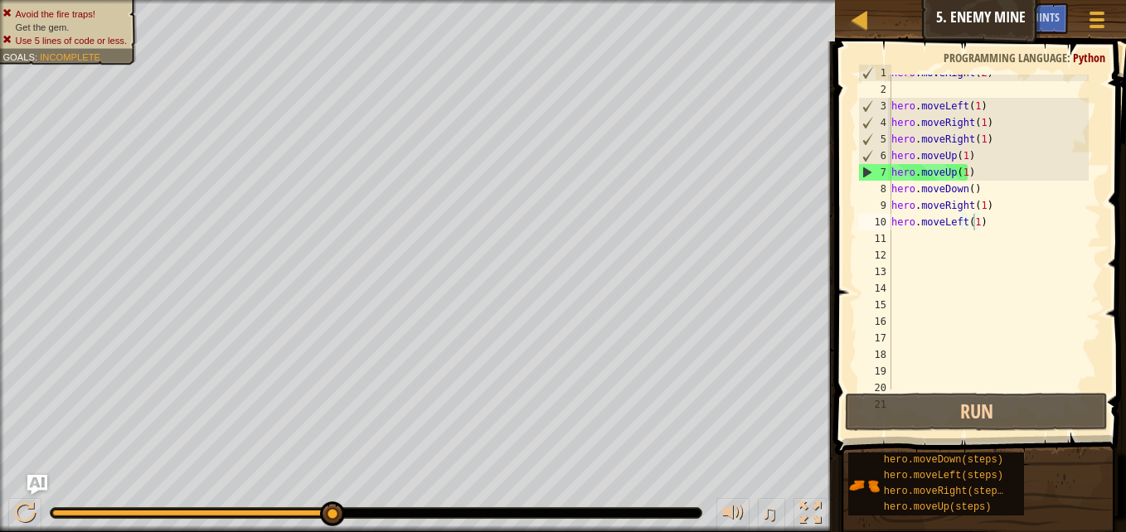
drag, startPoint x: 856, startPoint y: 221, endPoint x: 897, endPoint y: 240, distance: 46.0
click at [897, 240] on div "hero.moveLeft(1) 1 2 3 4 5 6 7 8 9 10 11 12 13 14 15 16 17 18 19 20 21 hero . m…" at bounding box center [978, 232] width 246 height 315
click at [898, 245] on div "hero . moveRight ( 2 ) hero . moveLeft ( 1 ) hero . moveRight ( 1 ) hero . move…" at bounding box center [988, 239] width 201 height 348
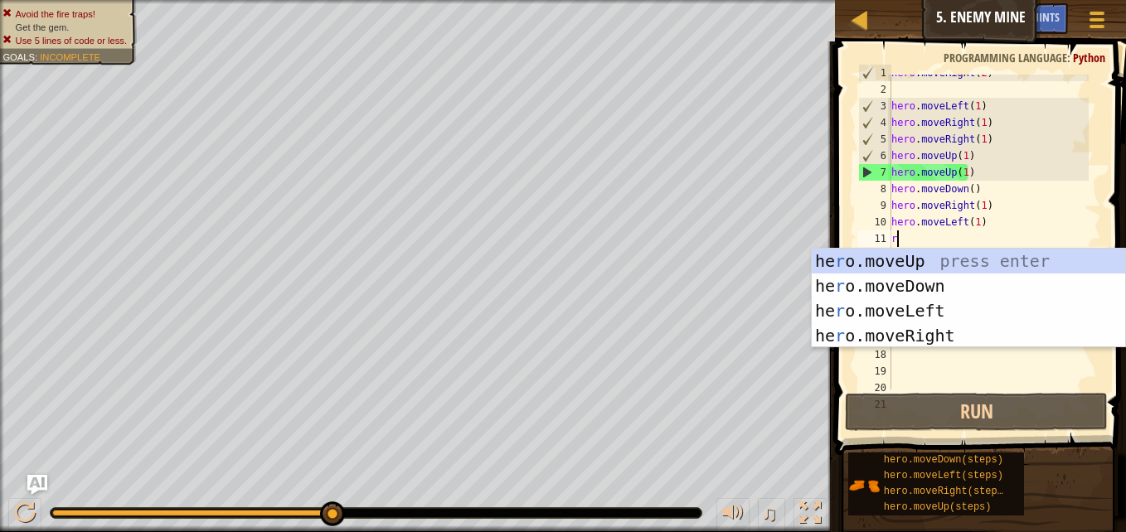
type textarea "r"
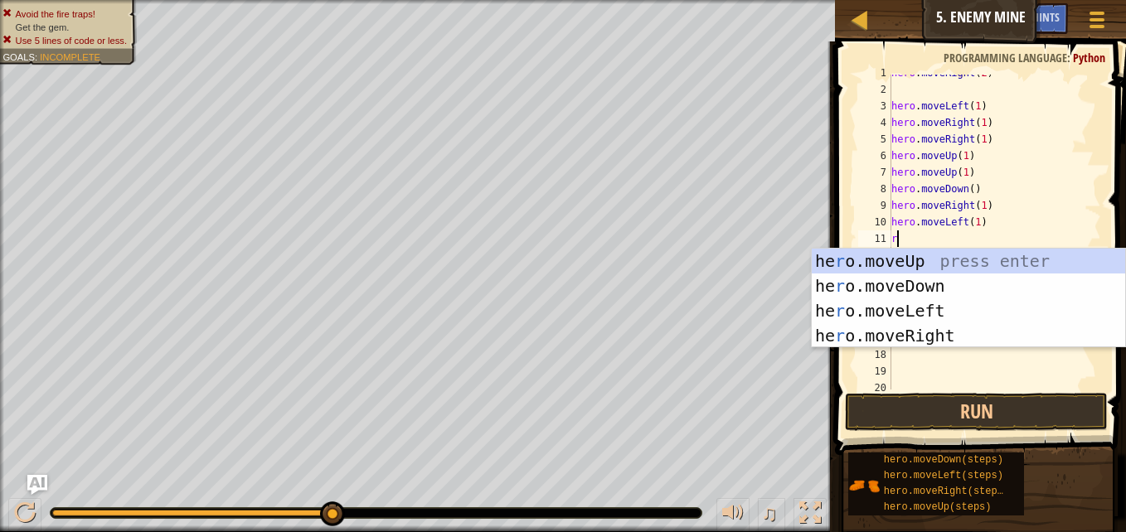
click at [1006, 331] on div "he r o.moveUp press enter he r o.moveDown press enter he r o.moveLeft press ent…" at bounding box center [968, 323] width 313 height 149
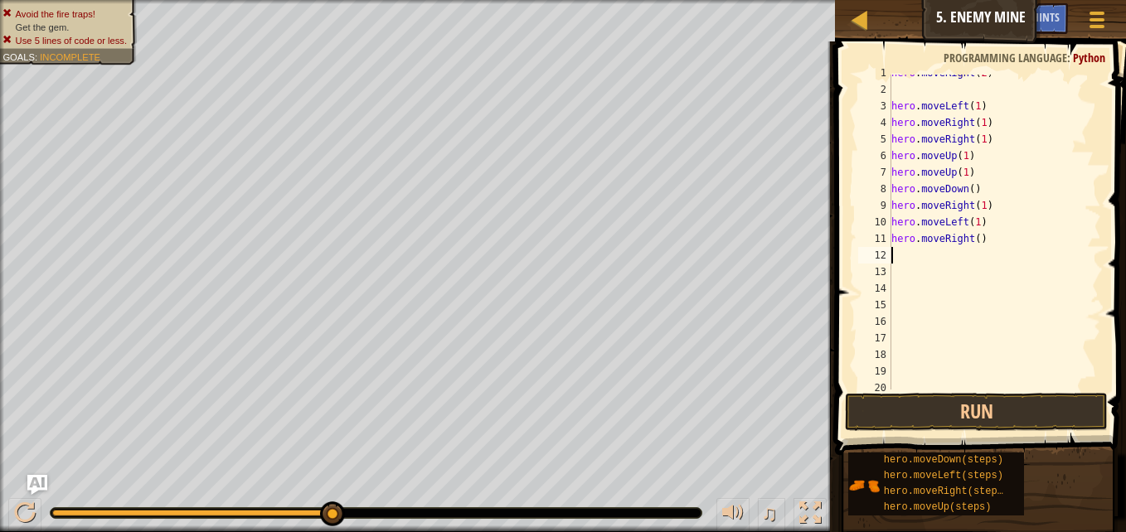
click at [983, 248] on div "hero . moveRight ( 2 ) hero . moveLeft ( 1 ) hero . moveRight ( 1 ) hero . move…" at bounding box center [988, 239] width 201 height 348
click at [977, 249] on div "hero . moveRight ( 2 ) hero . moveLeft ( 1 ) hero . moveRight ( 1 ) hero . move…" at bounding box center [988, 239] width 201 height 348
type textarea "h"
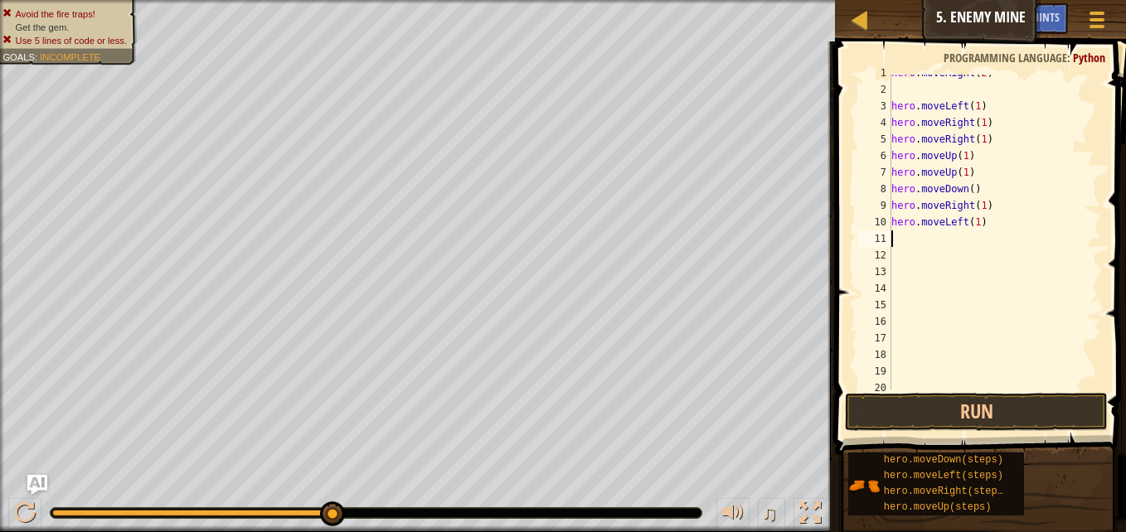
type textarea "h"
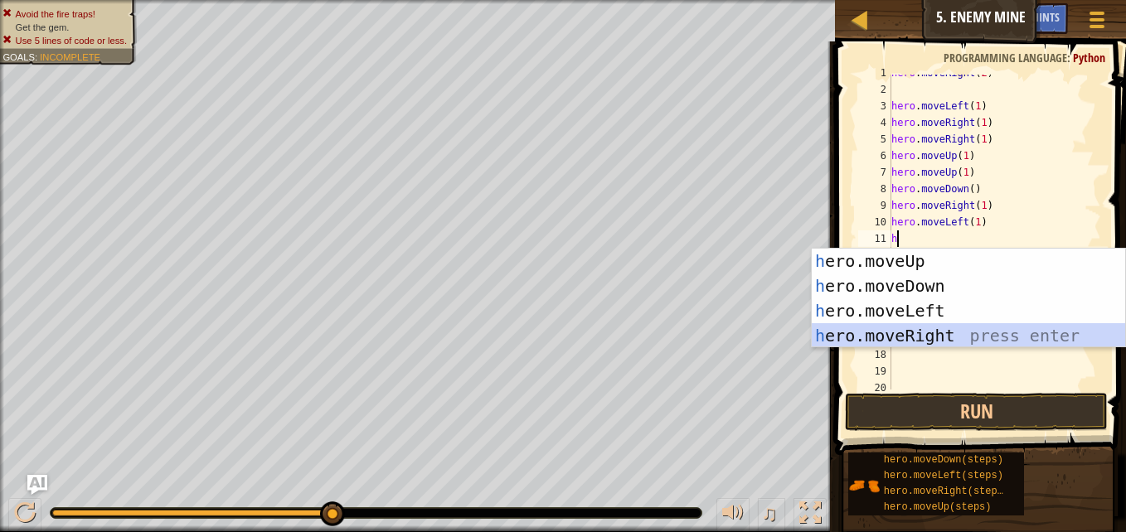
click at [928, 343] on div "h ero.moveUp press enter h ero.moveDown press enter h ero.moveLeft press enter …" at bounding box center [968, 323] width 313 height 149
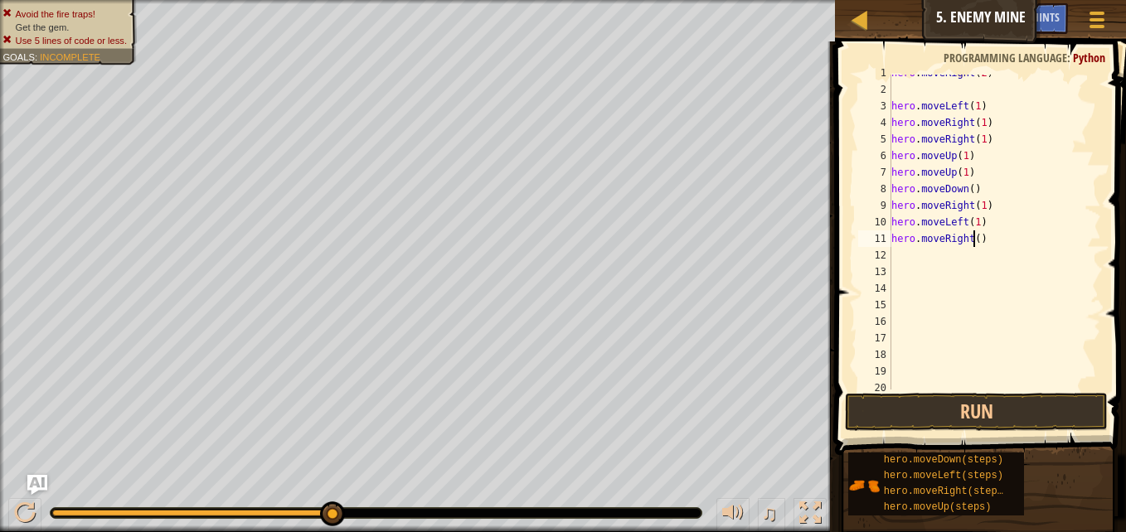
click at [973, 240] on div "hero . moveRight ( 2 ) hero . moveLeft ( 1 ) hero . moveRight ( 1 ) hero . move…" at bounding box center [988, 239] width 201 height 348
click at [1025, 428] on button "Run" at bounding box center [976, 412] width 263 height 38
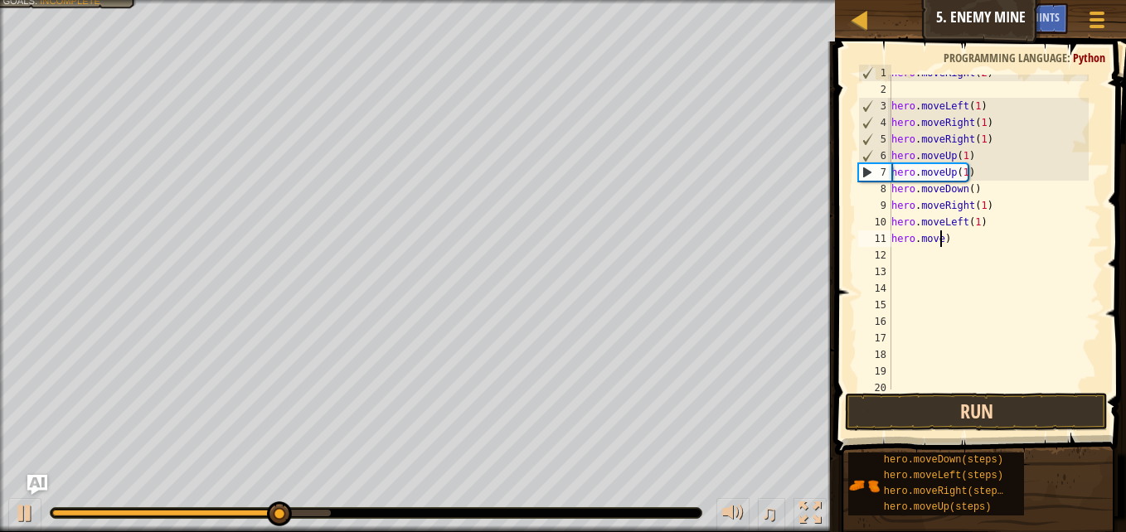
scroll to position [7, 2]
type textarea ")"
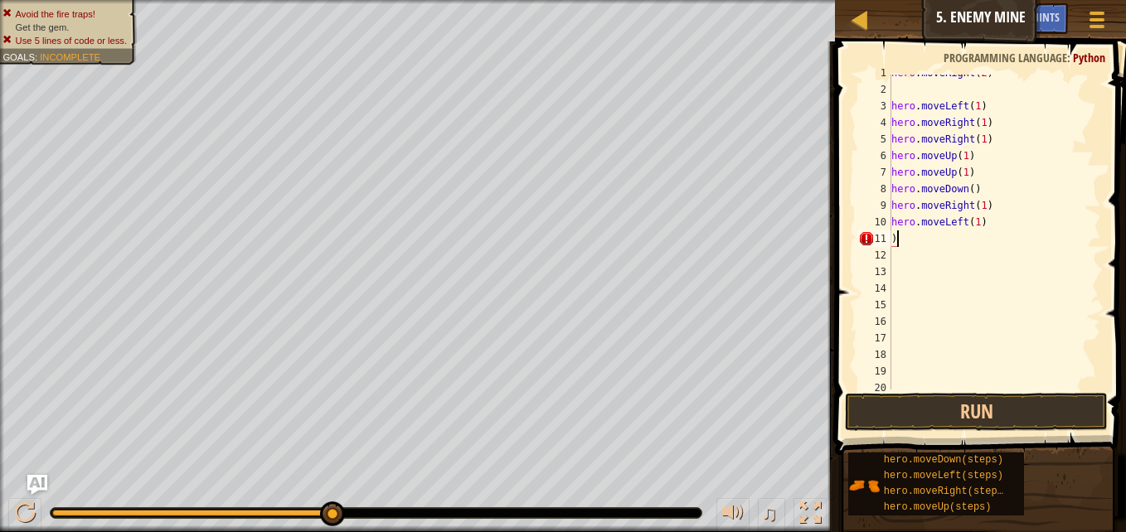
click at [919, 238] on div "hero . moveRight ( 2 ) hero . moveLeft ( 1 ) hero . moveRight ( 1 ) hero . move…" at bounding box center [988, 239] width 201 height 348
type textarea "h"
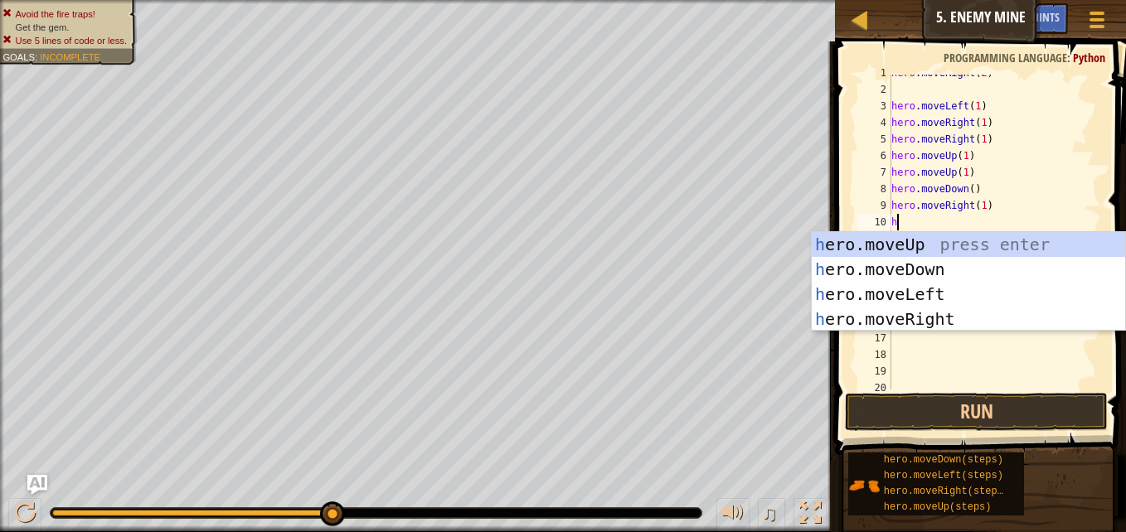
type textarea "h"
click at [942, 244] on div "h ero.moveUp press enter h ero.moveDown press enter h ero.moveLeft press enter …" at bounding box center [968, 306] width 313 height 149
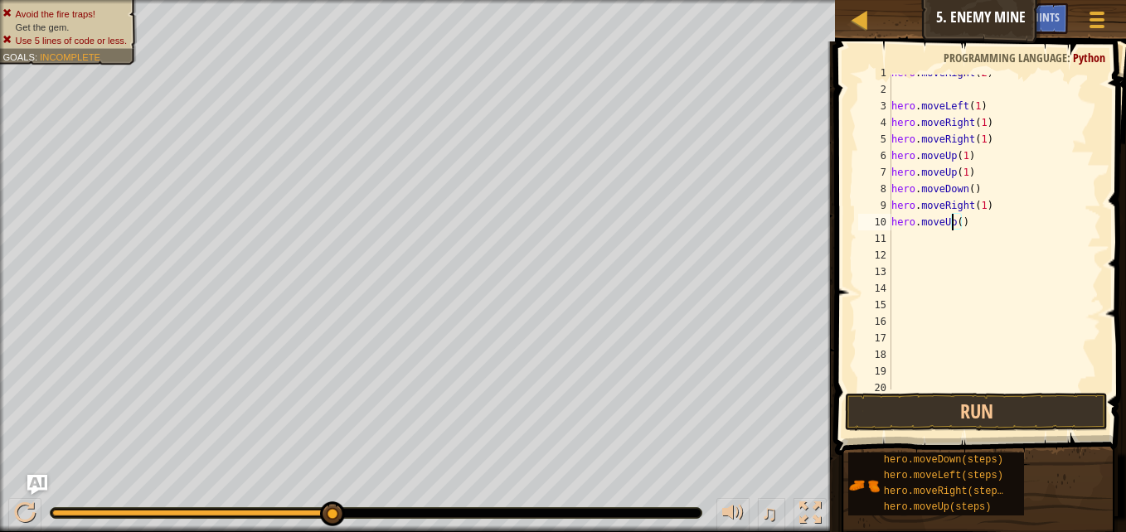
click at [953, 224] on div "hero . moveRight ( 2 ) hero . moveLeft ( 1 ) hero . moveRight ( 1 ) hero . move…" at bounding box center [988, 239] width 201 height 348
click at [957, 225] on div "hero . moveRight ( 2 ) hero . moveLeft ( 1 ) hero . moveRight ( 1 ) hero . move…" at bounding box center [988, 239] width 201 height 348
click at [1028, 416] on button "Run" at bounding box center [976, 412] width 263 height 38
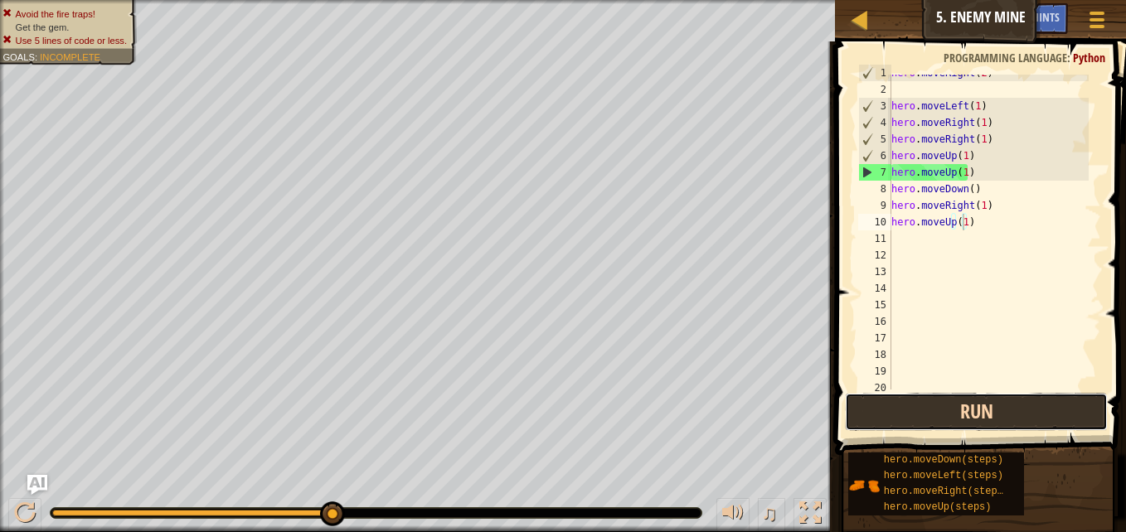
click at [993, 404] on button "Run" at bounding box center [976, 412] width 263 height 38
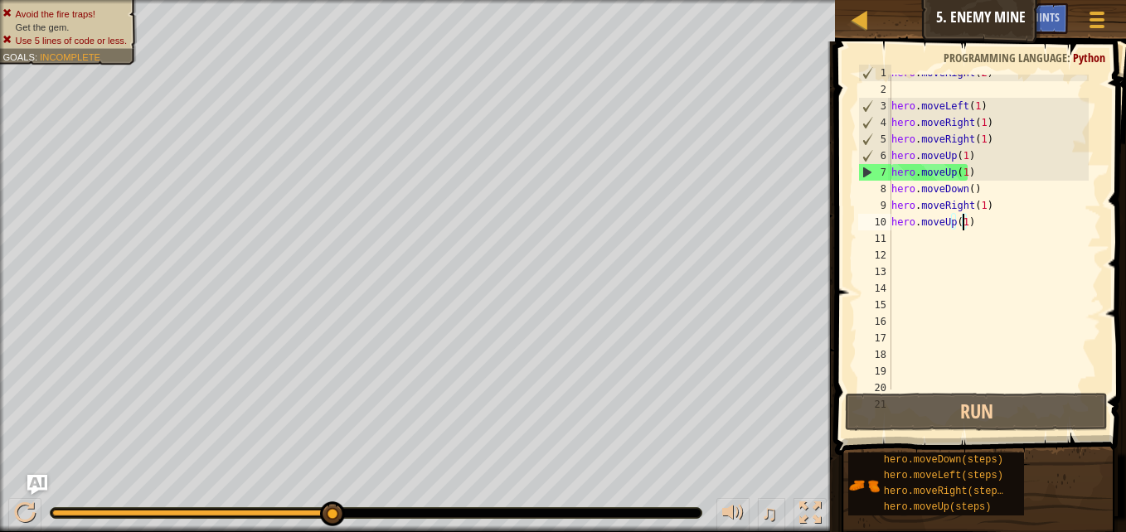
type textarea "hero.moveUp(1 )"
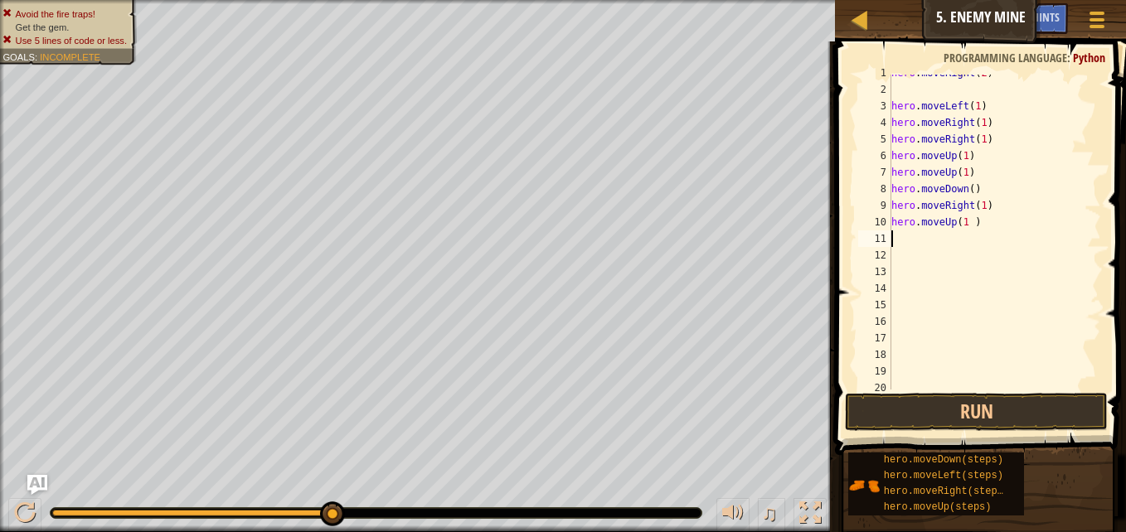
click at [904, 231] on div "hero . moveRight ( 2 ) hero . moveLeft ( 1 ) hero . moveRight ( 1 ) hero . move…" at bounding box center [988, 239] width 201 height 348
click at [1001, 224] on div "hero . moveRight ( 2 ) hero . moveLeft ( 1 ) hero . moveRight ( 1 ) hero . move…" at bounding box center [988, 239] width 201 height 348
type textarea "h"
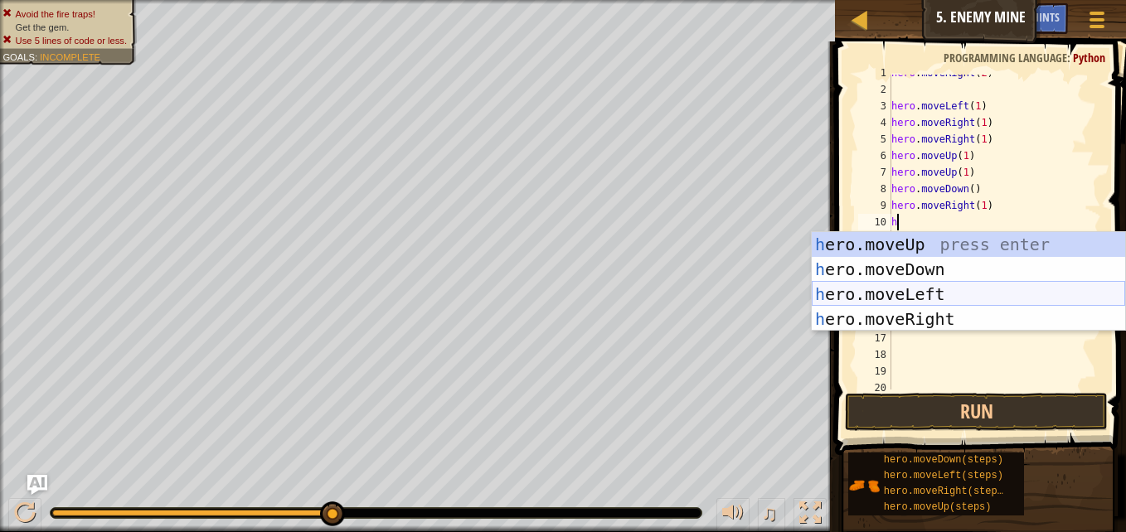
click at [941, 298] on div "h ero.moveUp press enter h ero.moveDown press enter h ero.moveLeft press enter …" at bounding box center [968, 306] width 313 height 149
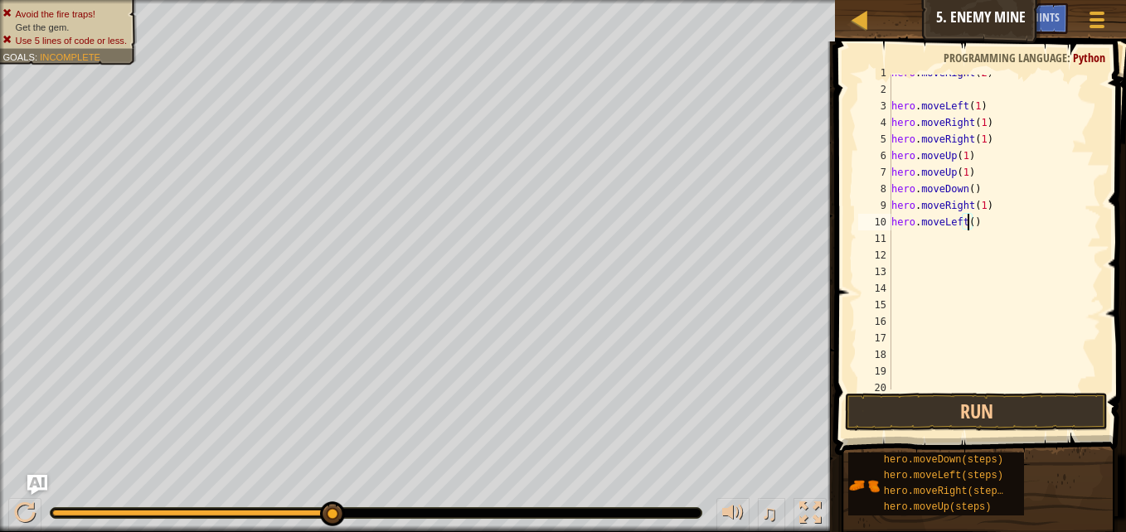
click at [967, 229] on div "hero . moveRight ( 2 ) hero . moveLeft ( 1 ) hero . moveRight ( 1 ) hero . move…" at bounding box center [988, 239] width 201 height 348
type textarea "hero.moveLeft(2)"
click at [996, 429] on button "Run" at bounding box center [976, 412] width 263 height 38
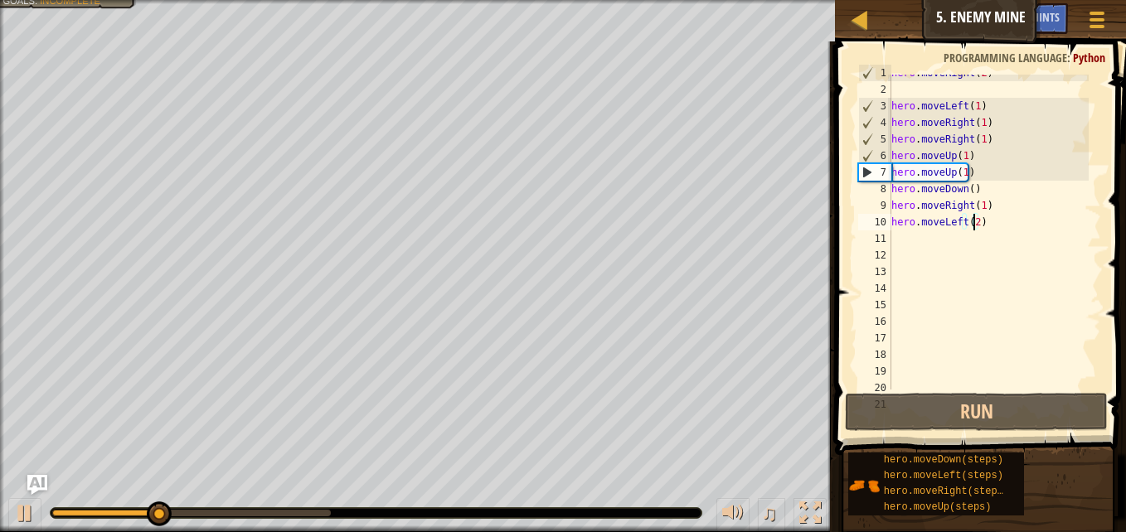
click at [926, 260] on div "hero . moveRight ( 2 ) hero . moveLeft ( 1 ) hero . moveRight ( 1 ) hero . move…" at bounding box center [988, 239] width 201 height 348
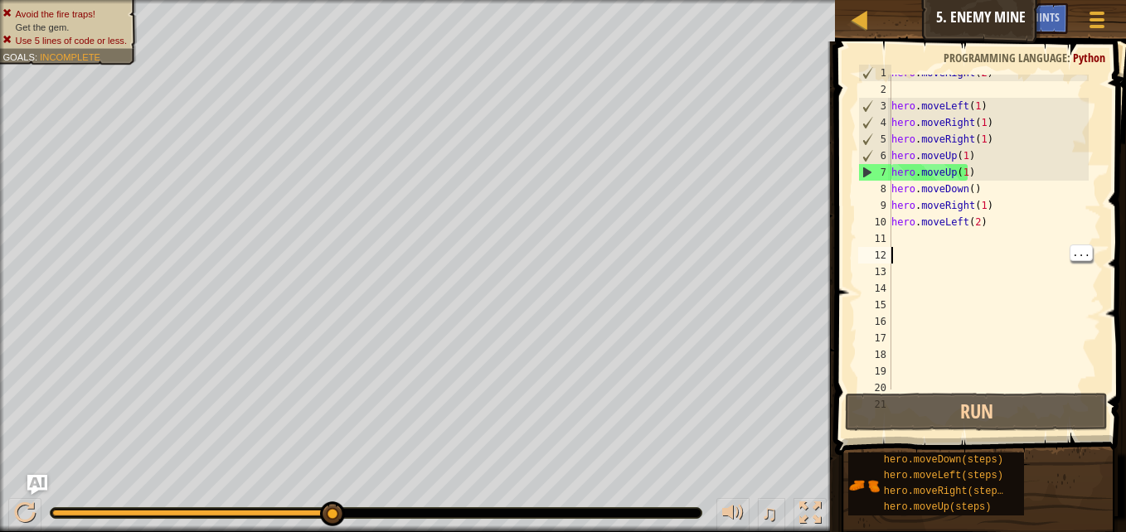
type textarea "h"
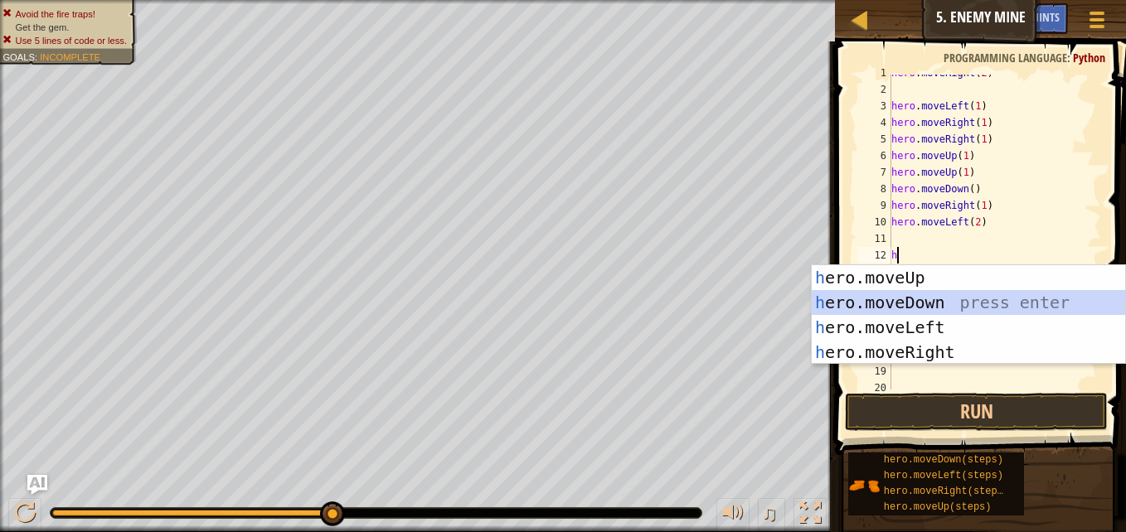
click at [866, 305] on div "h ero.moveUp press enter h ero.moveDown press enter h ero.moveLeft press enter …" at bounding box center [968, 339] width 313 height 149
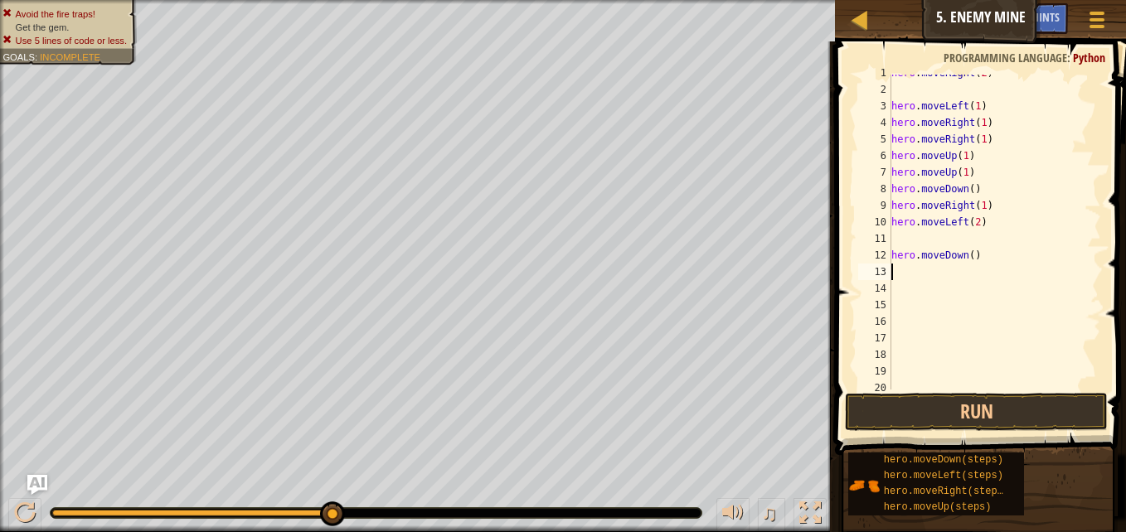
click at [968, 255] on div "hero . moveRight ( 2 ) hero . moveLeft ( 1 ) hero . moveRight ( 1 ) hero . move…" at bounding box center [988, 239] width 201 height 348
type textarea "hero.moveDown(1)"
click at [972, 427] on button "Run" at bounding box center [976, 412] width 263 height 38
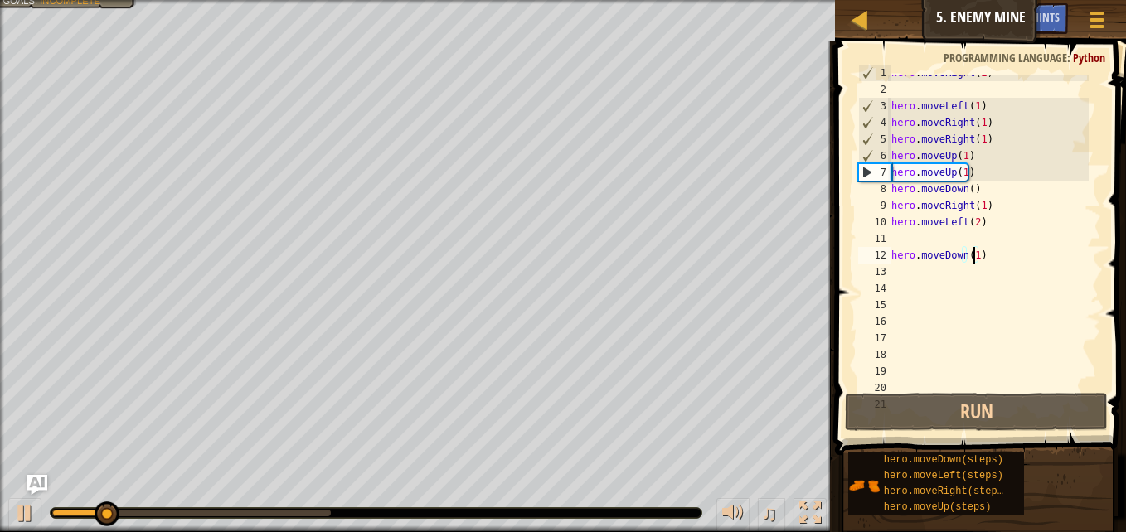
click at [994, 307] on div "hero . moveRight ( 2 ) hero . moveLeft ( 1 ) hero . moveRight ( 1 ) hero . move…" at bounding box center [988, 239] width 201 height 348
click at [1032, 292] on div "hero . moveRight ( 2 ) hero . moveLeft ( 1 ) hero . moveRight ( 1 ) hero . move…" at bounding box center [988, 239] width 201 height 348
type textarea "h"
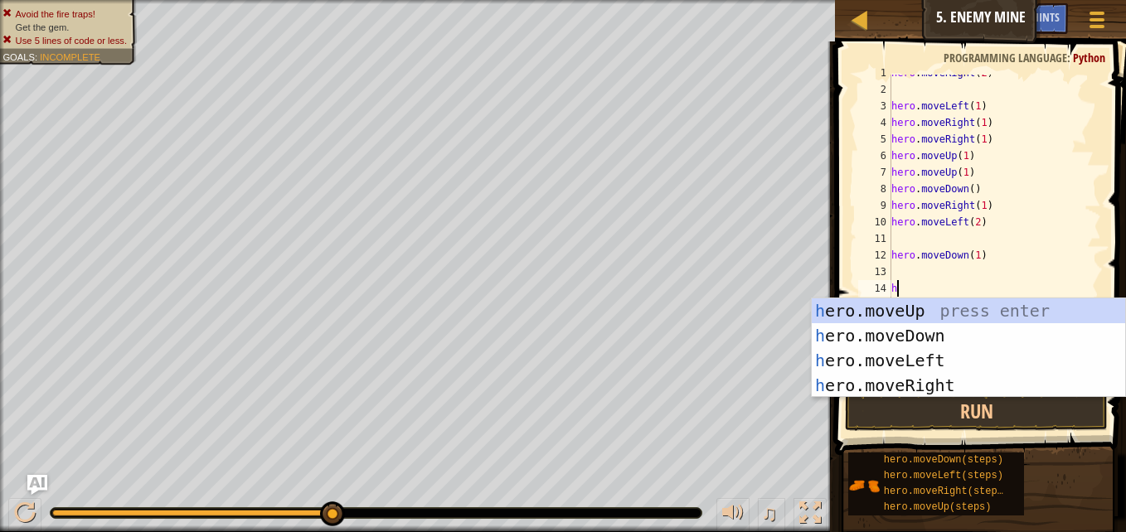
click at [993, 326] on div "h ero.moveUp press enter h ero.moveDown press enter h ero.moveLeft press enter …" at bounding box center [968, 372] width 313 height 149
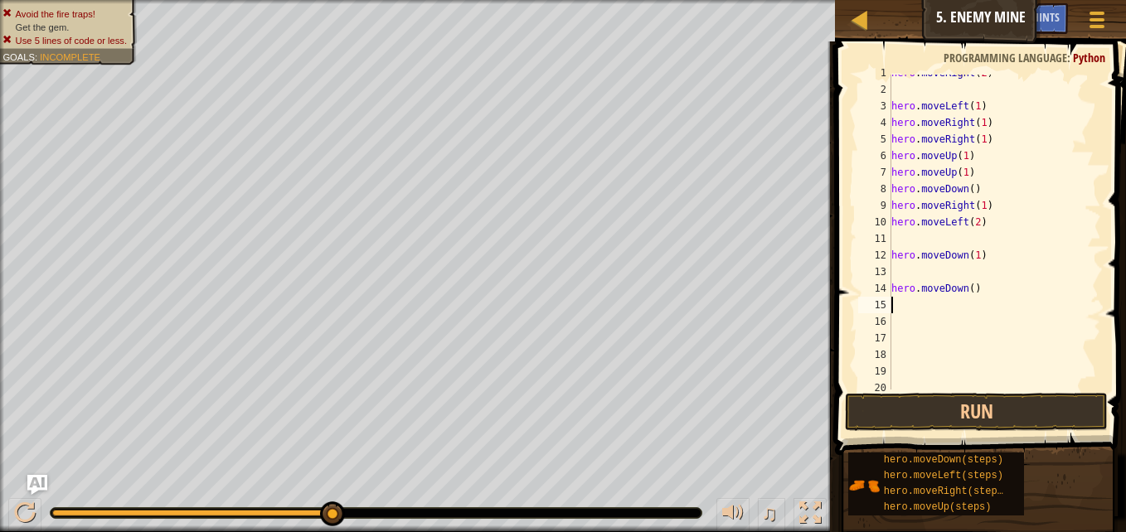
click at [962, 316] on div "hero . moveRight ( 2 ) hero . moveLeft ( 1 ) hero . moveRight ( 1 ) hero . move…" at bounding box center [988, 239] width 201 height 348
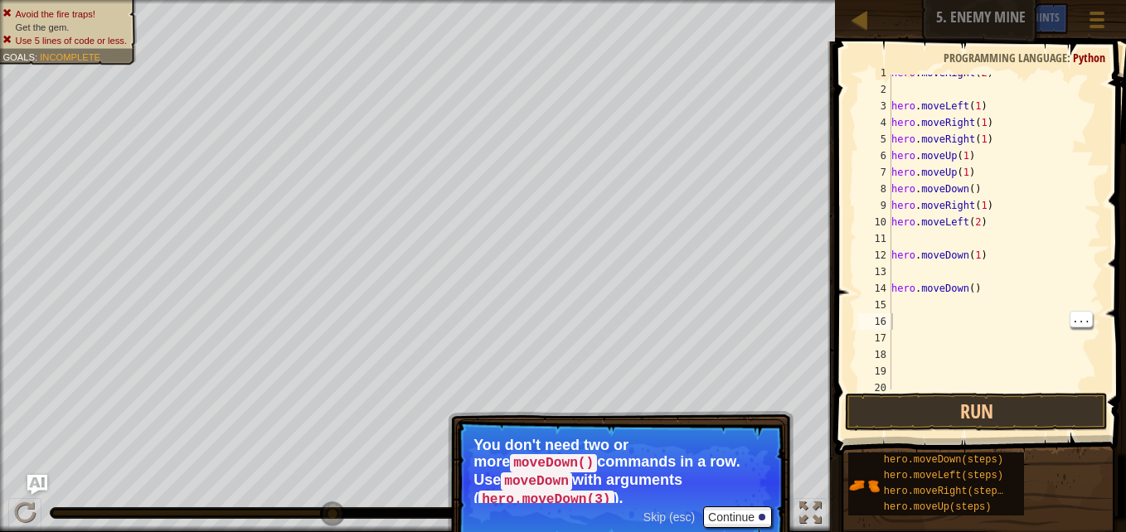
click at [657, 511] on span "Skip (esc)" at bounding box center [668, 517] width 51 height 13
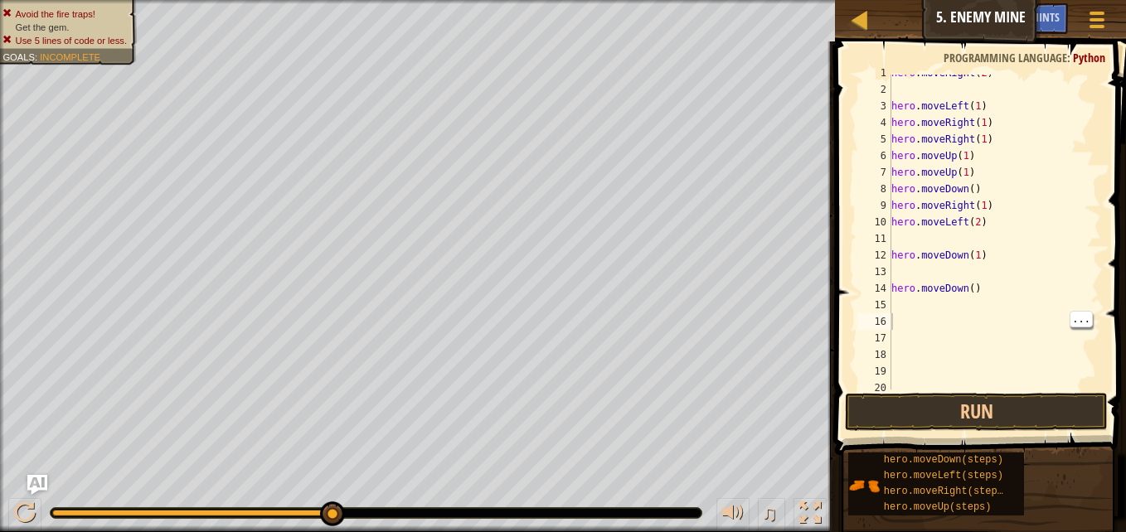
drag, startPoint x: 471, startPoint y: 505, endPoint x: 488, endPoint y: 519, distance: 22.4
click at [495, 516] on div "♫" at bounding box center [417, 509] width 835 height 50
drag, startPoint x: 323, startPoint y: 510, endPoint x: 422, endPoint y: 524, distance: 99.7
click at [422, 524] on div "♫" at bounding box center [417, 509] width 835 height 50
drag, startPoint x: 332, startPoint y: 512, endPoint x: 378, endPoint y: 520, distance: 46.2
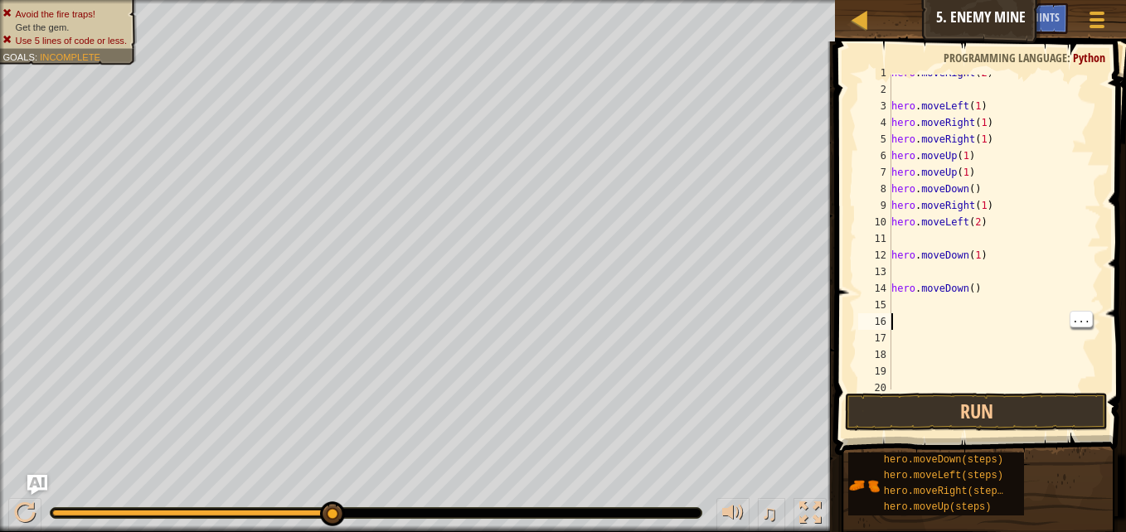
drag, startPoint x: 337, startPoint y: 515, endPoint x: 361, endPoint y: 519, distance: 24.4
drag, startPoint x: 340, startPoint y: 512, endPoint x: 327, endPoint y: 509, distance: 12.9
drag, startPoint x: 331, startPoint y: 510, endPoint x: 458, endPoint y: 542, distance: 131.7
type textarea "h"
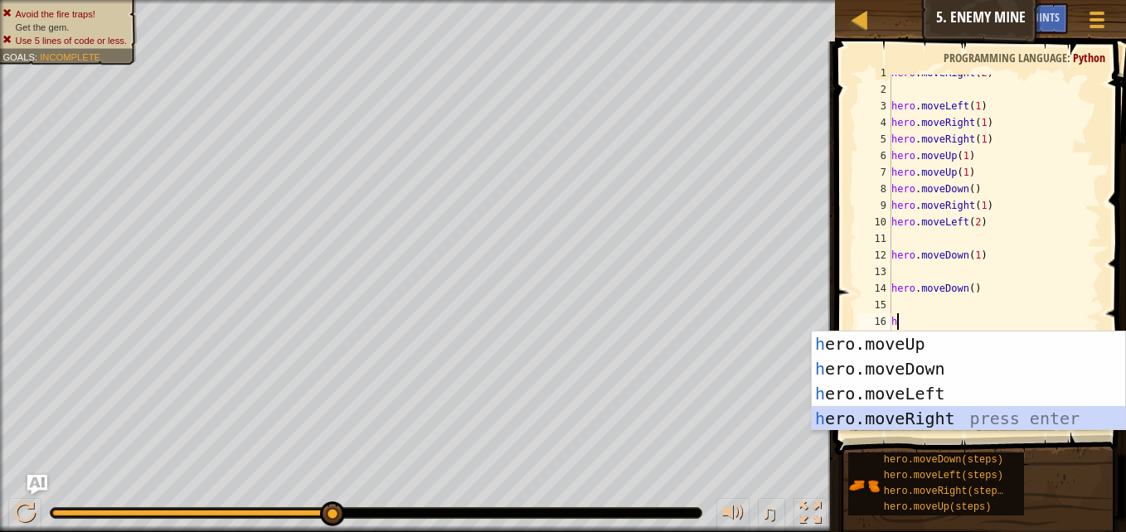
click at [905, 425] on div "h ero.moveUp press enter h ero.moveDown press enter h ero.moveLeft press enter …" at bounding box center [968, 406] width 313 height 149
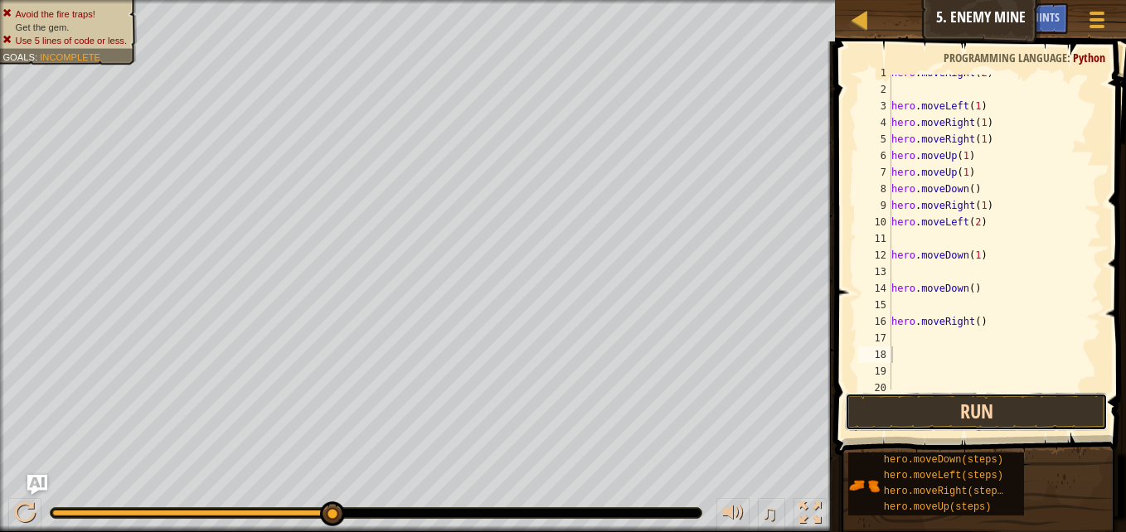
click at [957, 412] on button "Run" at bounding box center [976, 412] width 263 height 38
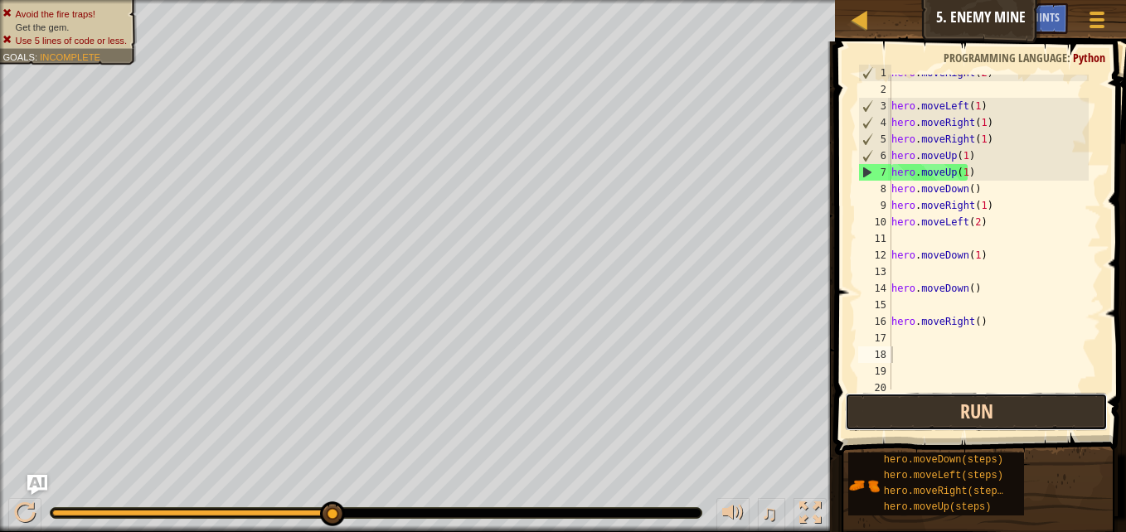
click at [987, 394] on button "Run" at bounding box center [976, 412] width 263 height 38
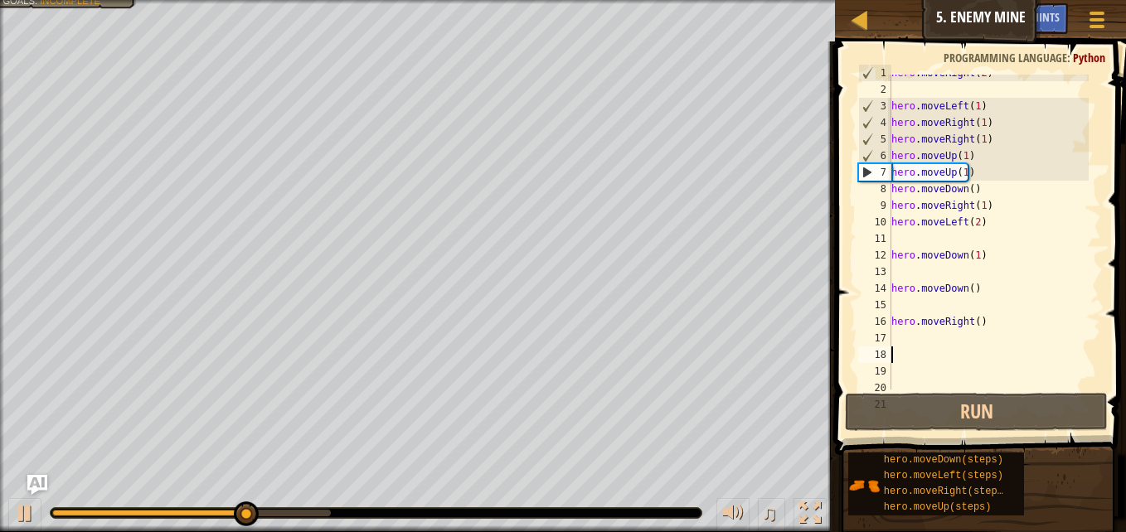
click at [932, 347] on div "Map Introduction to Computer Science 5. Enemy Mine Game Menu Done Hints Ask AI …" at bounding box center [563, 266] width 1126 height 532
type textarea "h"
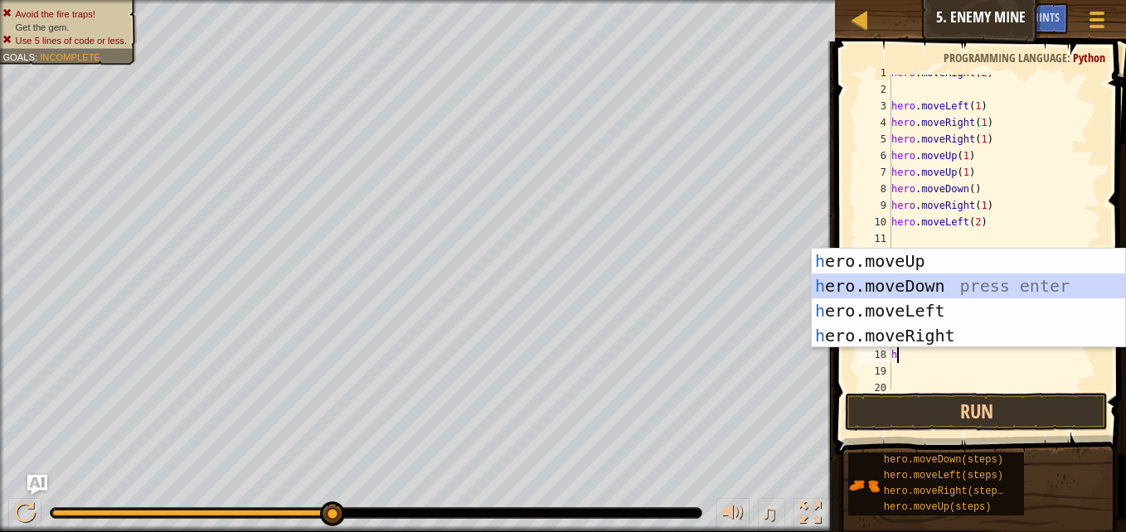
click at [927, 288] on div "h ero.moveUp press enter h ero.moveDown press enter h ero.moveLeft press enter …" at bounding box center [968, 323] width 313 height 149
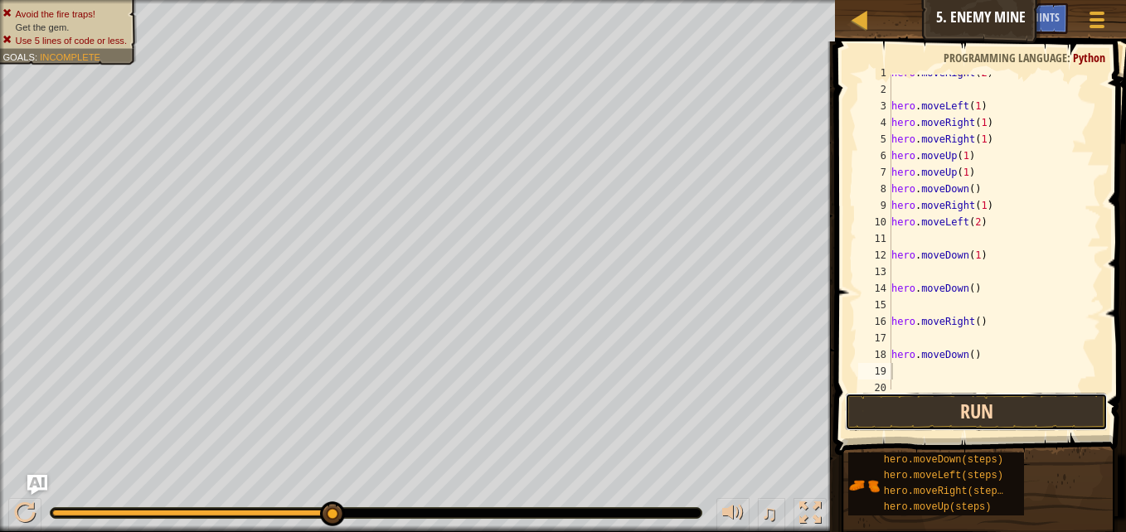
click at [943, 428] on button "Run" at bounding box center [976, 412] width 263 height 38
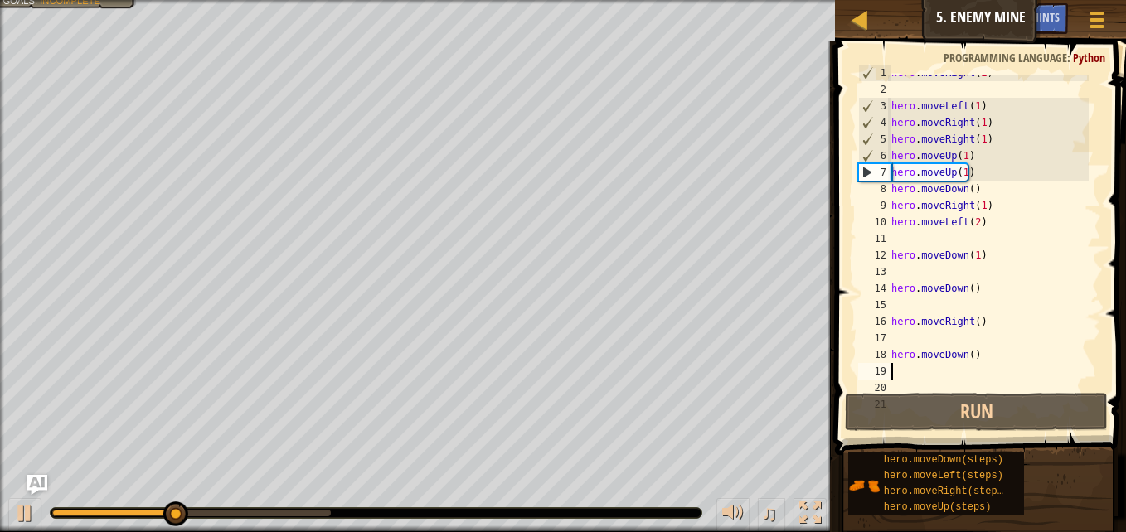
click at [928, 372] on div "hero . moveRight ( 2 ) hero . moveLeft ( 1 ) hero . moveRight ( 1 ) hero . move…" at bounding box center [988, 239] width 201 height 348
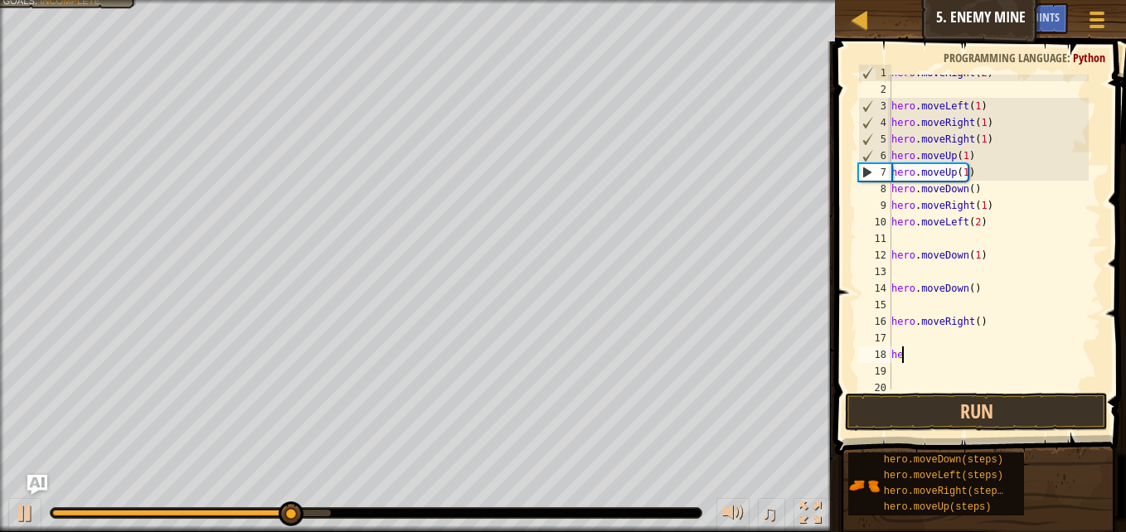
type textarea "h"
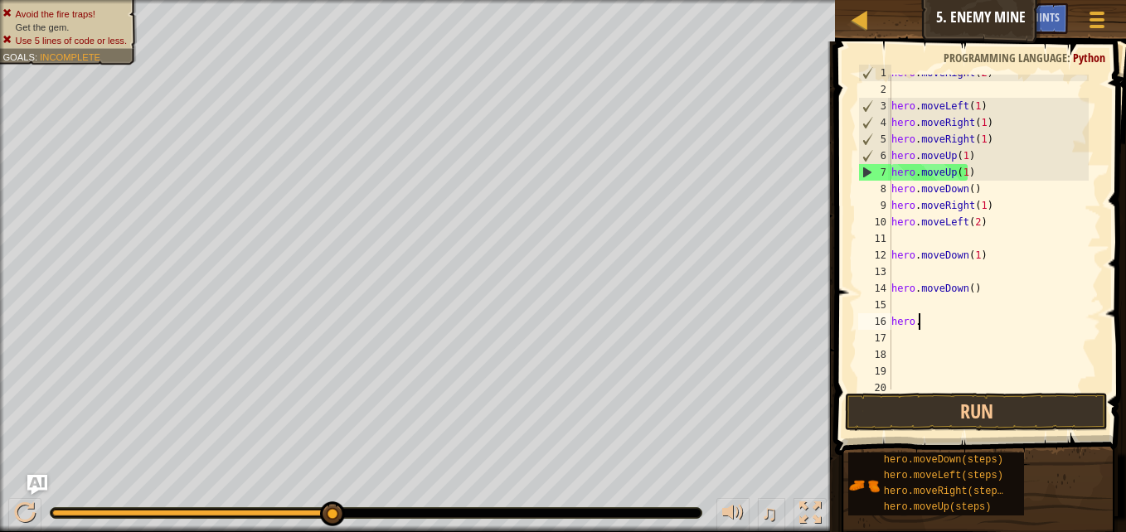
type textarea "h"
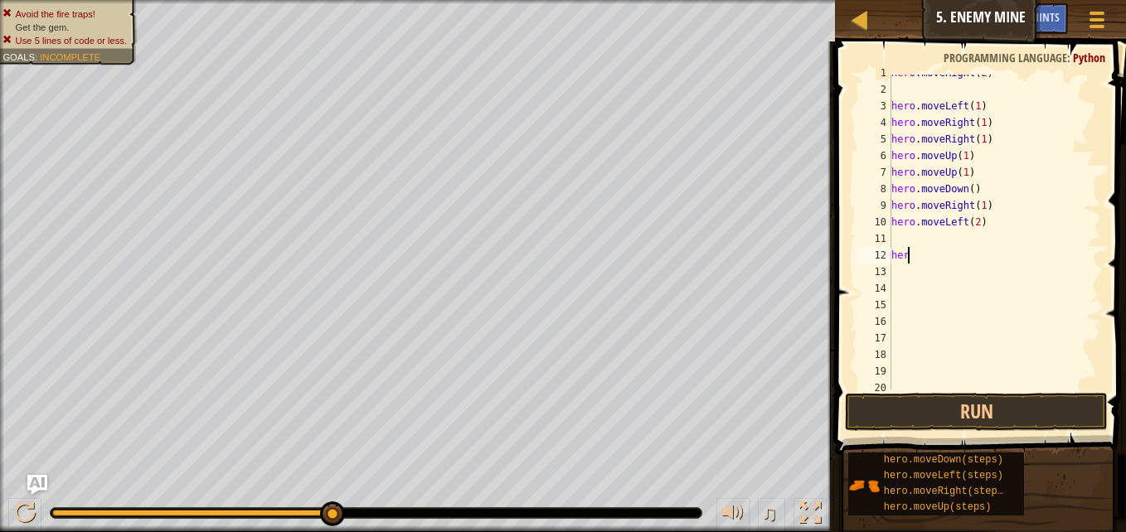
type textarea "h"
